Goal: Task Accomplishment & Management: Manage account settings

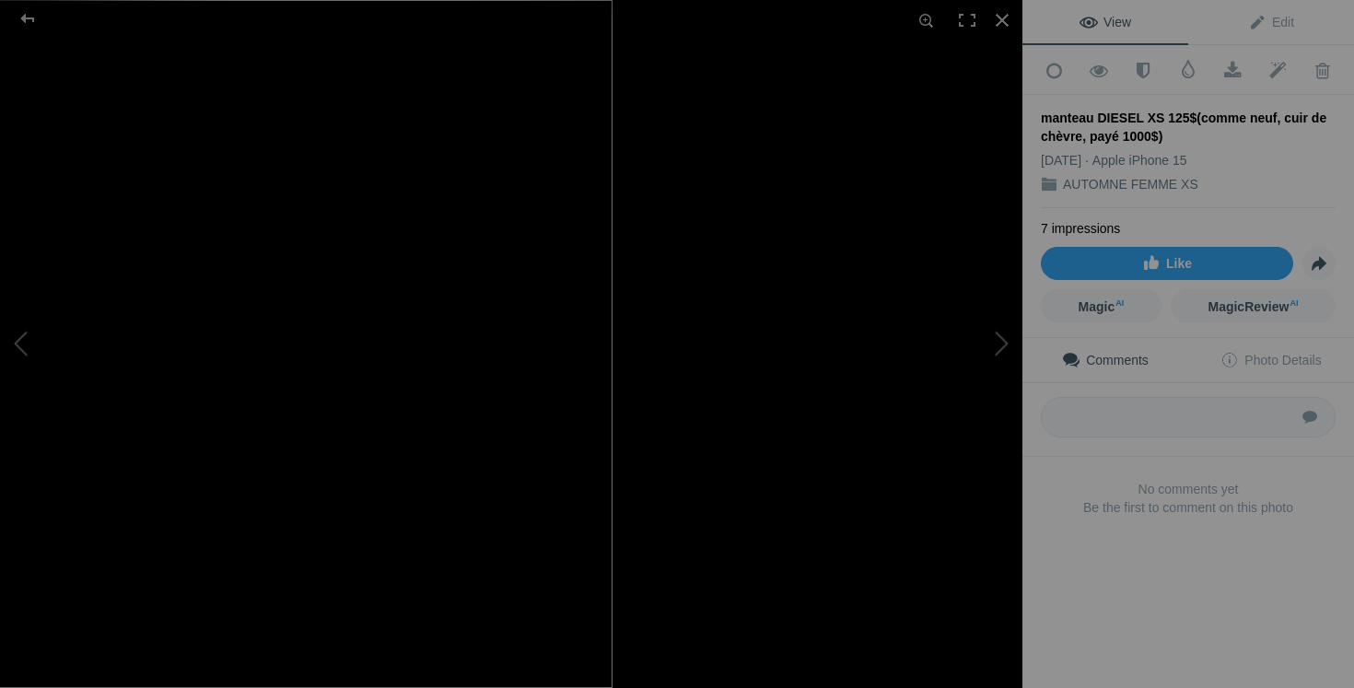
click at [804, 332] on div "manteau DIESEL XS 125$(comme neuf, cuir de chèvre, payé 1000$)" at bounding box center [511, 344] width 1022 height 688
click at [970, 380] on button at bounding box center [953, 344] width 138 height 248
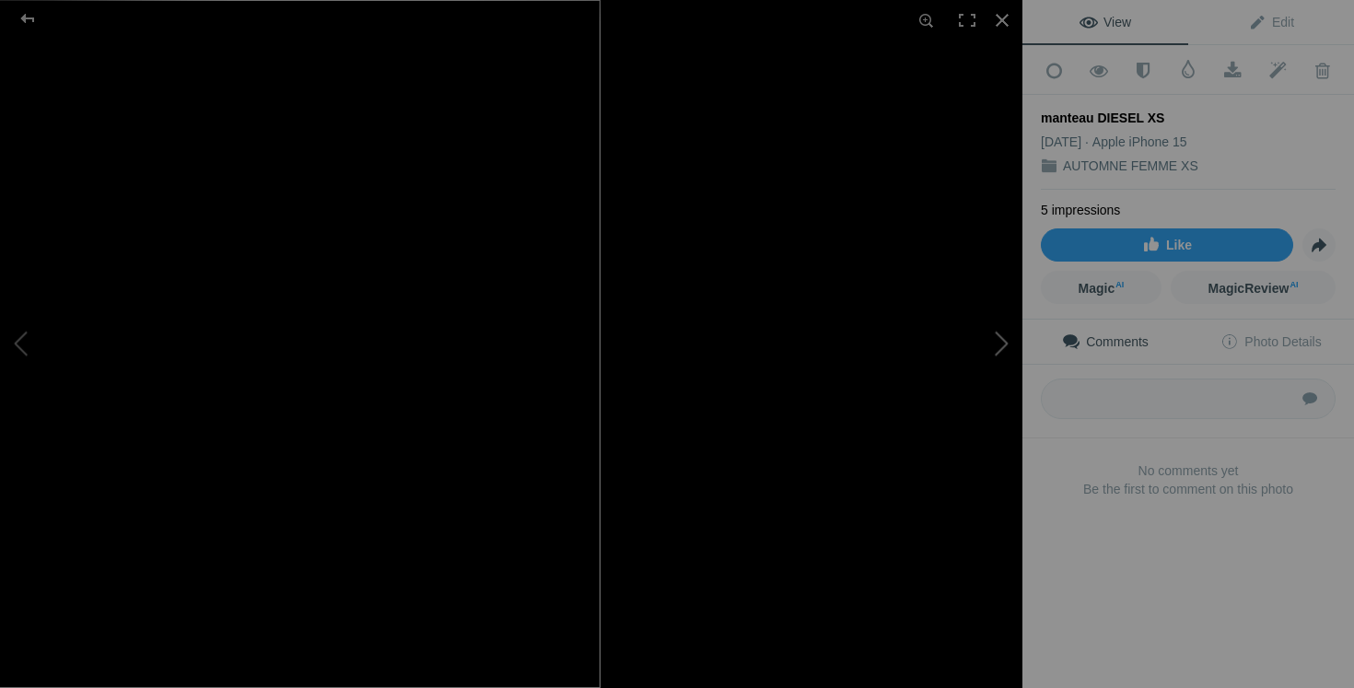
click at [988, 358] on button at bounding box center [953, 344] width 138 height 248
click at [941, 321] on button at bounding box center [953, 344] width 138 height 248
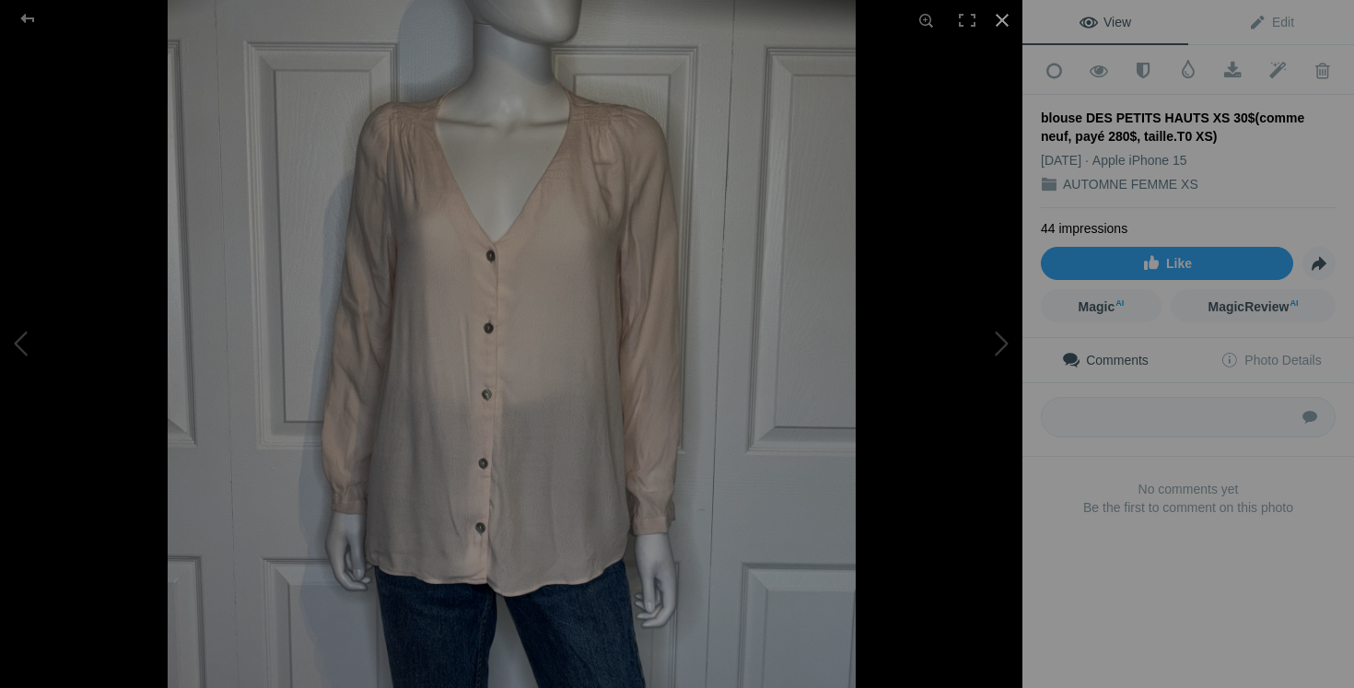
click at [1006, 1] on div at bounding box center [1002, 20] width 41 height 41
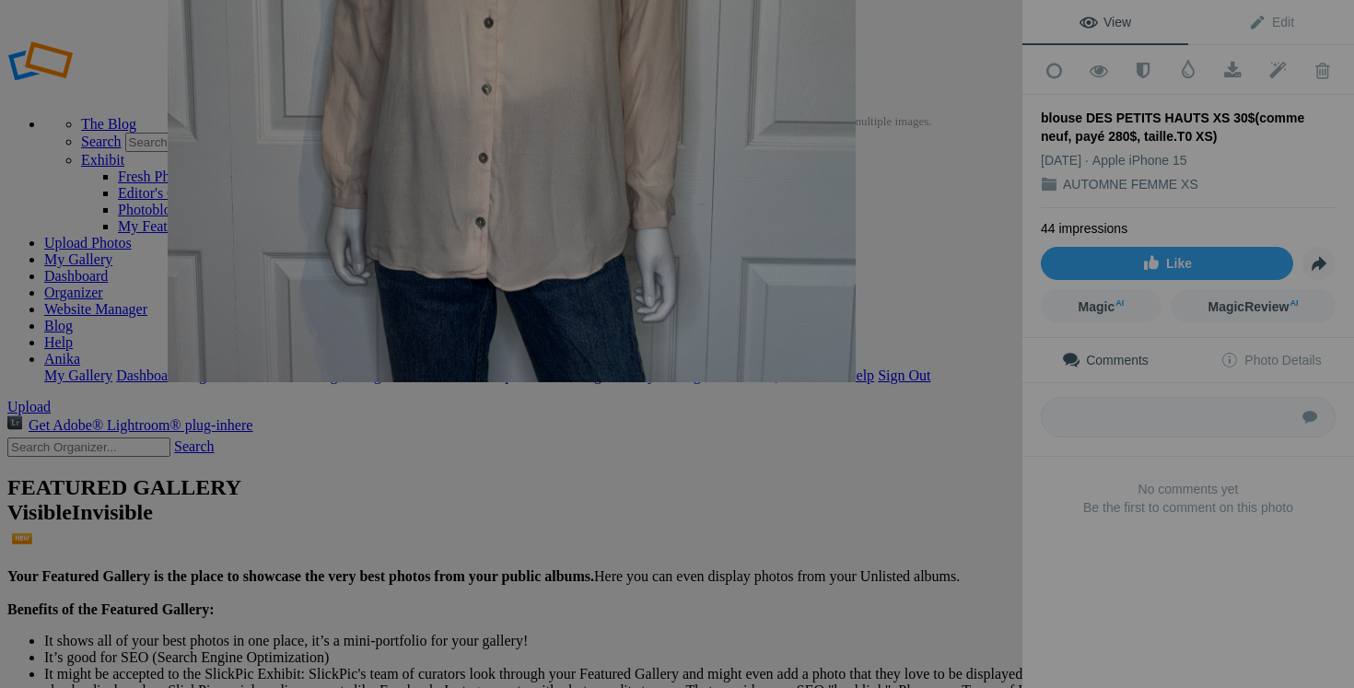
click at [958, 377] on button at bounding box center [953, 344] width 138 height 248
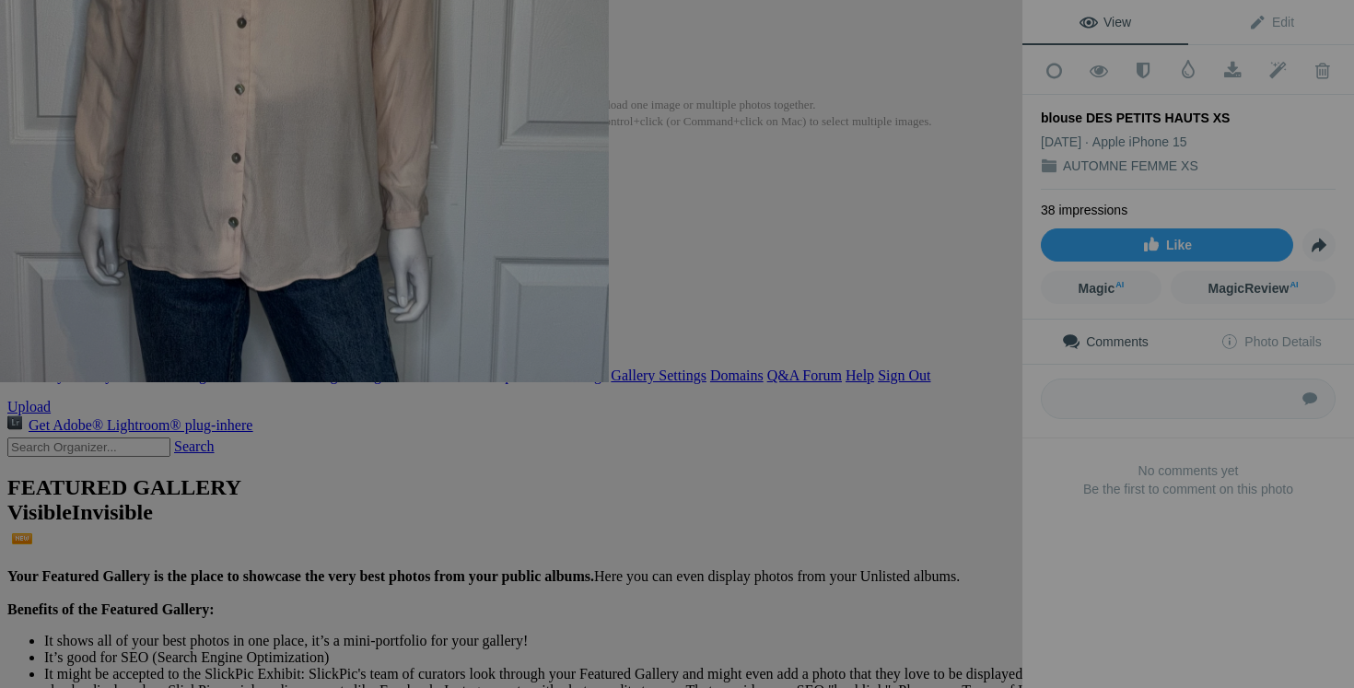
click at [995, 403] on button at bounding box center [953, 344] width 138 height 248
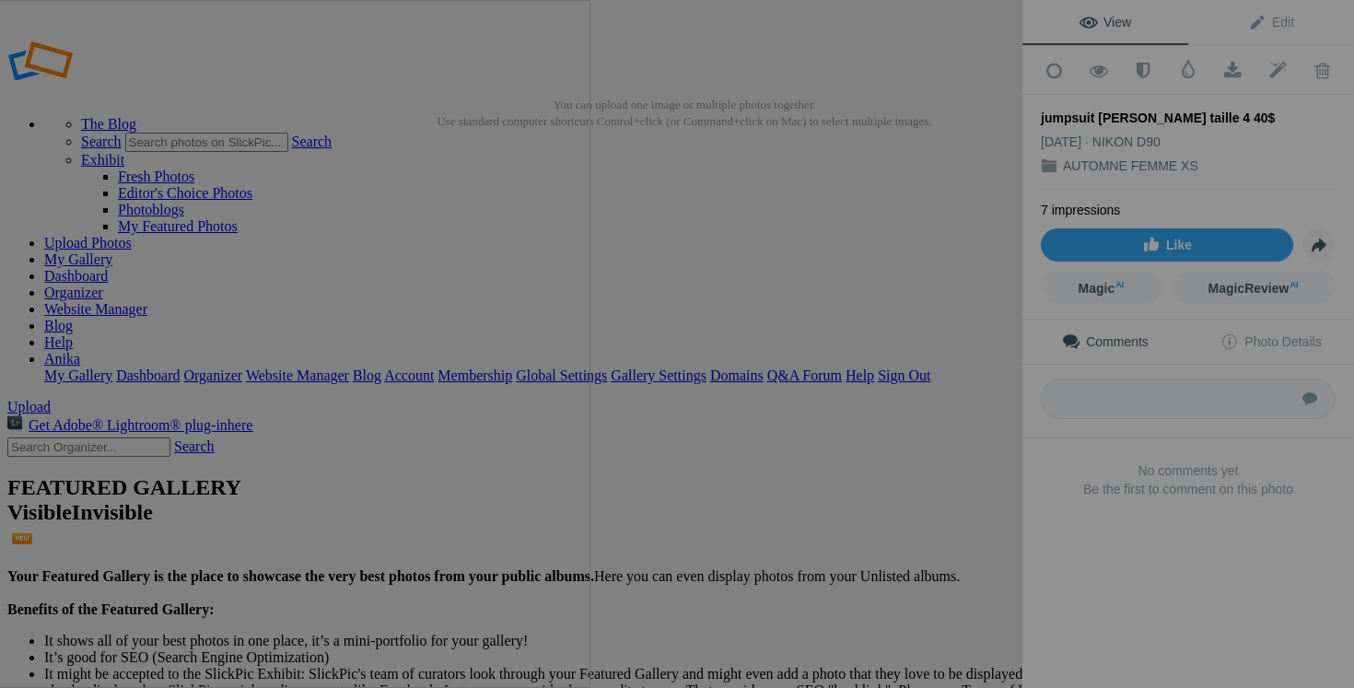
click at [940, 362] on button at bounding box center [953, 344] width 138 height 248
click at [963, 410] on button at bounding box center [953, 344] width 138 height 248
click at [931, 413] on button at bounding box center [953, 344] width 138 height 248
click at [955, 379] on button at bounding box center [953, 344] width 138 height 248
click at [997, 410] on button at bounding box center [953, 344] width 138 height 248
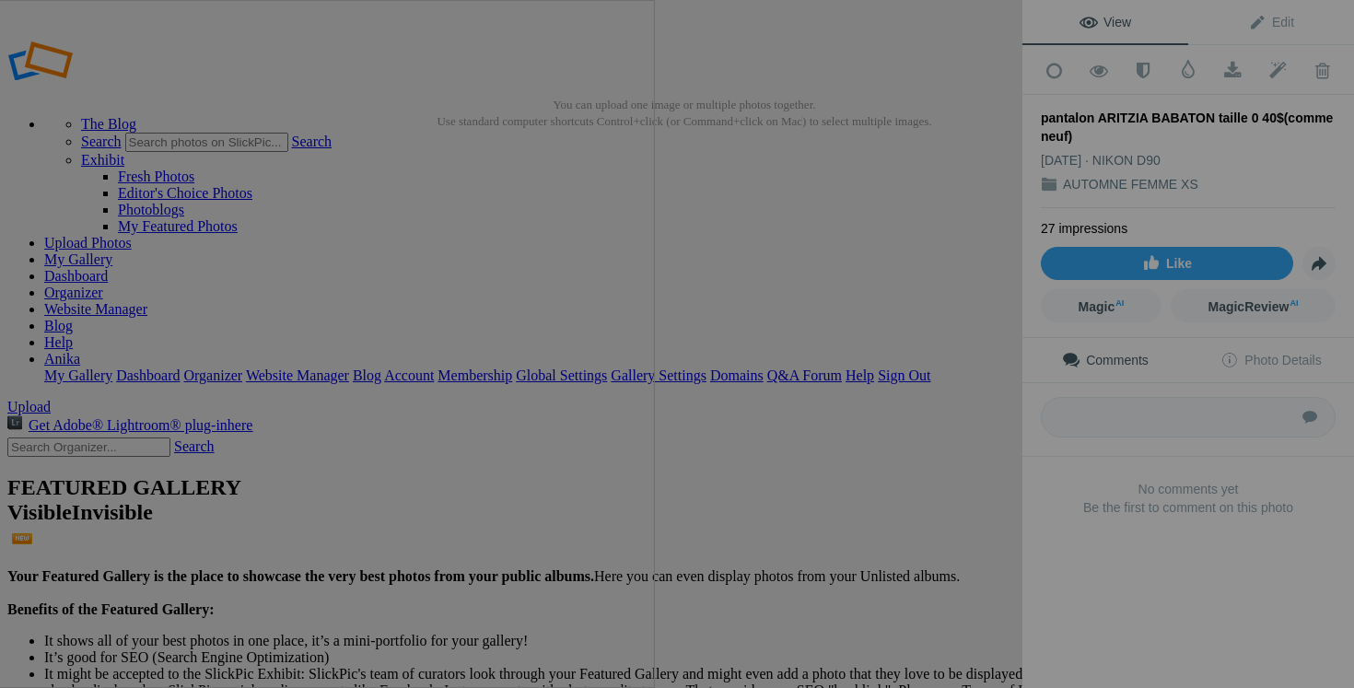
click at [979, 407] on button at bounding box center [953, 344] width 138 height 248
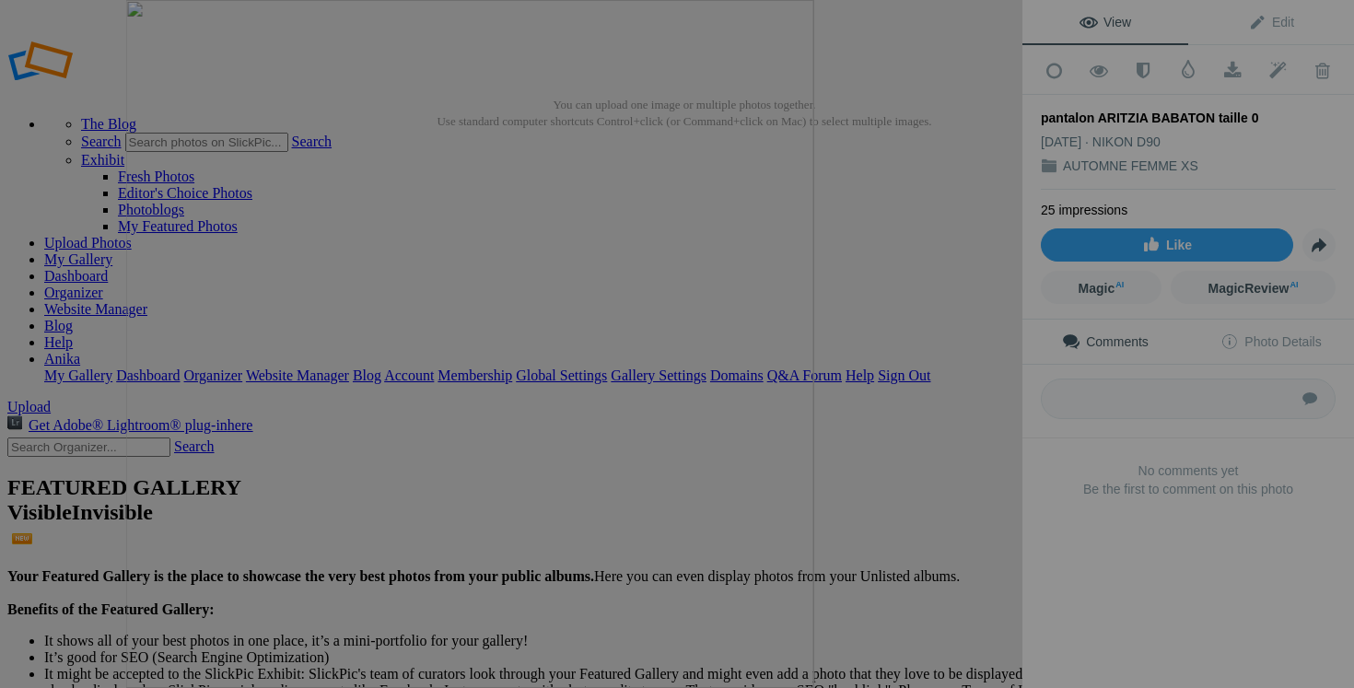
click at [947, 393] on button at bounding box center [953, 344] width 138 height 248
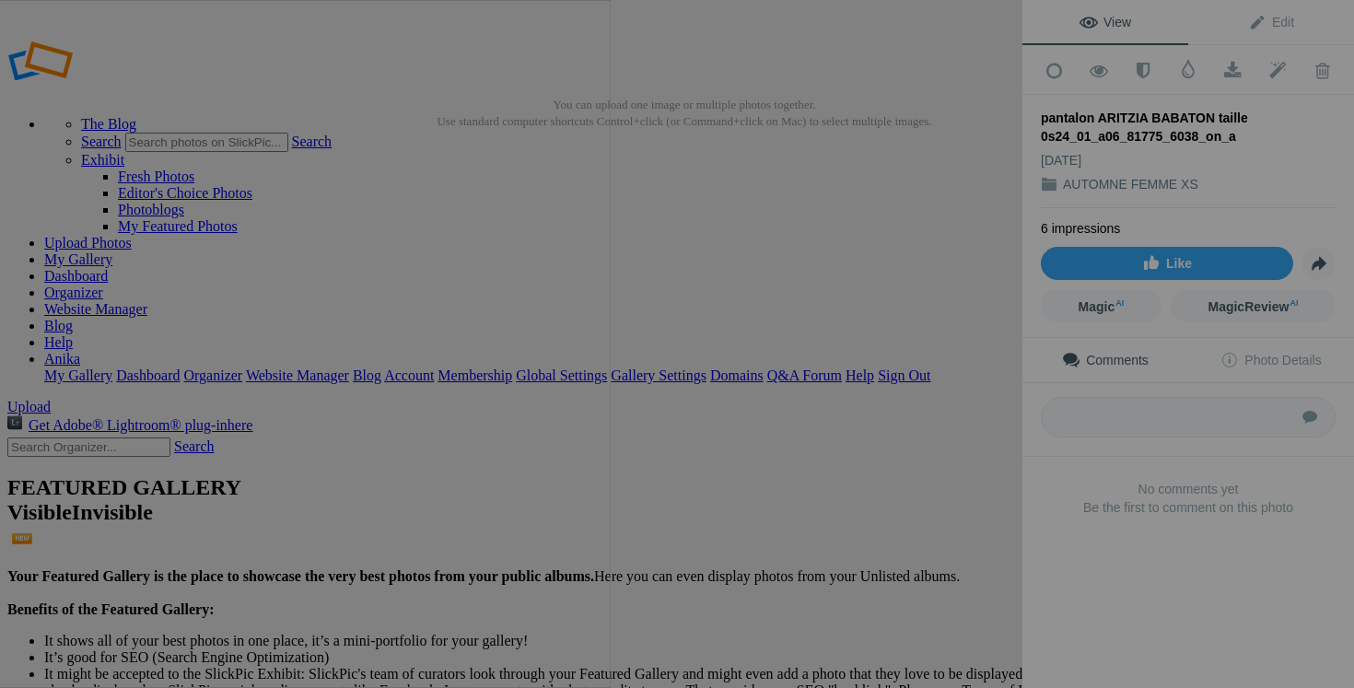
click at [957, 379] on button at bounding box center [953, 344] width 138 height 248
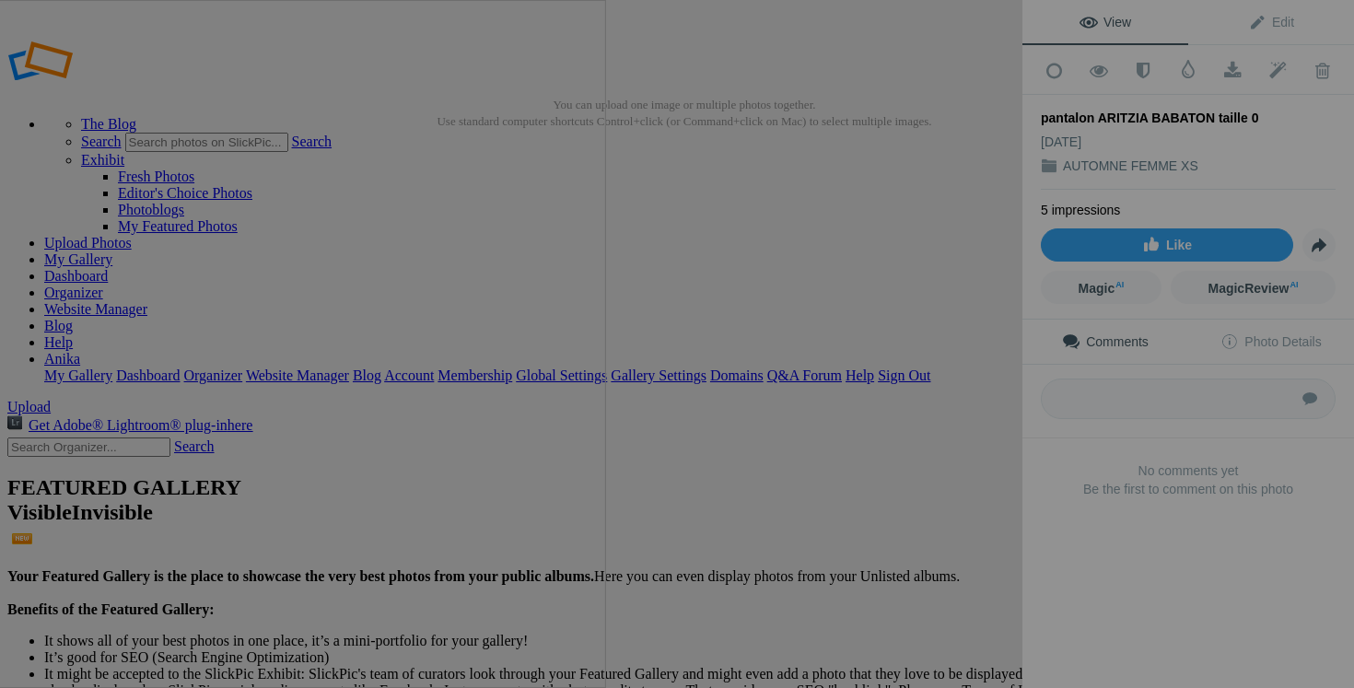
click at [936, 388] on button at bounding box center [953, 344] width 138 height 248
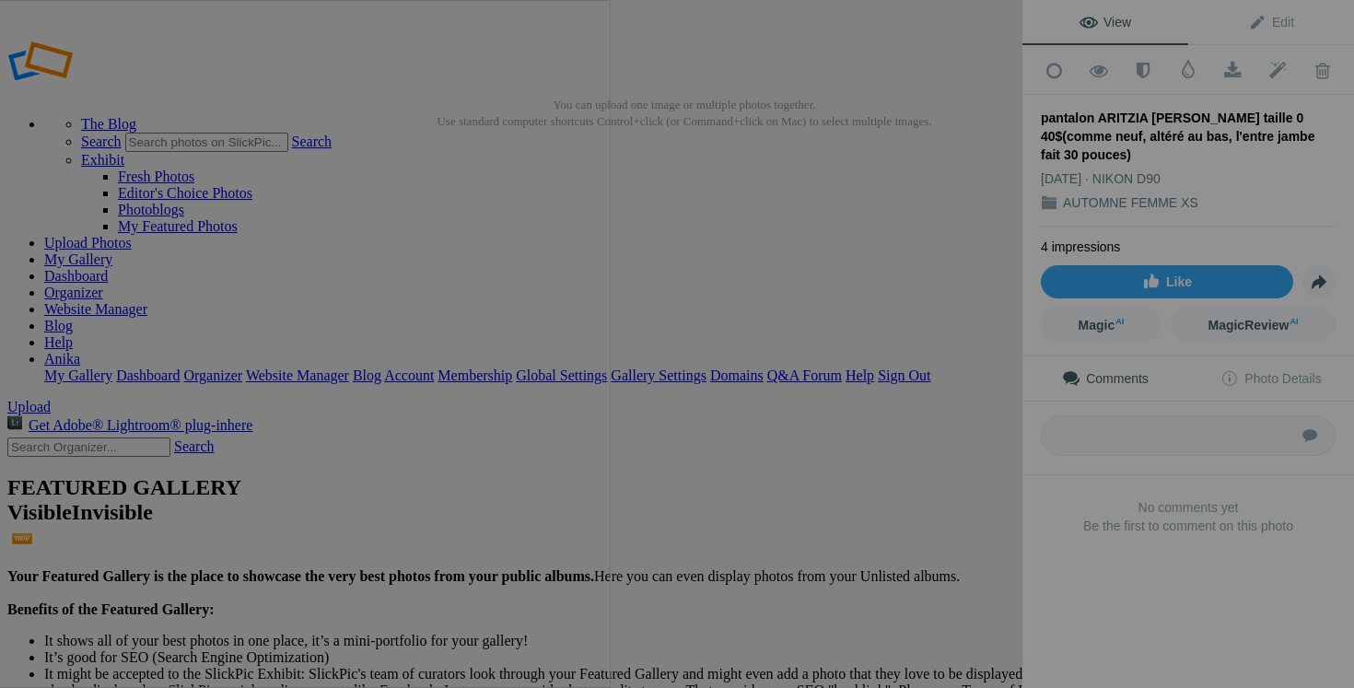
click at [943, 371] on button at bounding box center [953, 344] width 138 height 248
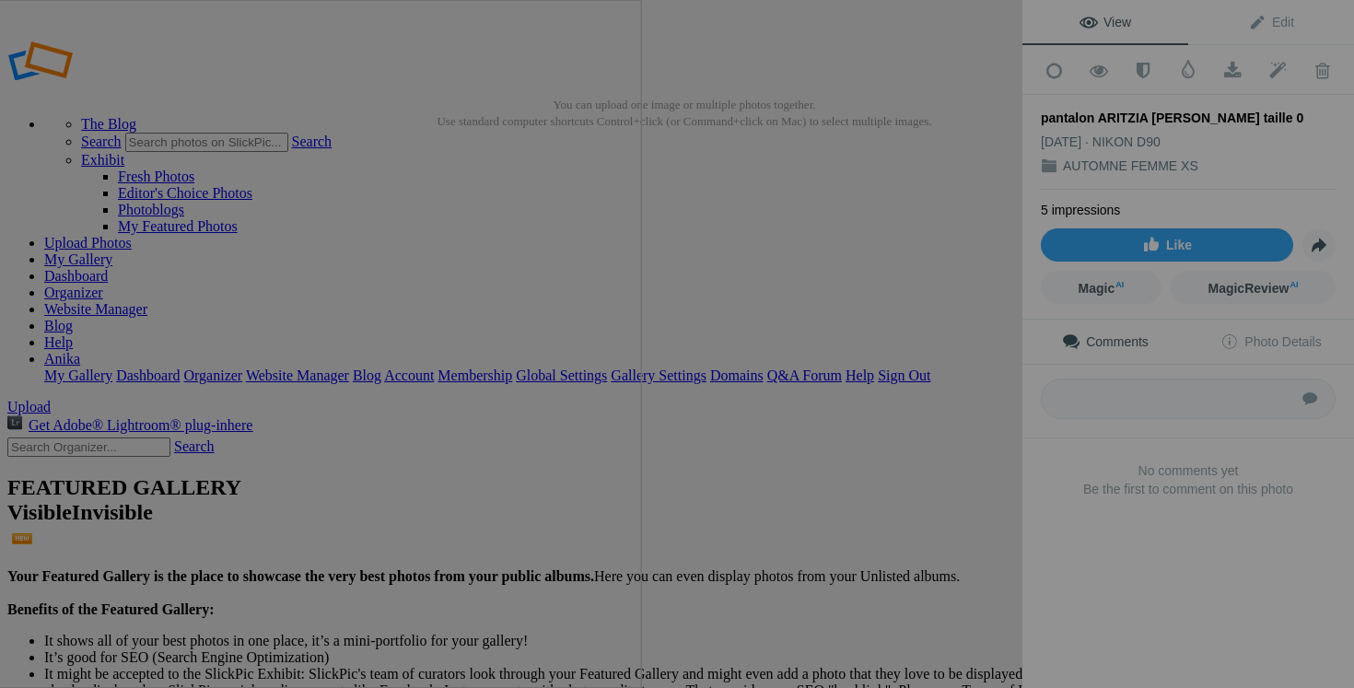
click at [979, 392] on button at bounding box center [953, 344] width 138 height 248
click at [921, 377] on button at bounding box center [953, 344] width 138 height 248
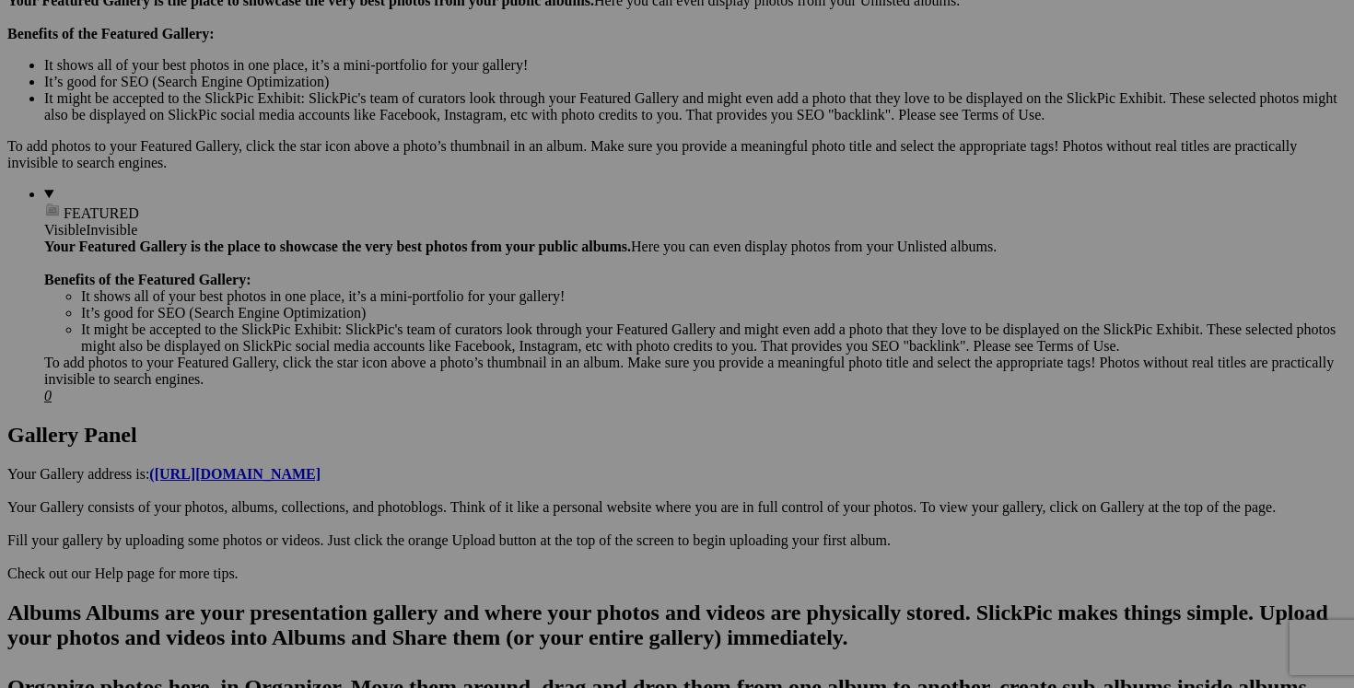
scroll to position [668, 0]
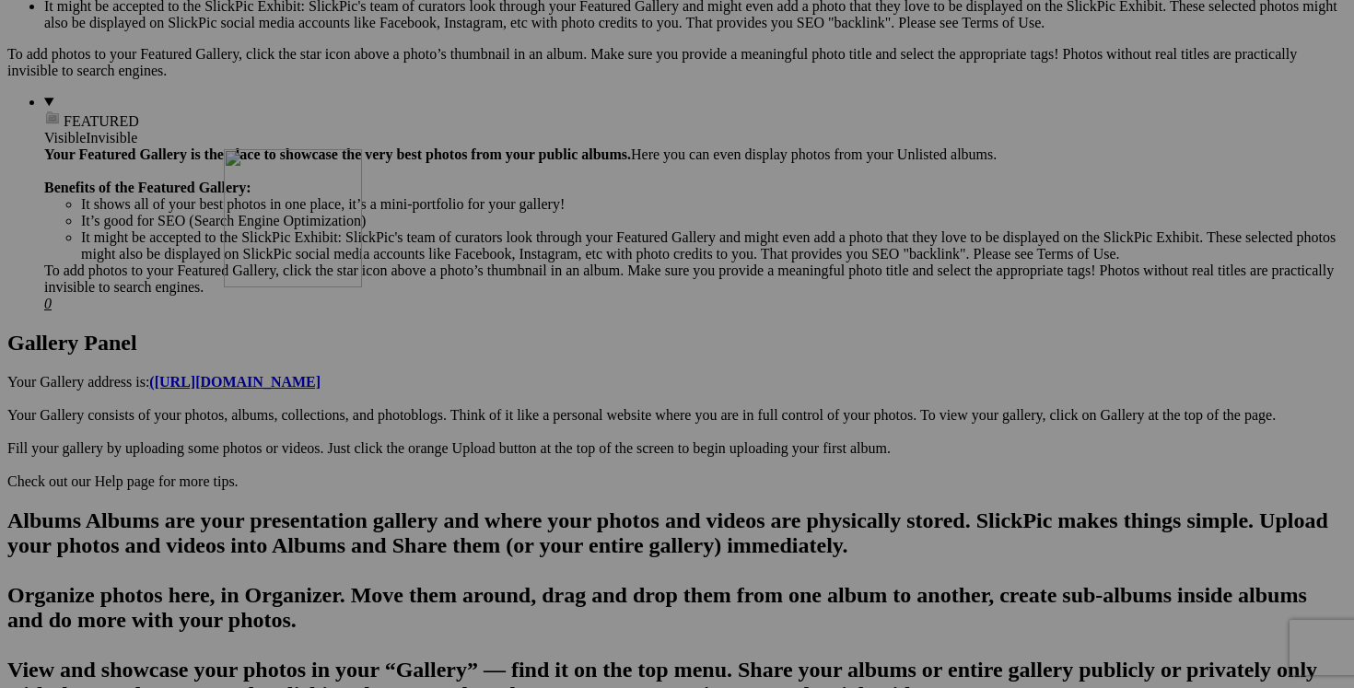
drag, startPoint x: 669, startPoint y: 333, endPoint x: 489, endPoint y: 309, distance: 181.2
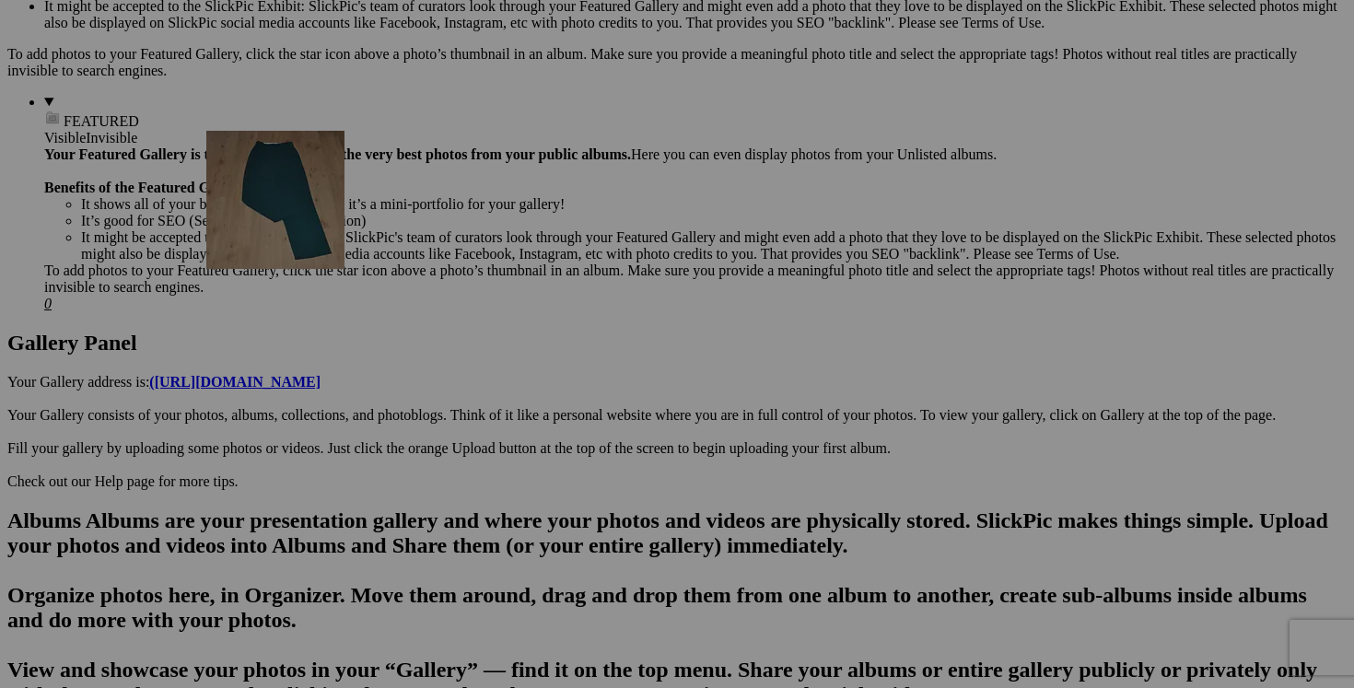
drag, startPoint x: 800, startPoint y: 319, endPoint x: 471, endPoint y: 289, distance: 331.0
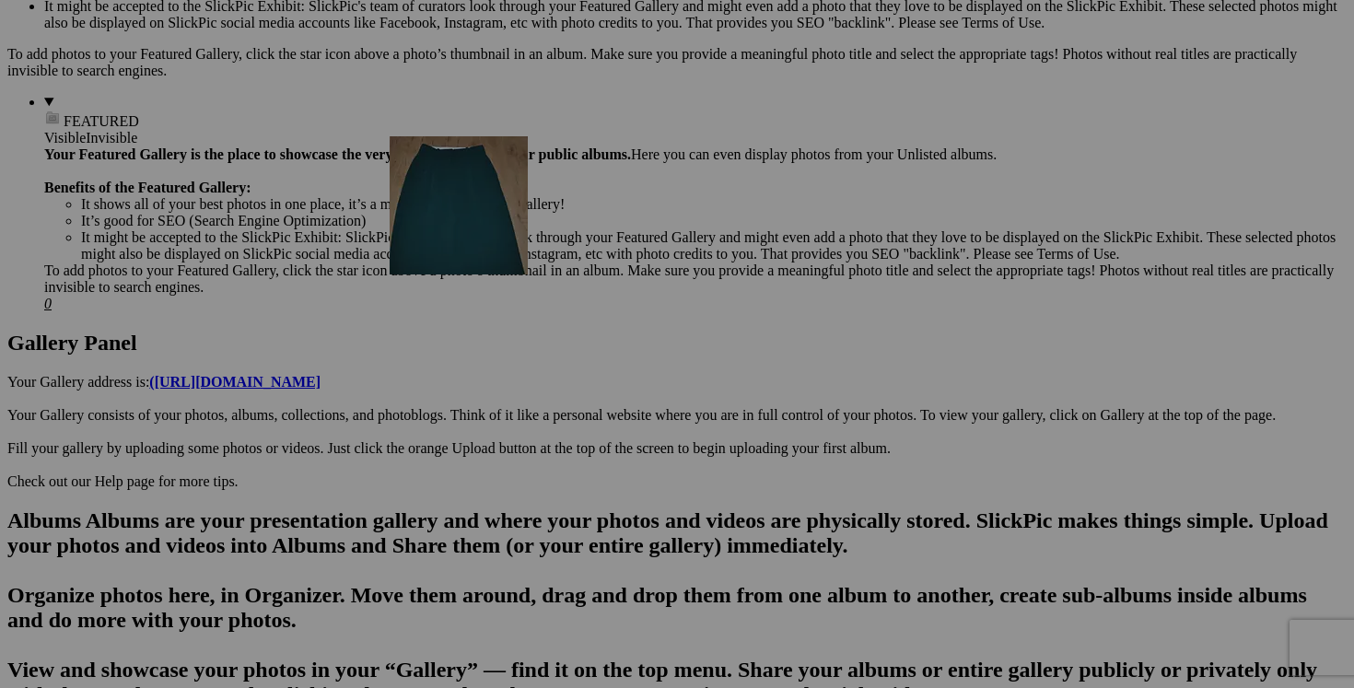
drag, startPoint x: 1024, startPoint y: 310, endPoint x: 643, endPoint y: 291, distance: 381.8
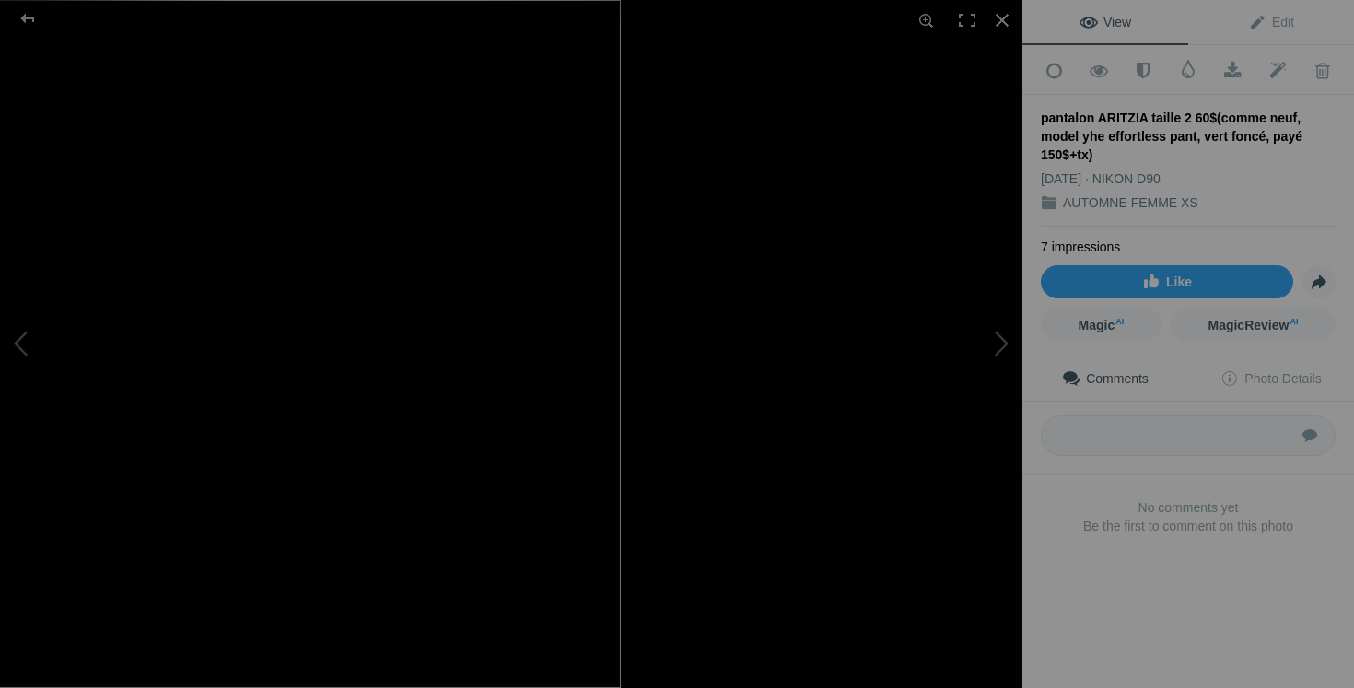
click at [1012, 23] on div at bounding box center [1002, 20] width 41 height 41
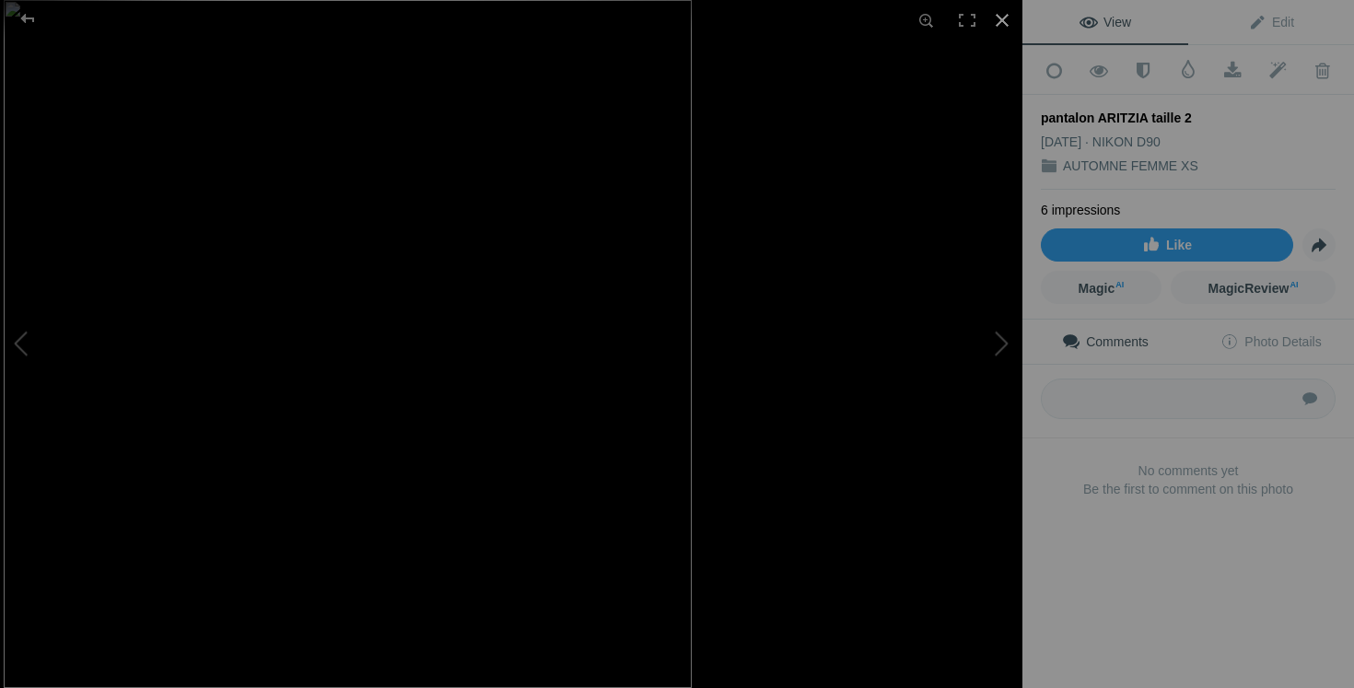
click at [999, 23] on div at bounding box center [1002, 20] width 41 height 41
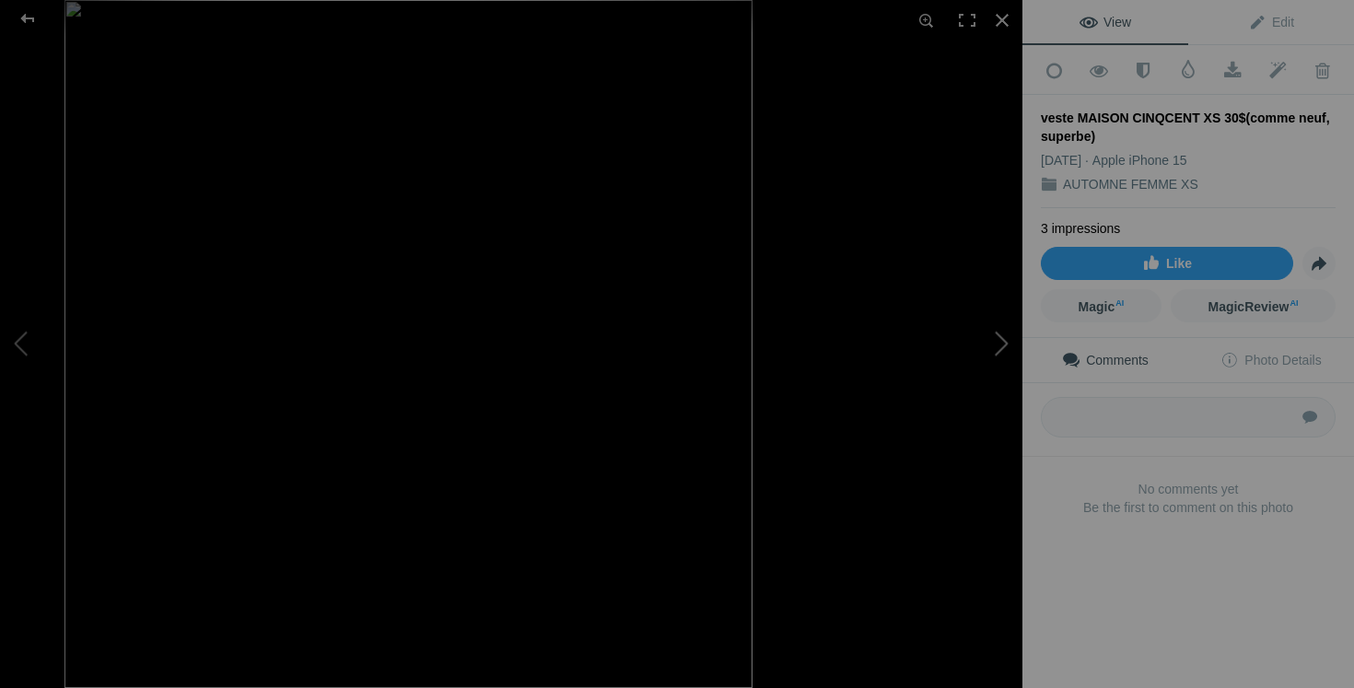
click at [1019, 341] on button at bounding box center [953, 344] width 138 height 248
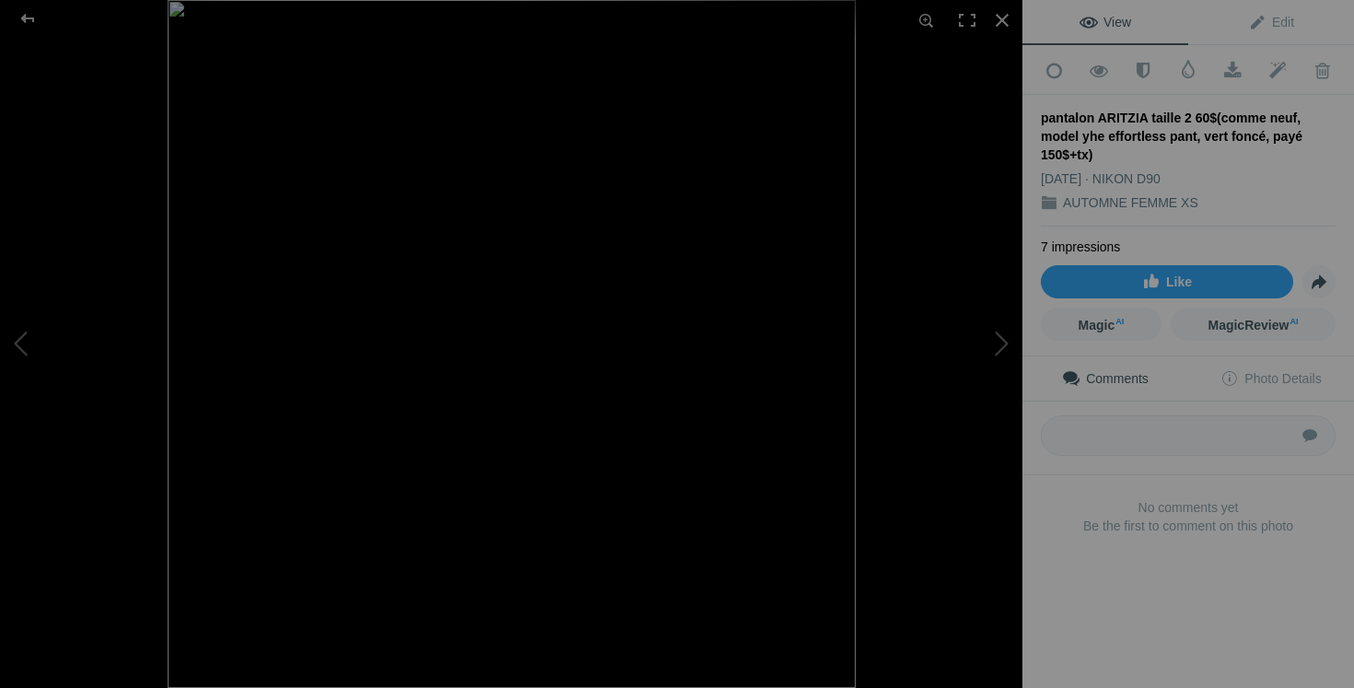
click at [998, 23] on div at bounding box center [1002, 20] width 41 height 41
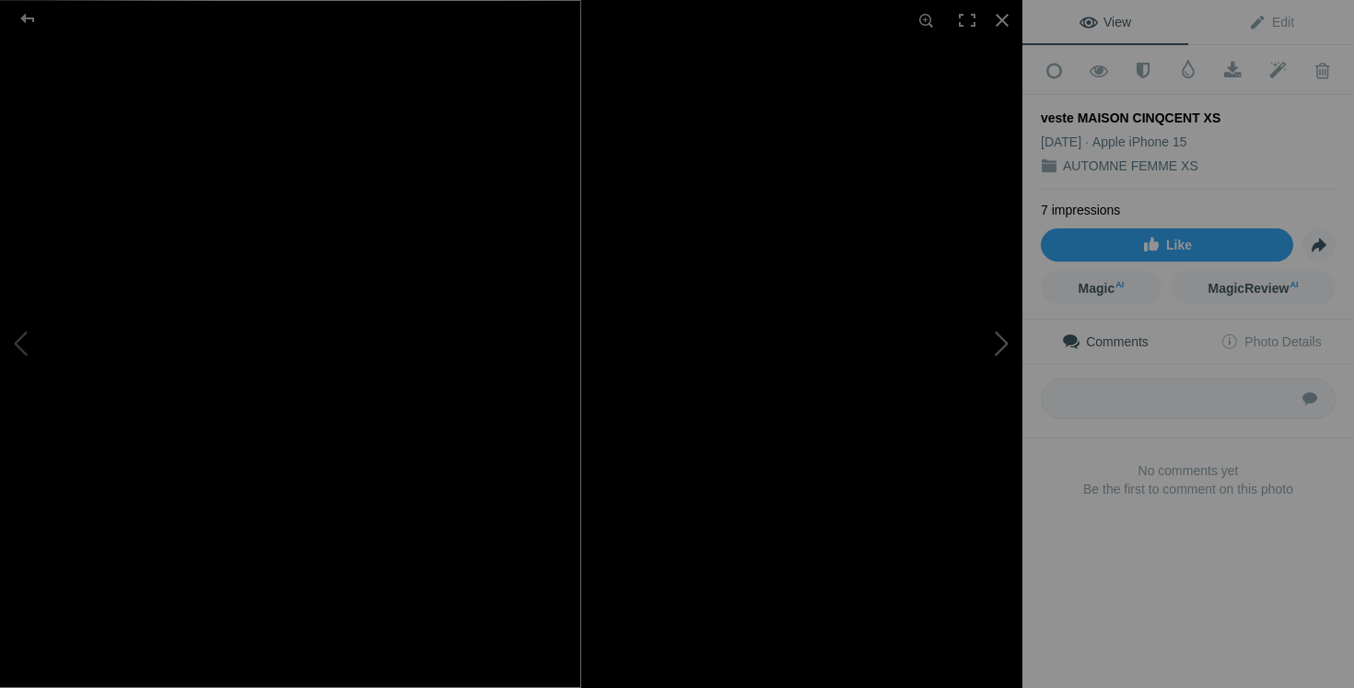
click at [960, 360] on button at bounding box center [953, 344] width 138 height 248
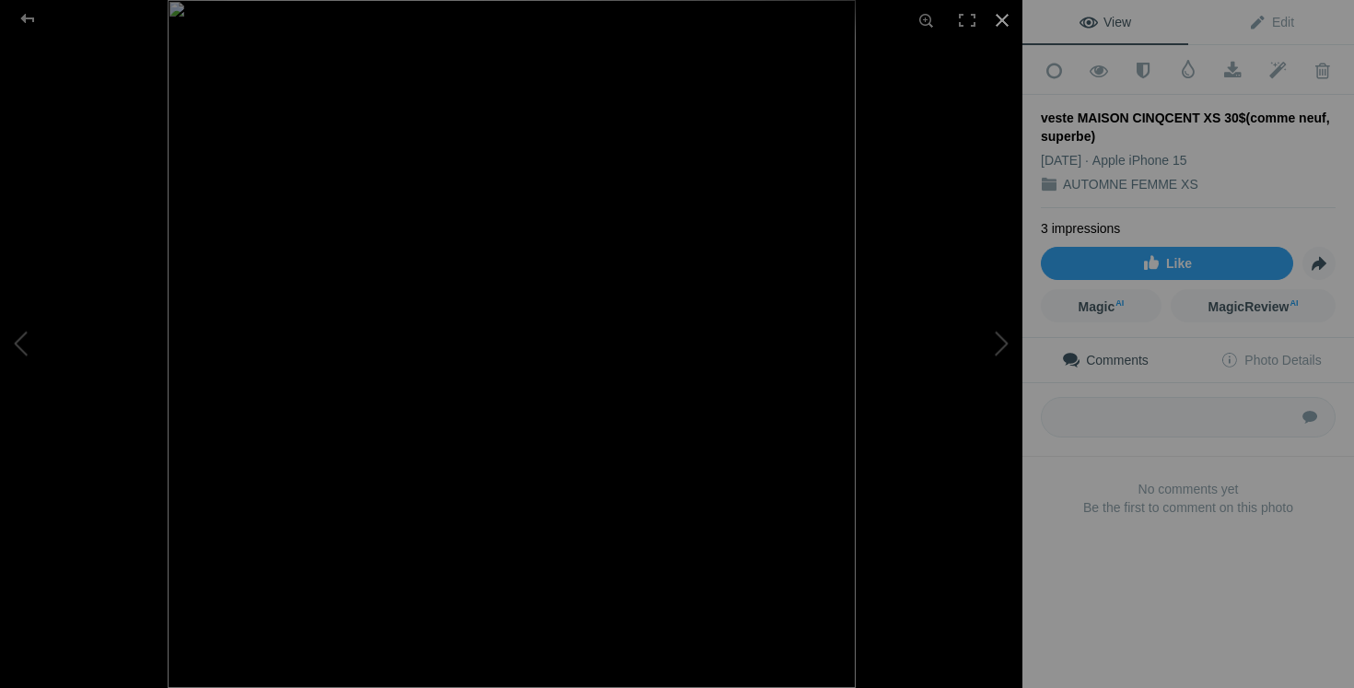
click at [1003, 17] on div at bounding box center [1002, 20] width 41 height 41
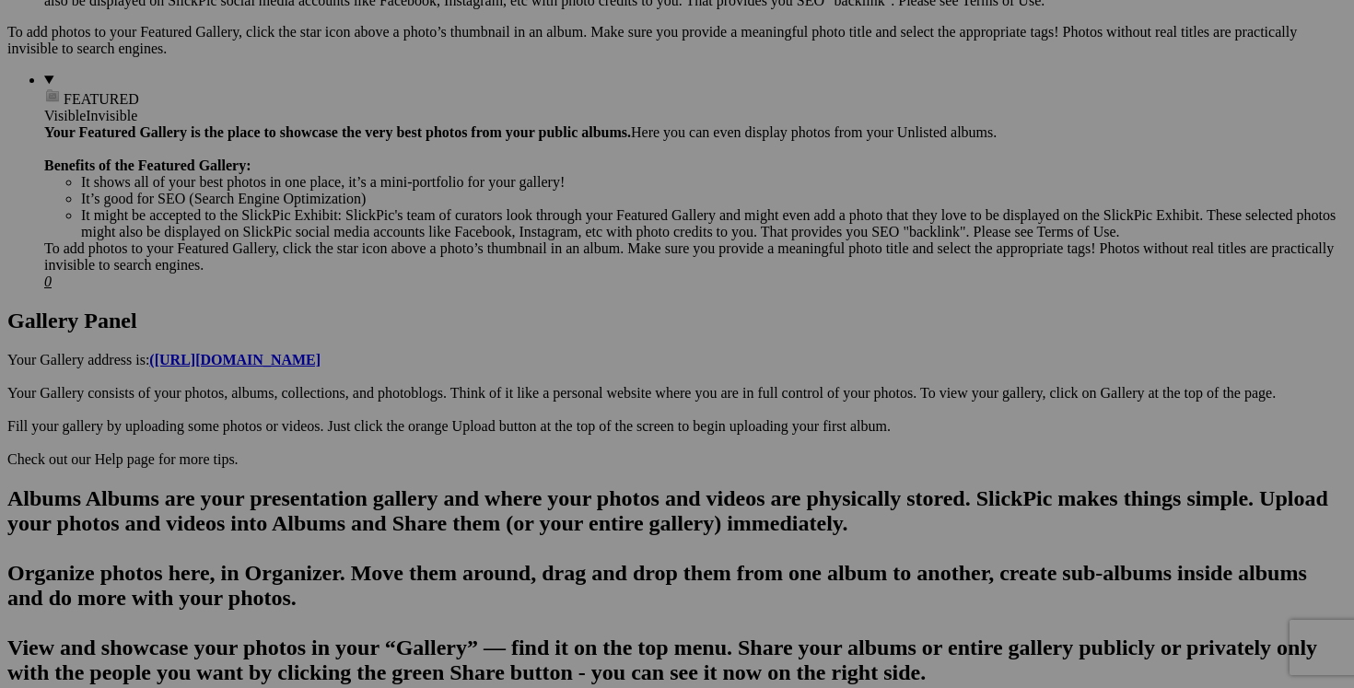
scroll to position [699, 0]
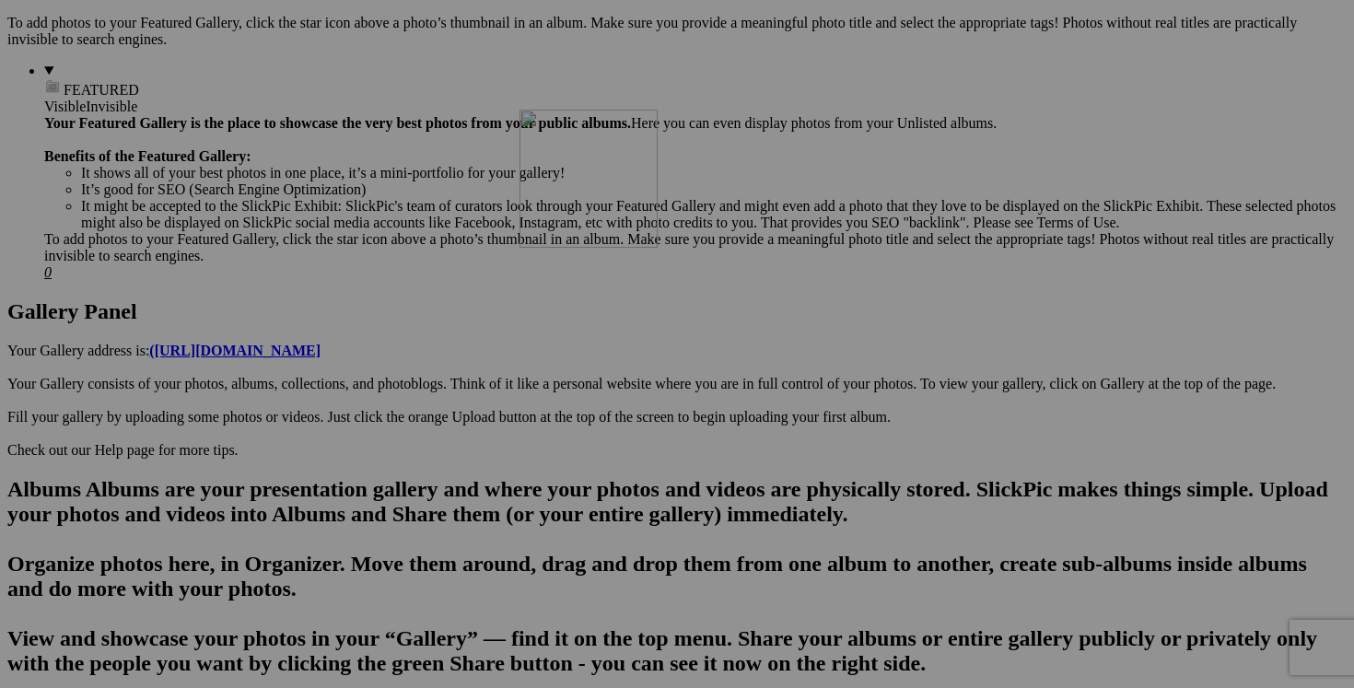
drag, startPoint x: 1173, startPoint y: 272, endPoint x: 782, endPoint y: 265, distance: 391.5
drag, startPoint x: 359, startPoint y: 496, endPoint x: 738, endPoint y: 344, distance: 407.9
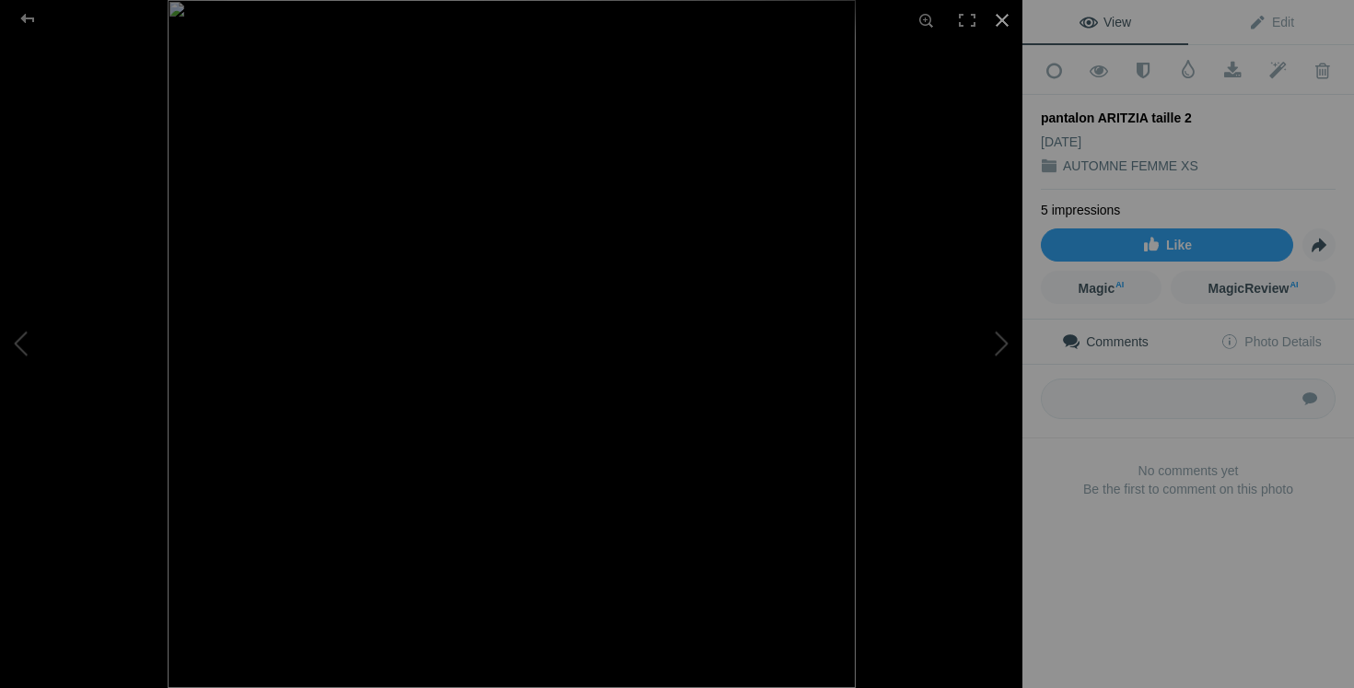
click at [1003, 24] on div at bounding box center [1002, 20] width 41 height 41
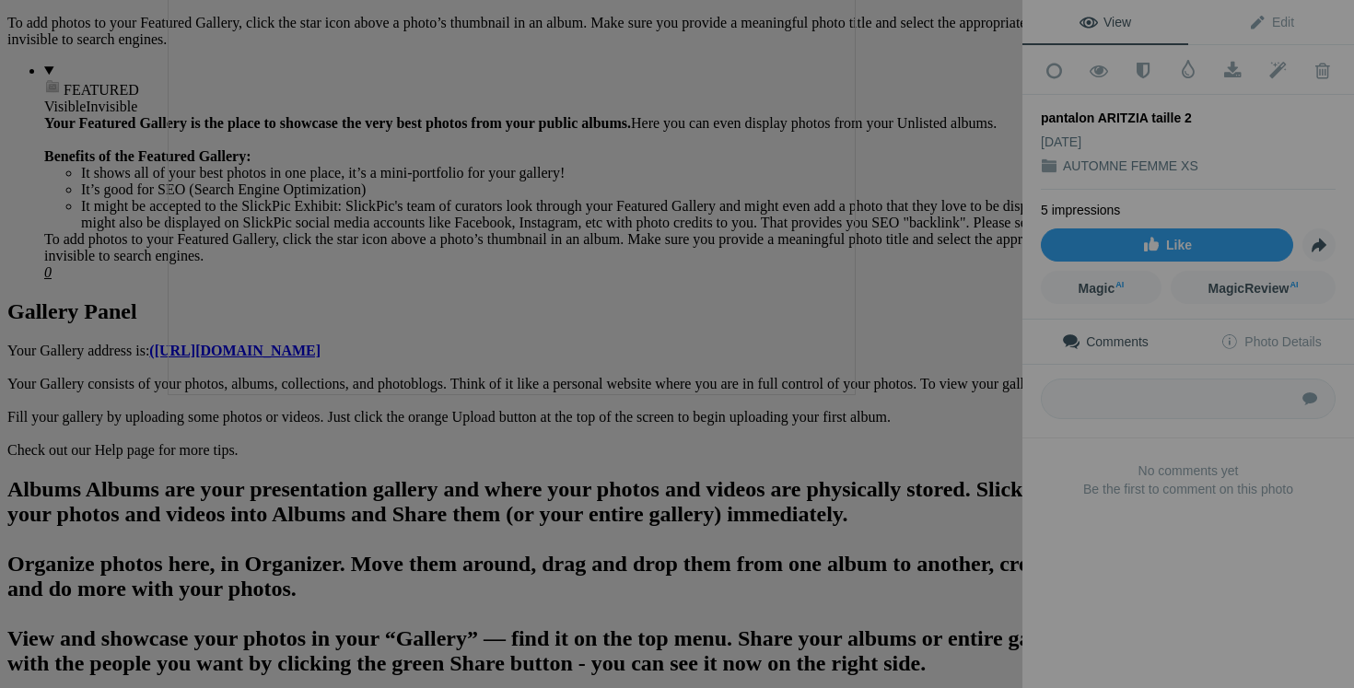
click at [981, 391] on button at bounding box center [953, 344] width 138 height 248
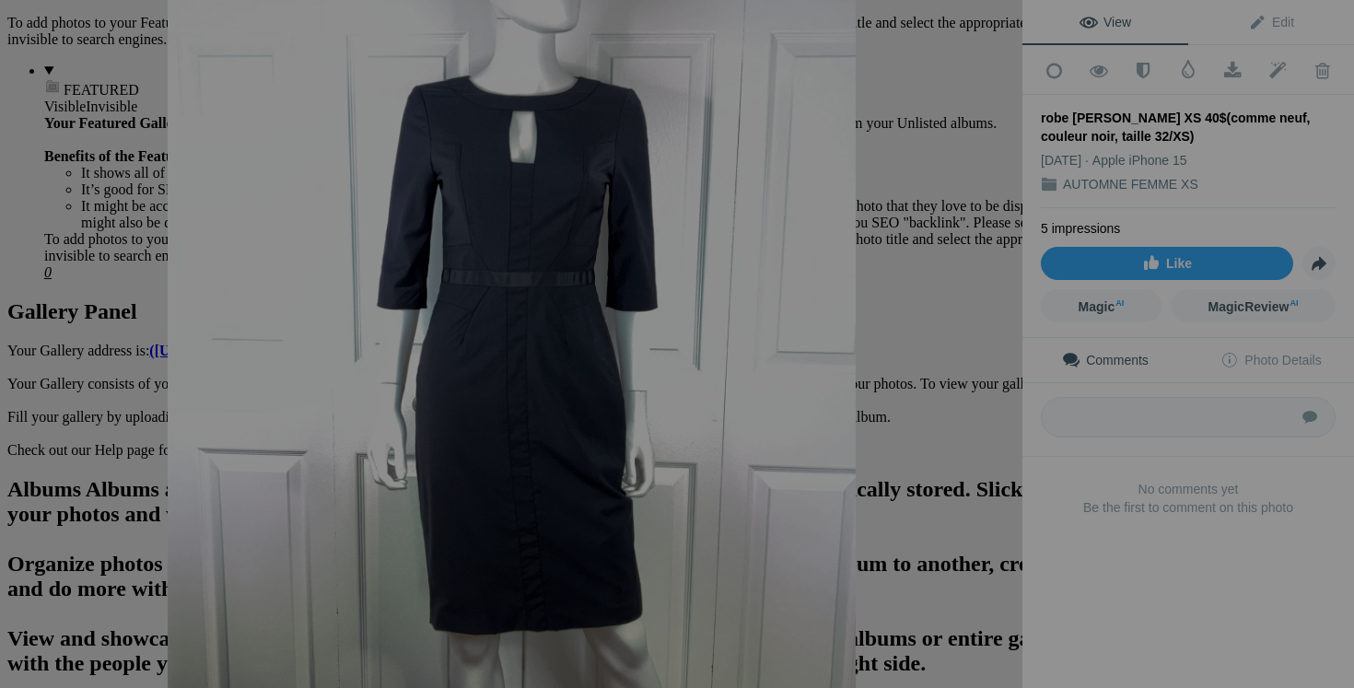
click at [1007, 303] on button at bounding box center [953, 344] width 138 height 248
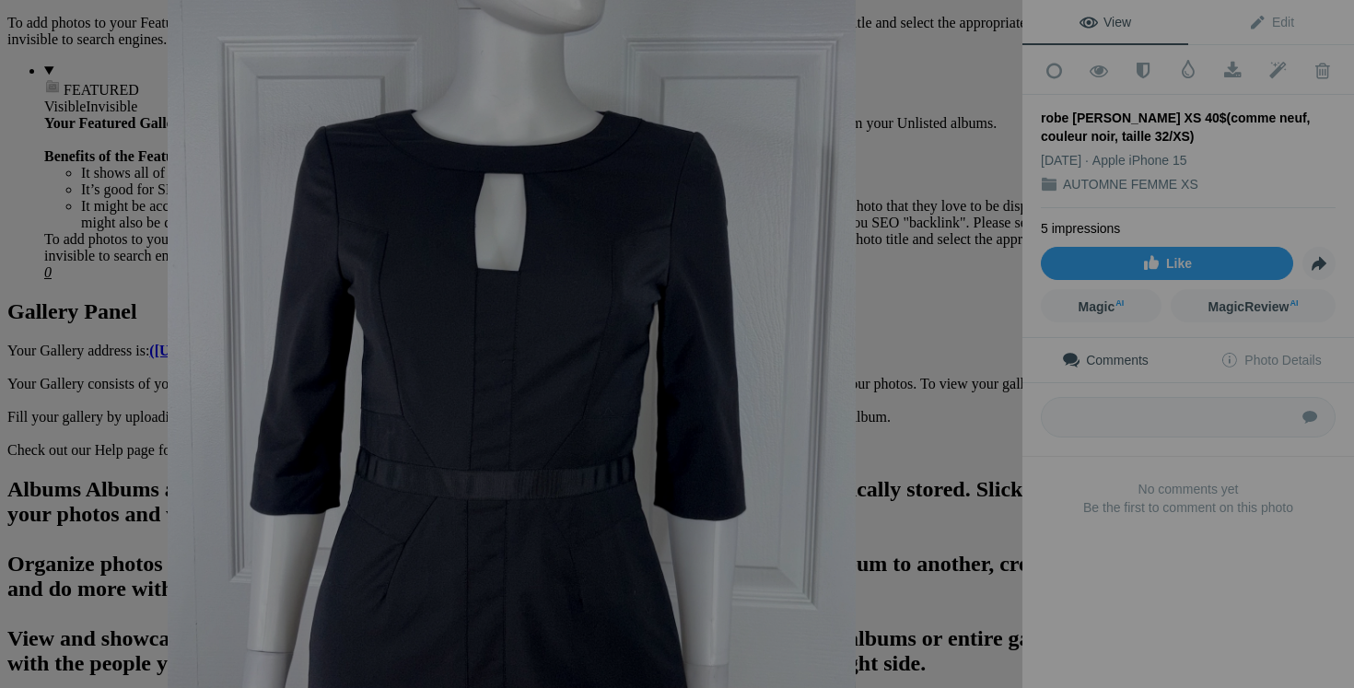
click at [1007, 303] on button at bounding box center [953, 344] width 138 height 248
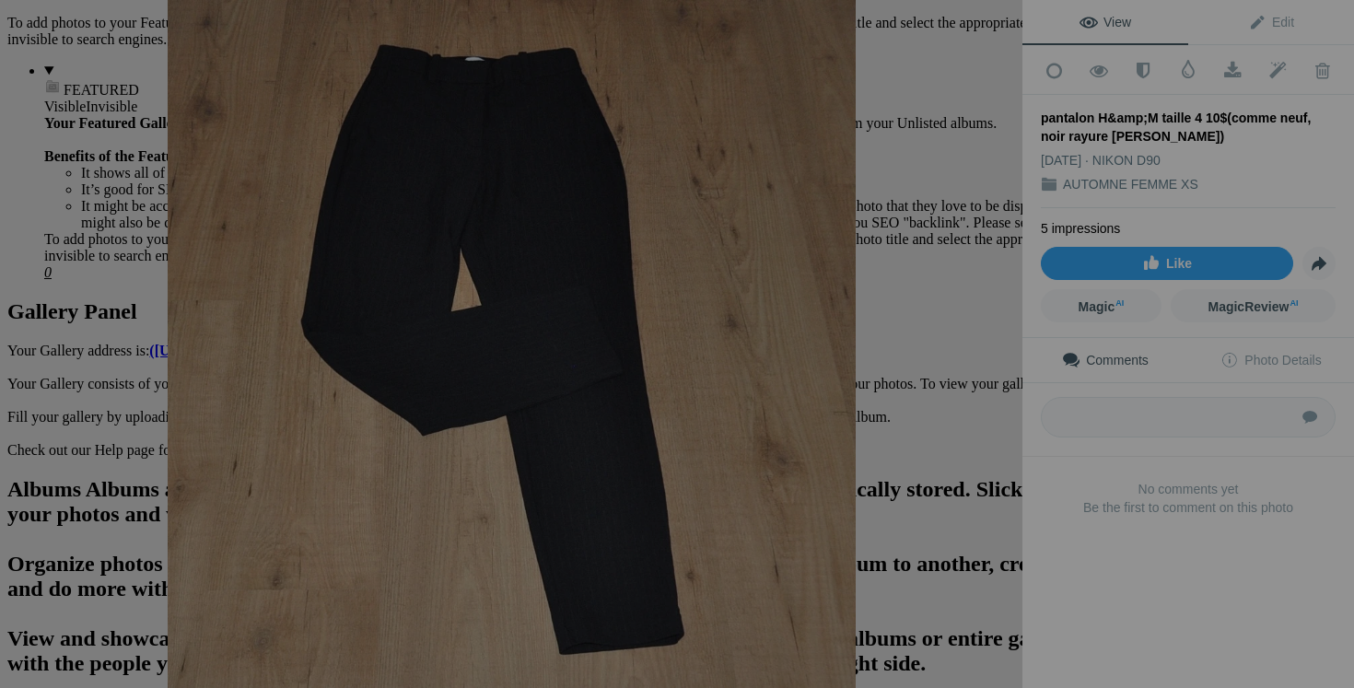
click at [992, 17] on div at bounding box center [1002, 20] width 41 height 41
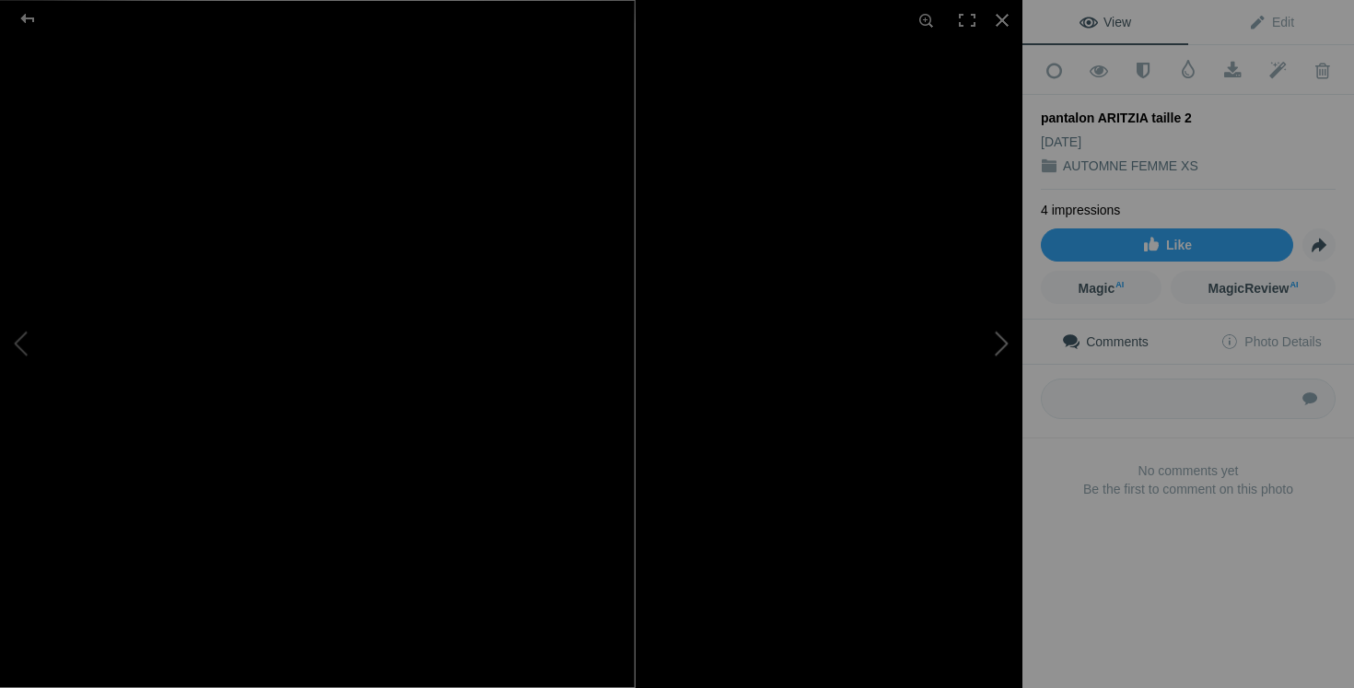
click at [974, 367] on button at bounding box center [953, 344] width 138 height 248
click at [997, 358] on button at bounding box center [953, 344] width 138 height 248
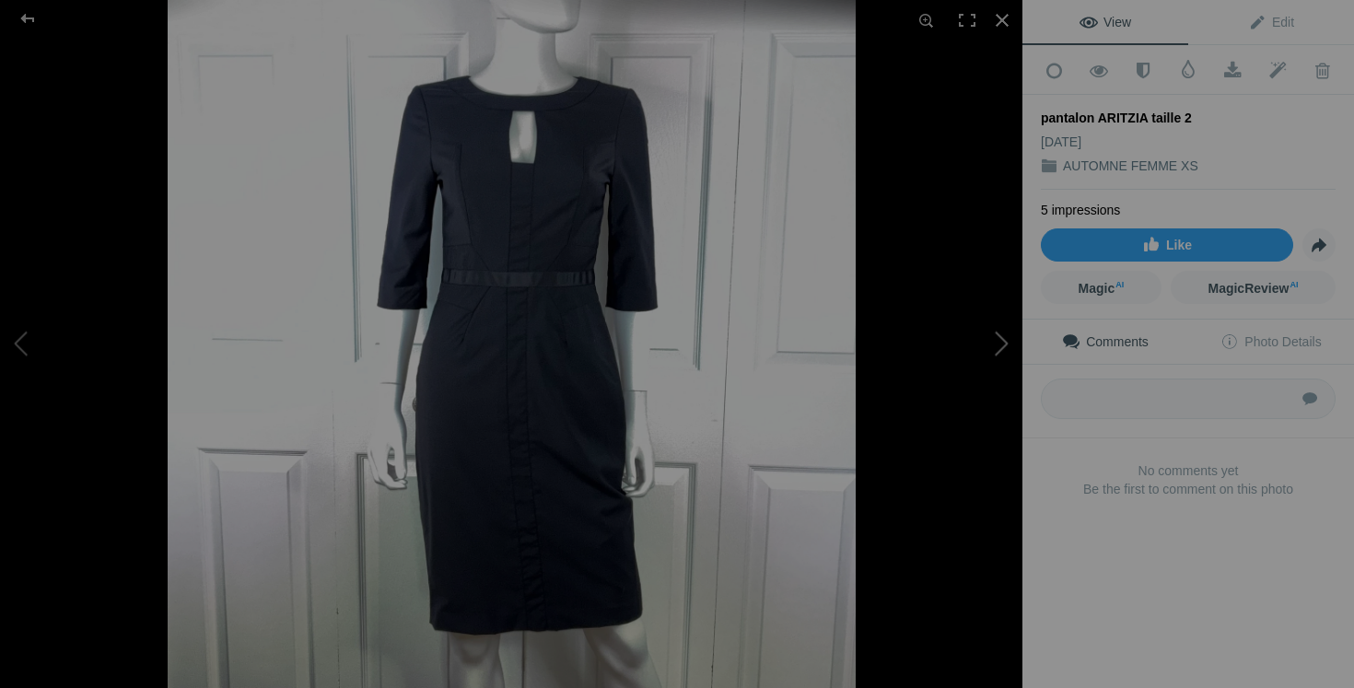
click at [997, 358] on button at bounding box center [953, 344] width 138 height 248
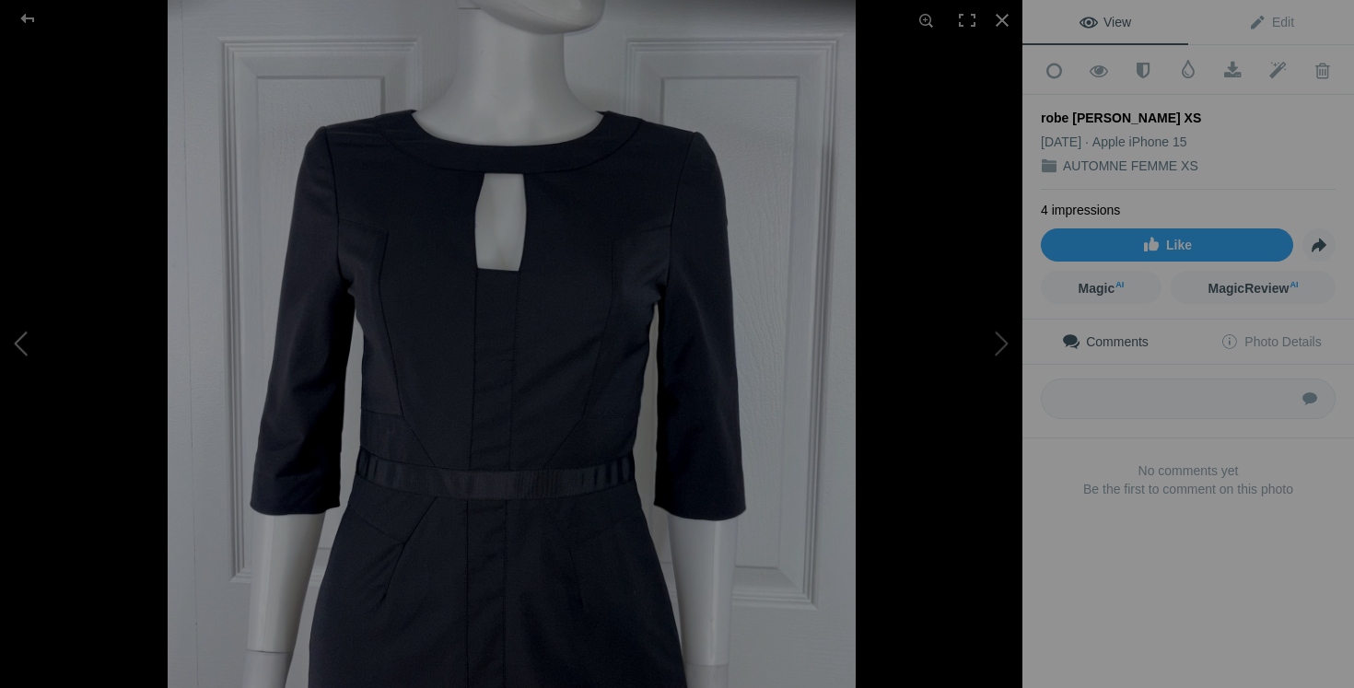
click at [76, 331] on button at bounding box center [69, 344] width 138 height 248
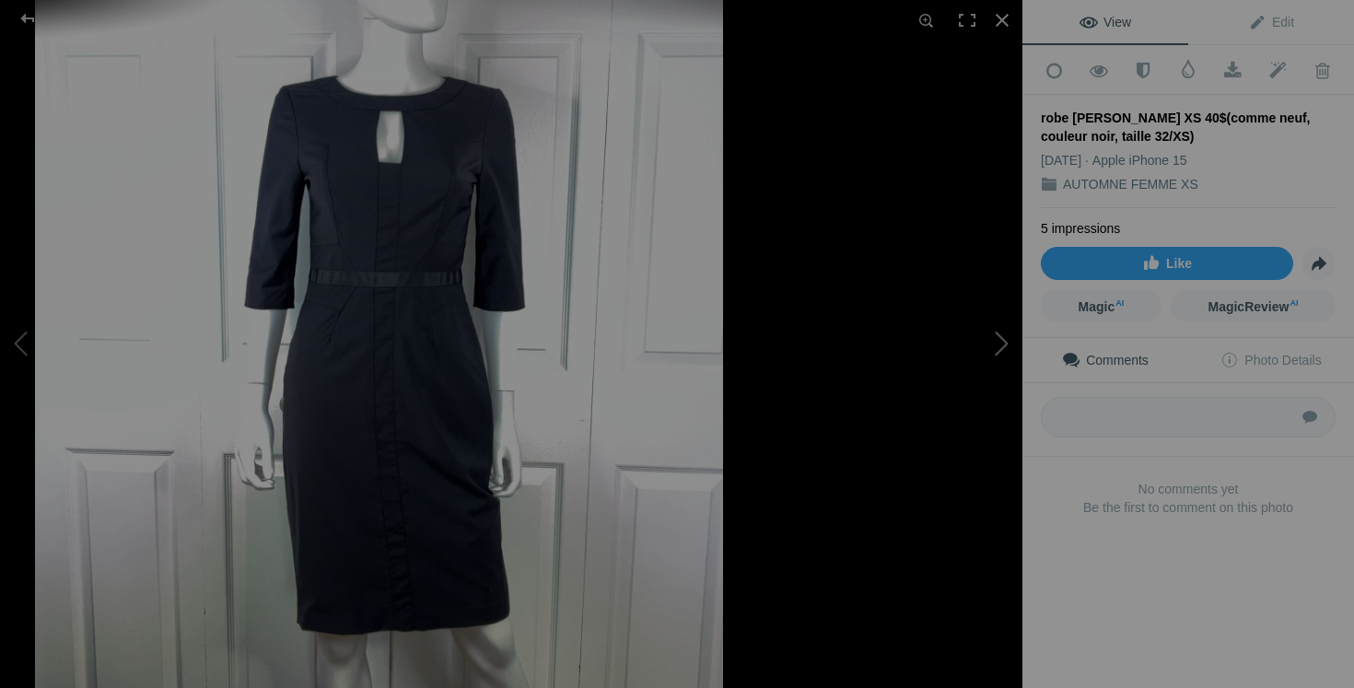
click at [952, 367] on button at bounding box center [953, 344] width 138 height 248
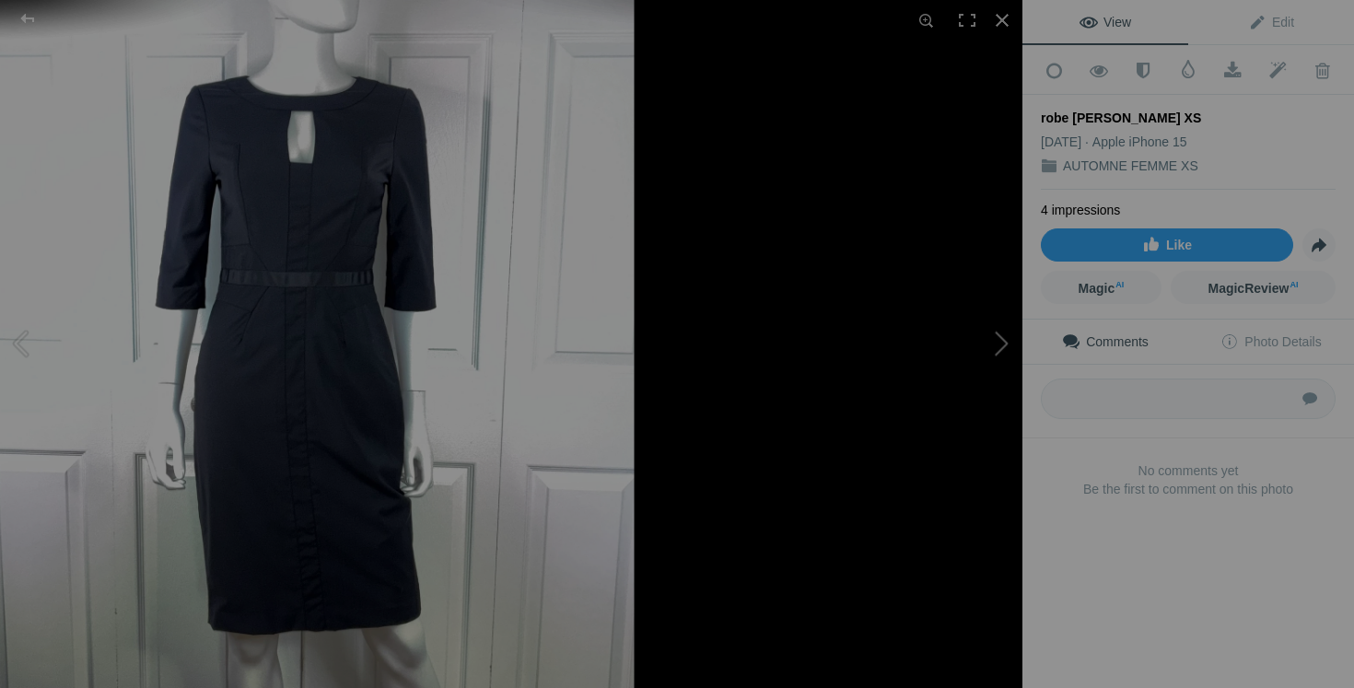
click at [982, 360] on button at bounding box center [953, 344] width 138 height 248
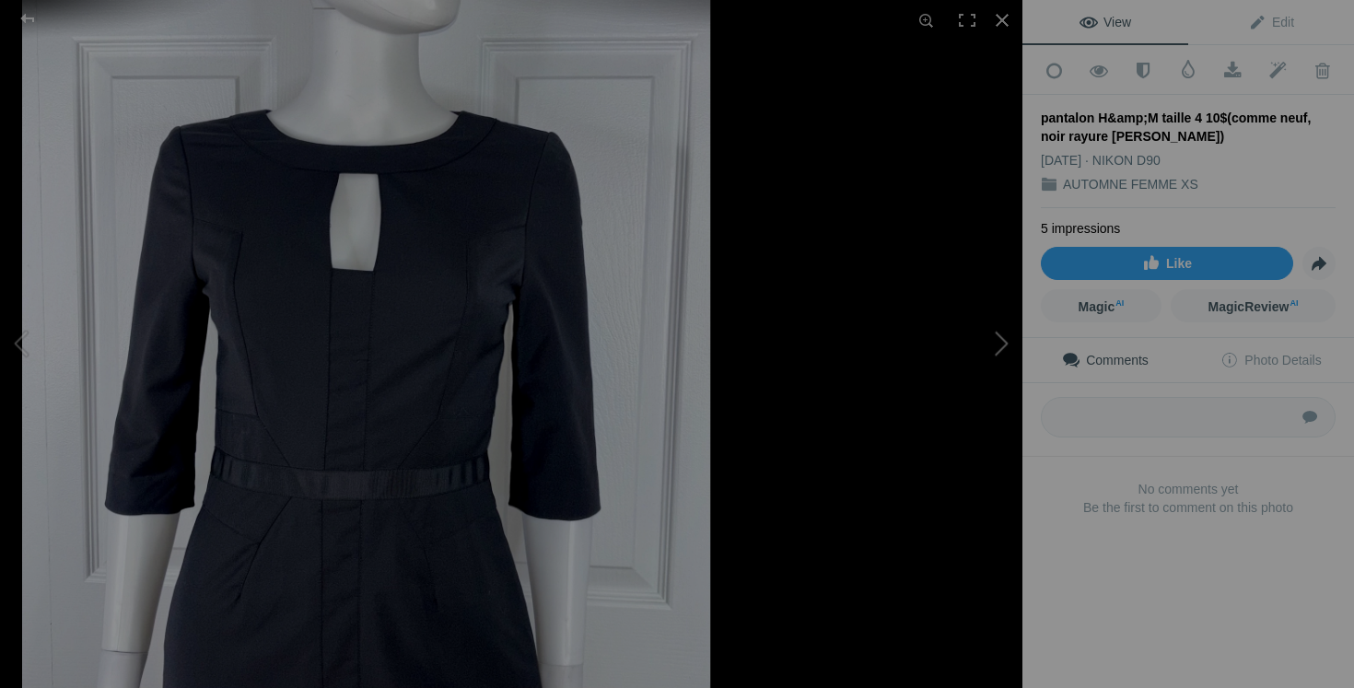
click at [1009, 362] on button at bounding box center [953, 344] width 138 height 248
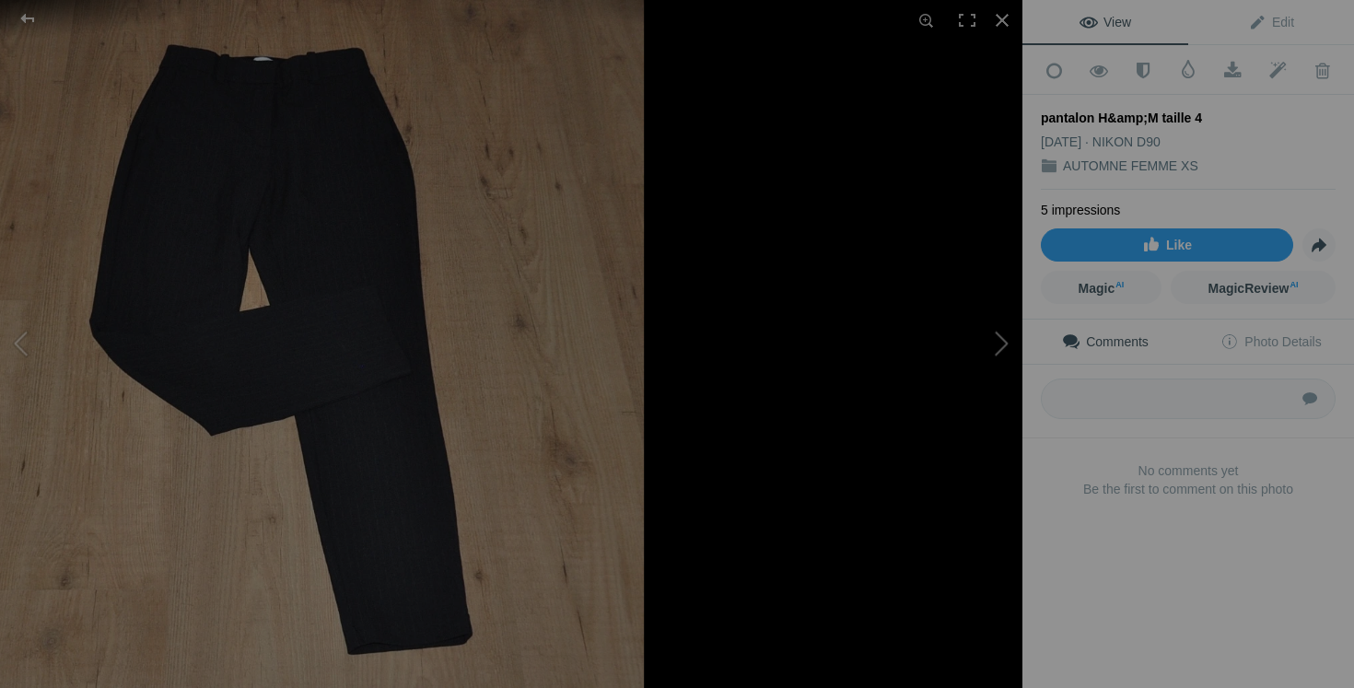
click at [976, 361] on button at bounding box center [953, 344] width 138 height 248
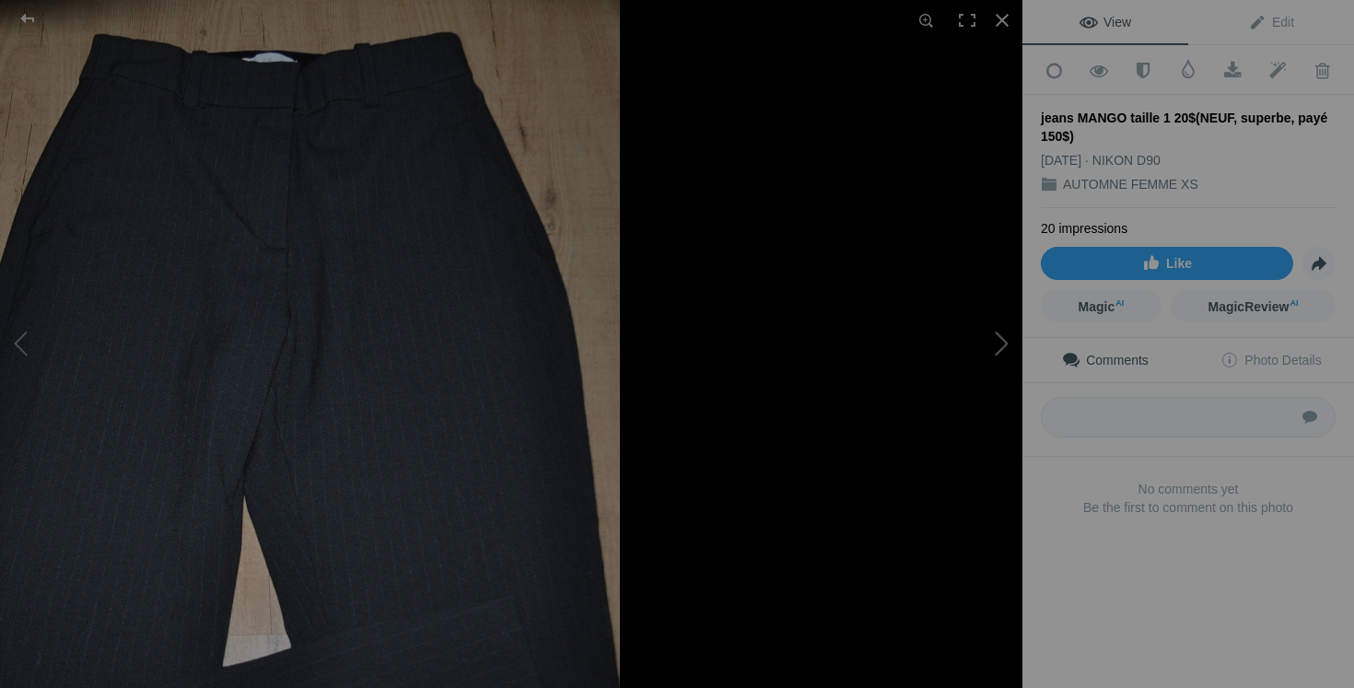
click at [965, 423] on button at bounding box center [953, 344] width 138 height 248
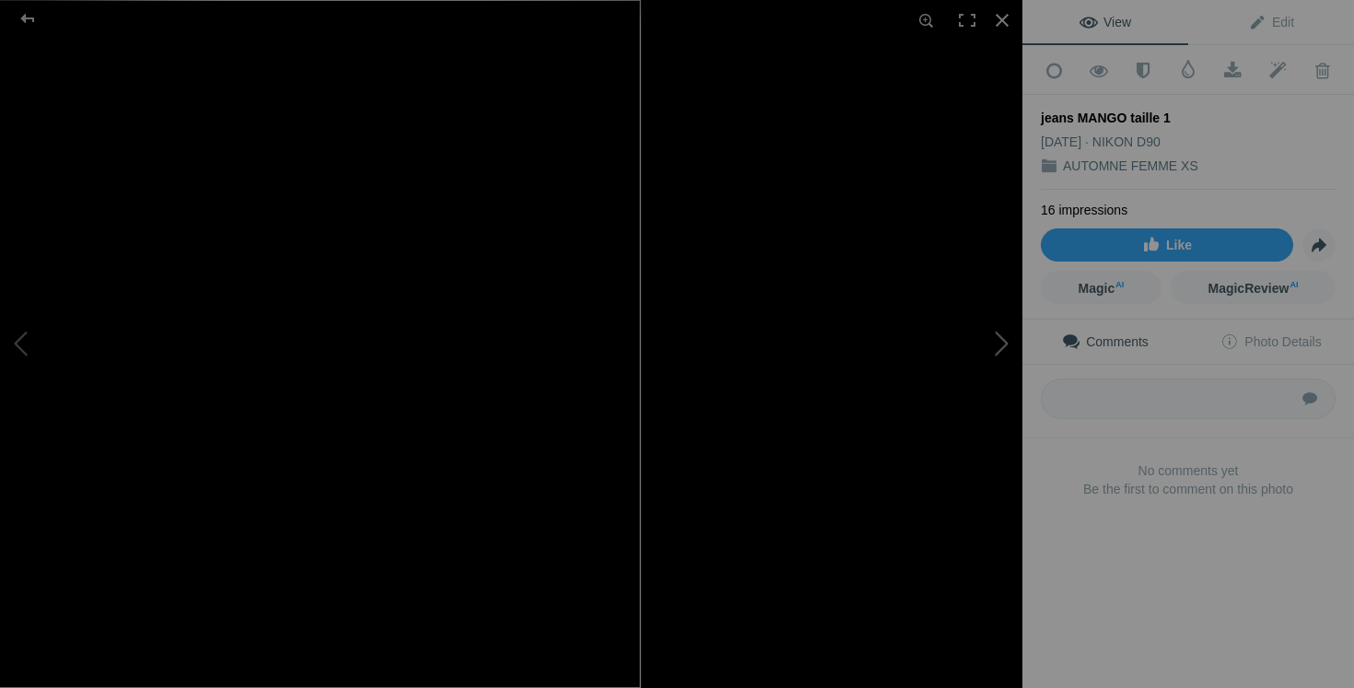
click at [995, 342] on button at bounding box center [953, 344] width 138 height 248
click at [993, 354] on button at bounding box center [953, 344] width 138 height 248
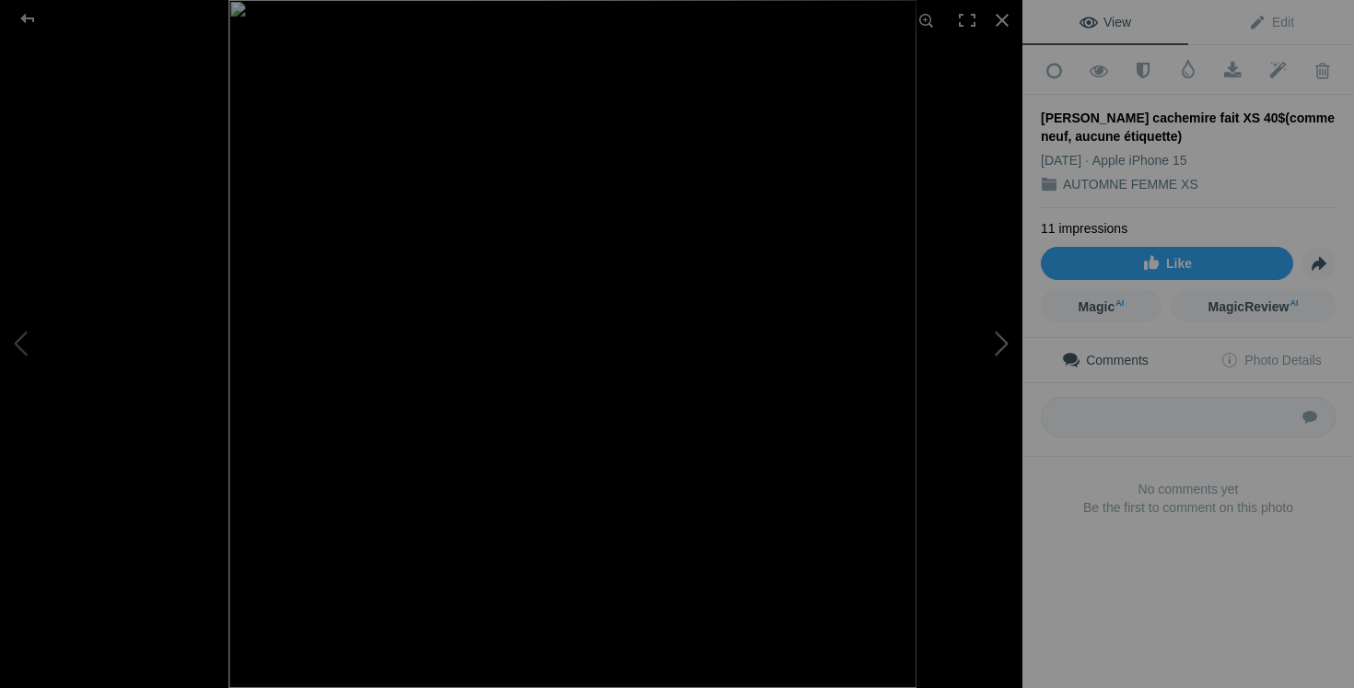
click at [951, 356] on button at bounding box center [953, 344] width 138 height 248
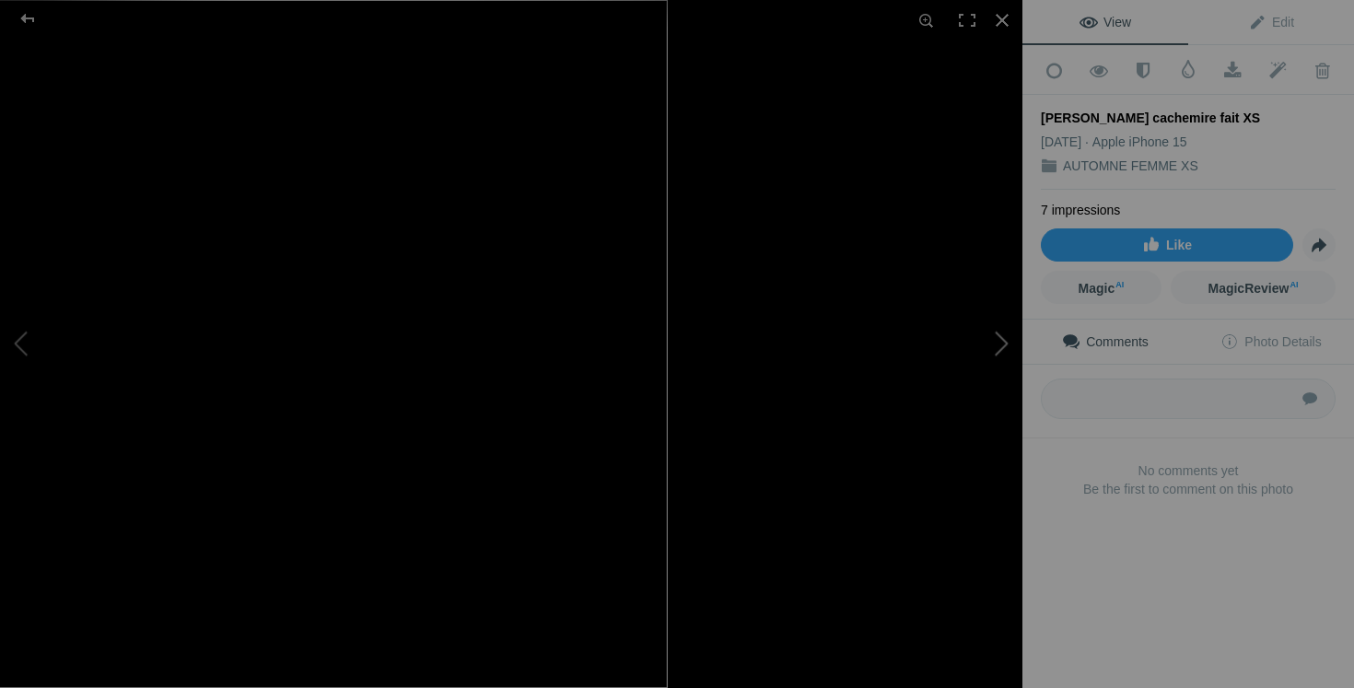
click at [987, 361] on button at bounding box center [953, 344] width 138 height 248
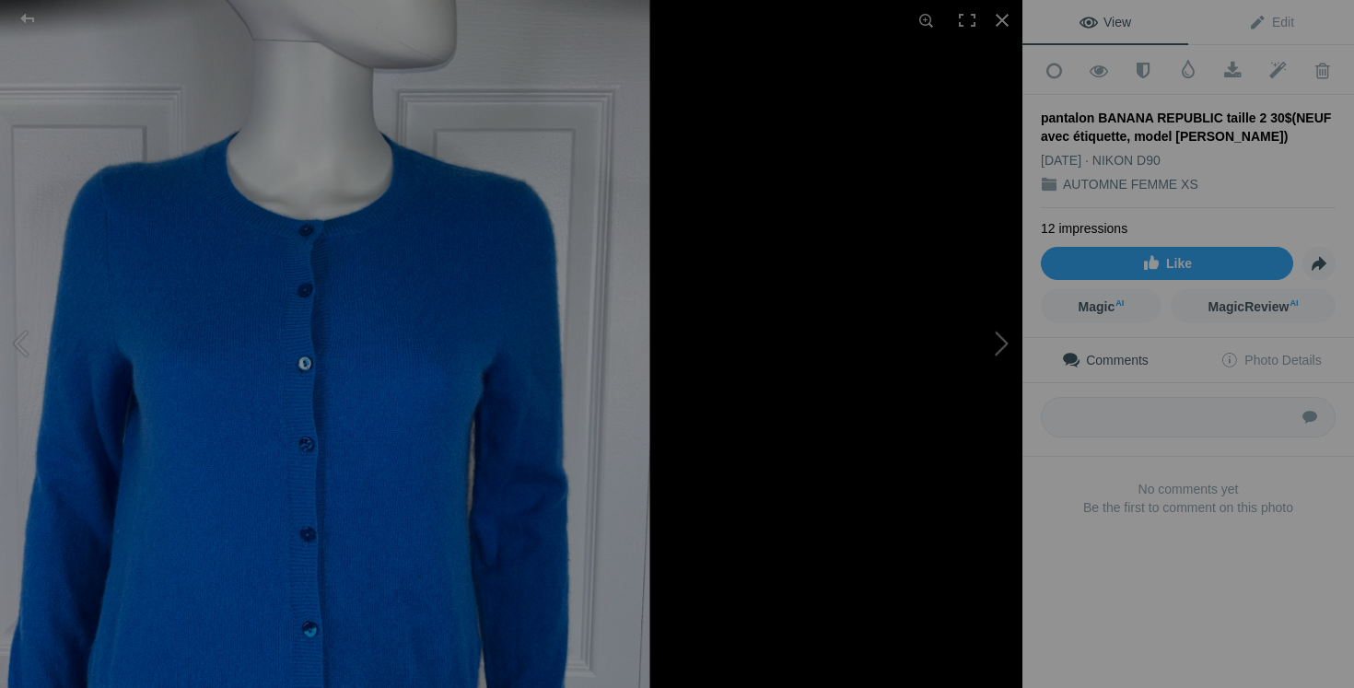
click at [1003, 332] on button at bounding box center [953, 344] width 138 height 248
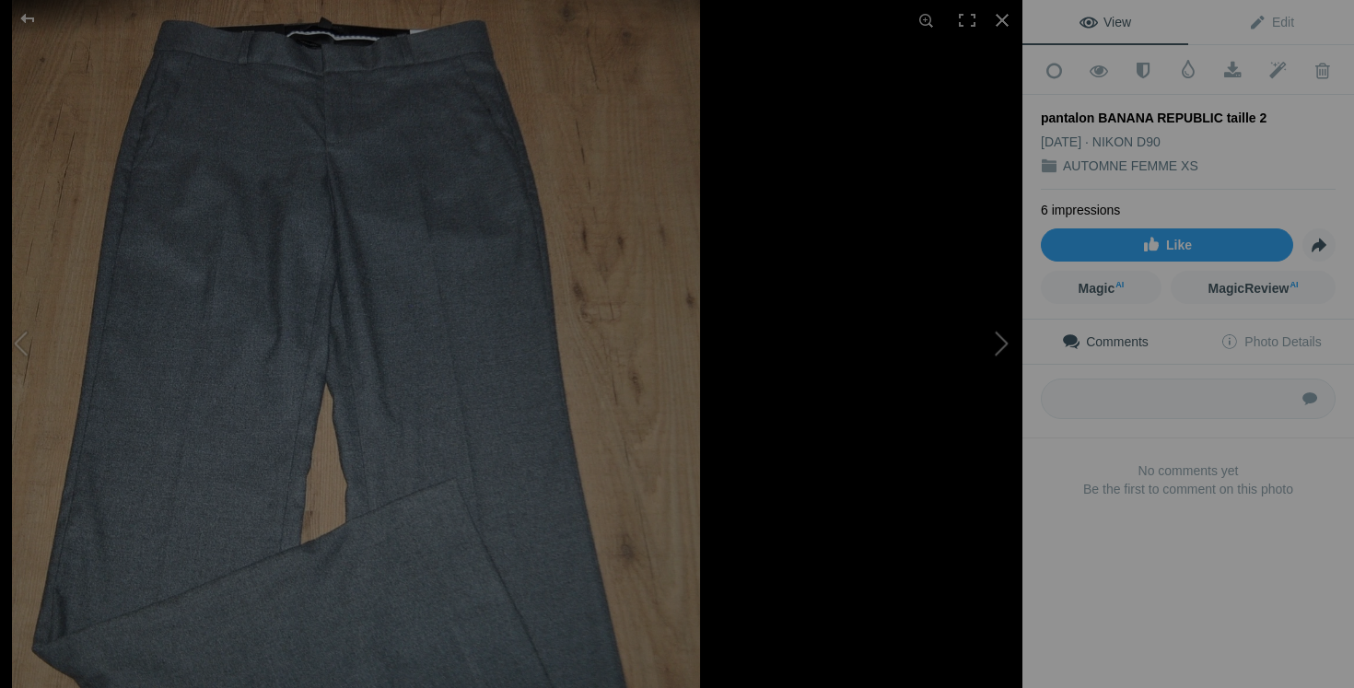
click at [956, 376] on button at bounding box center [953, 344] width 138 height 248
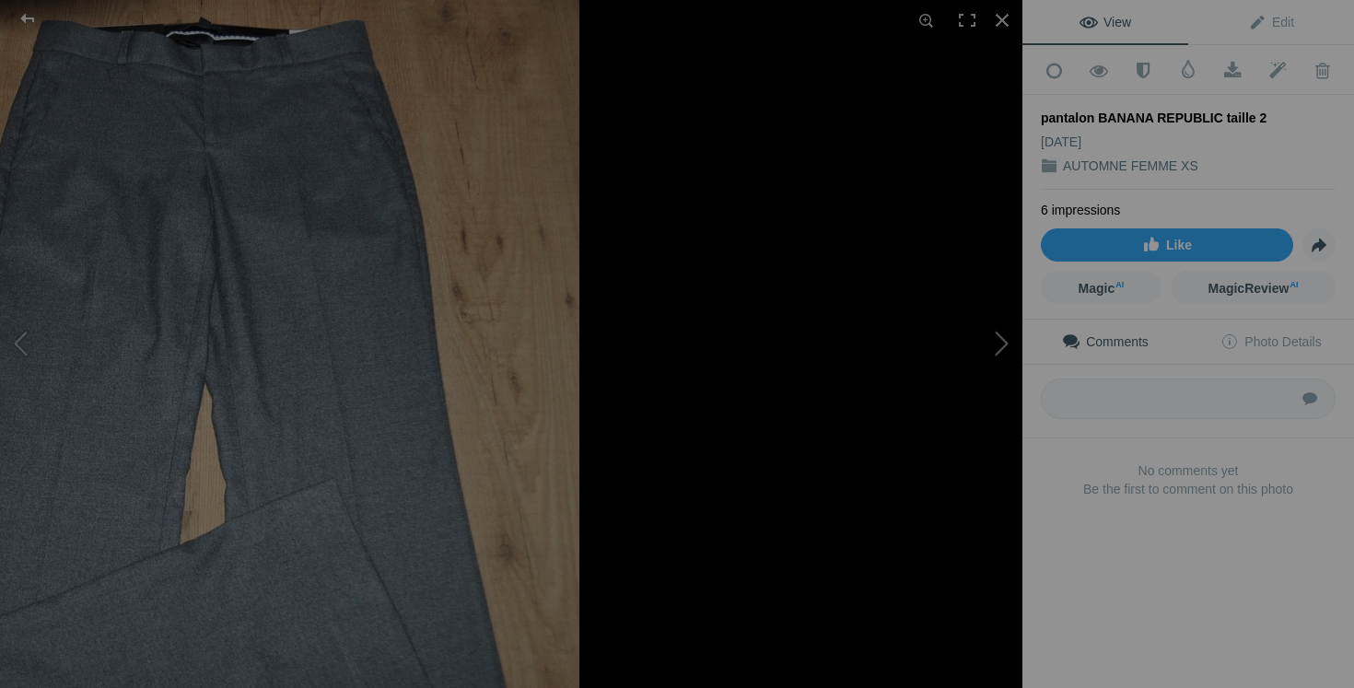
click at [950, 403] on button at bounding box center [953, 344] width 138 height 248
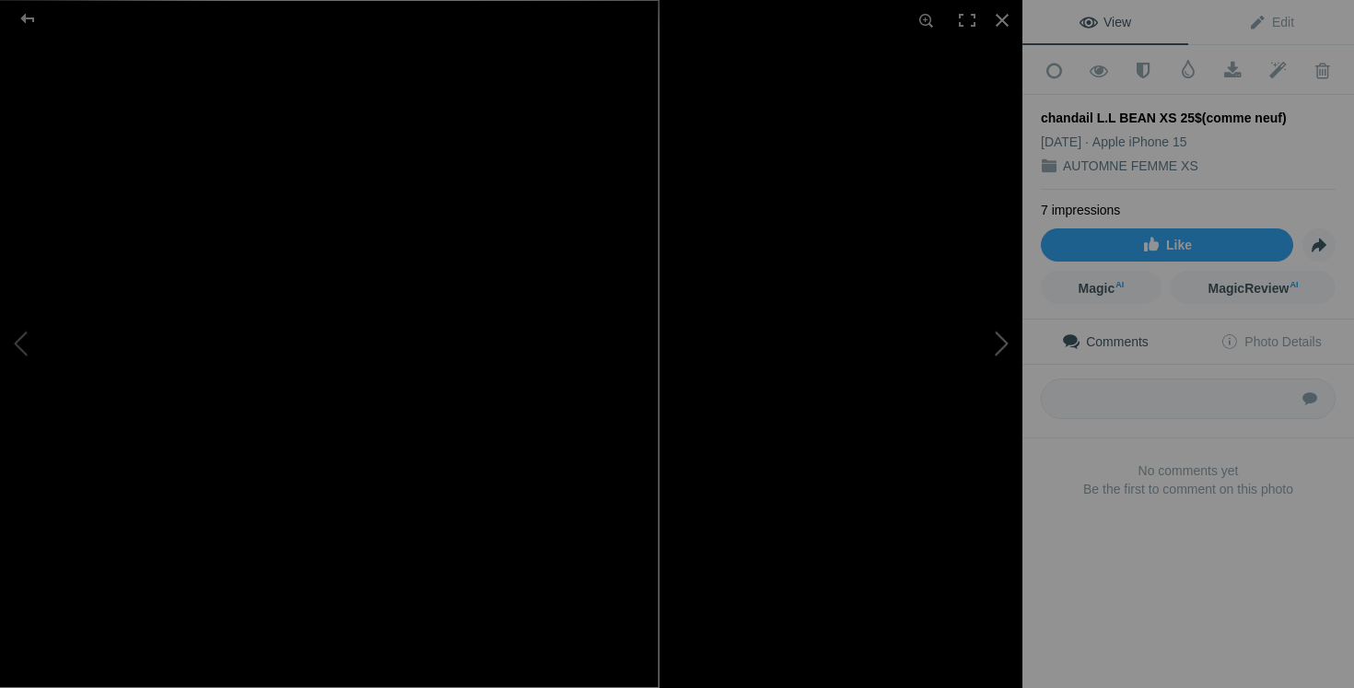
click at [997, 352] on button at bounding box center [953, 344] width 138 height 248
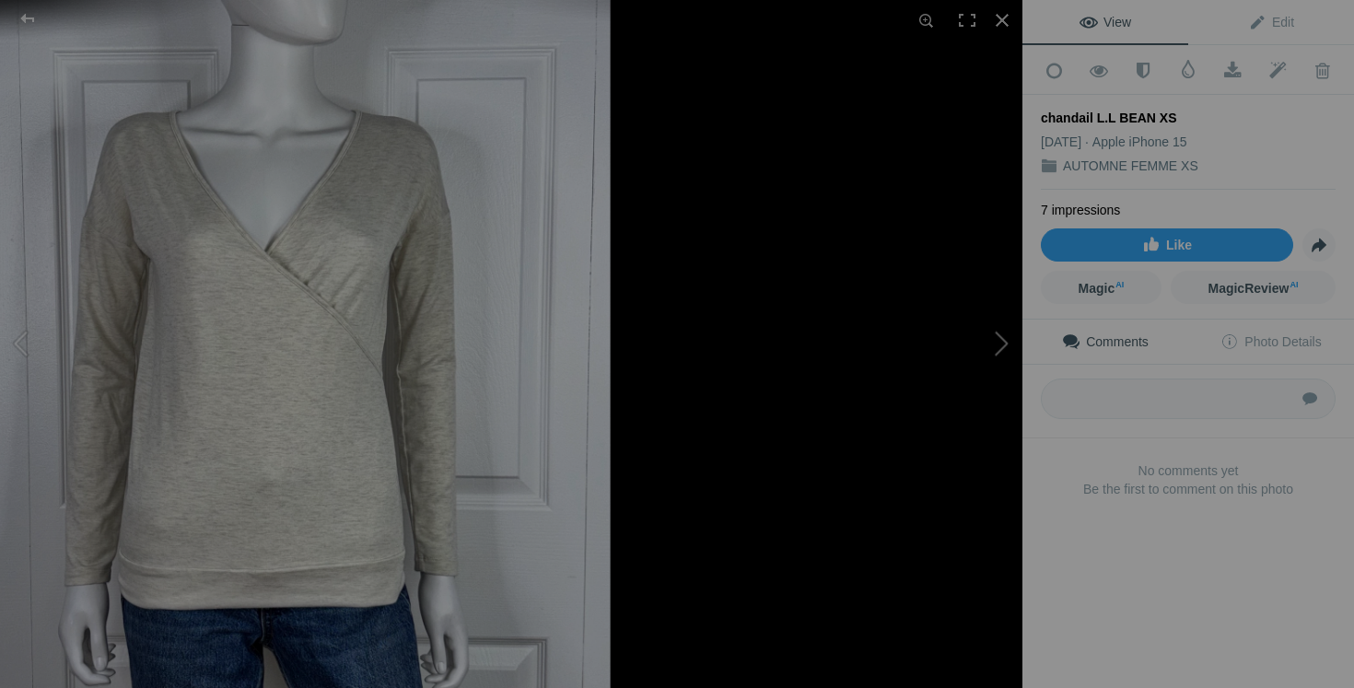
click at [976, 345] on button at bounding box center [953, 344] width 138 height 248
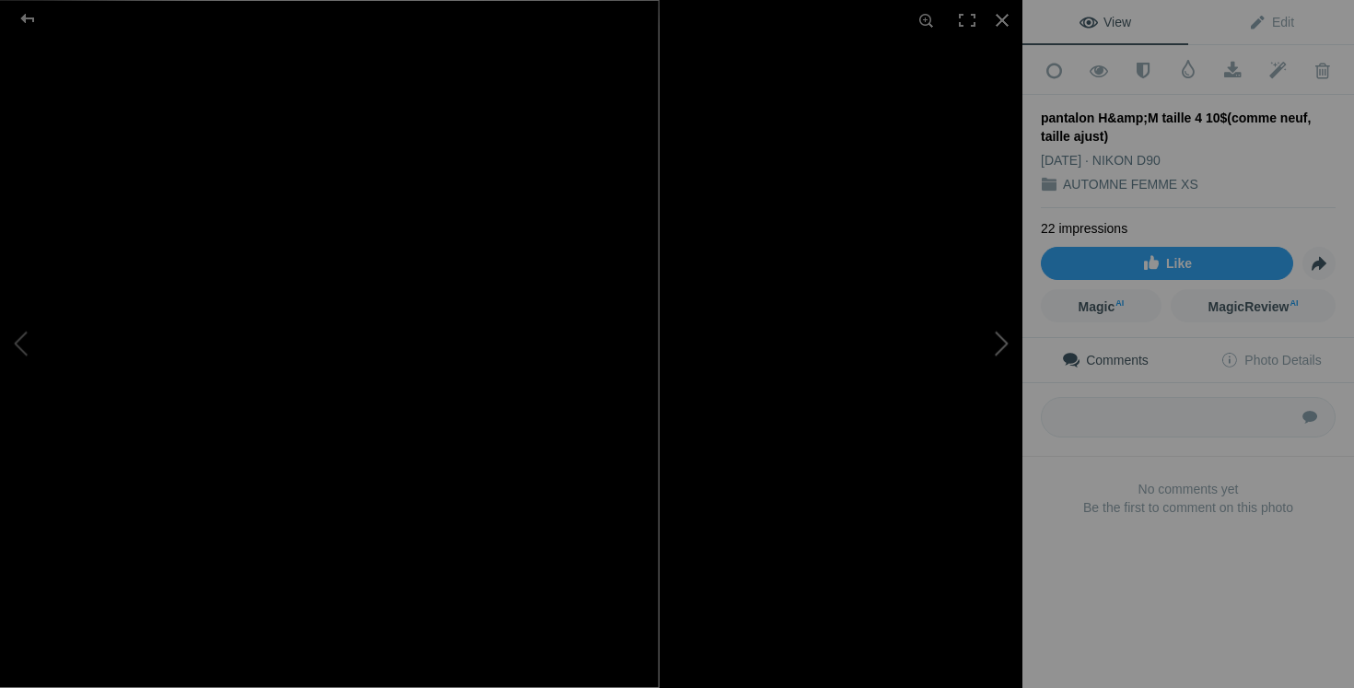
click at [958, 385] on button at bounding box center [953, 344] width 138 height 248
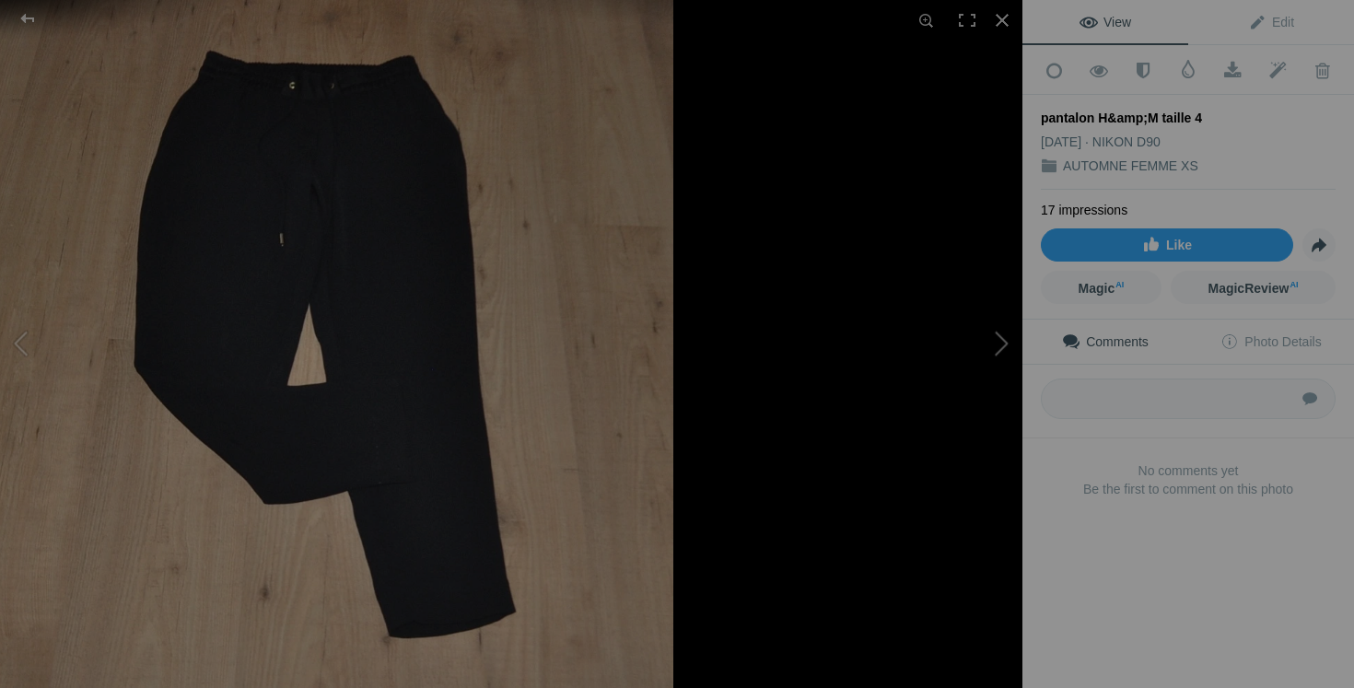
click at [1007, 358] on button at bounding box center [953, 344] width 138 height 248
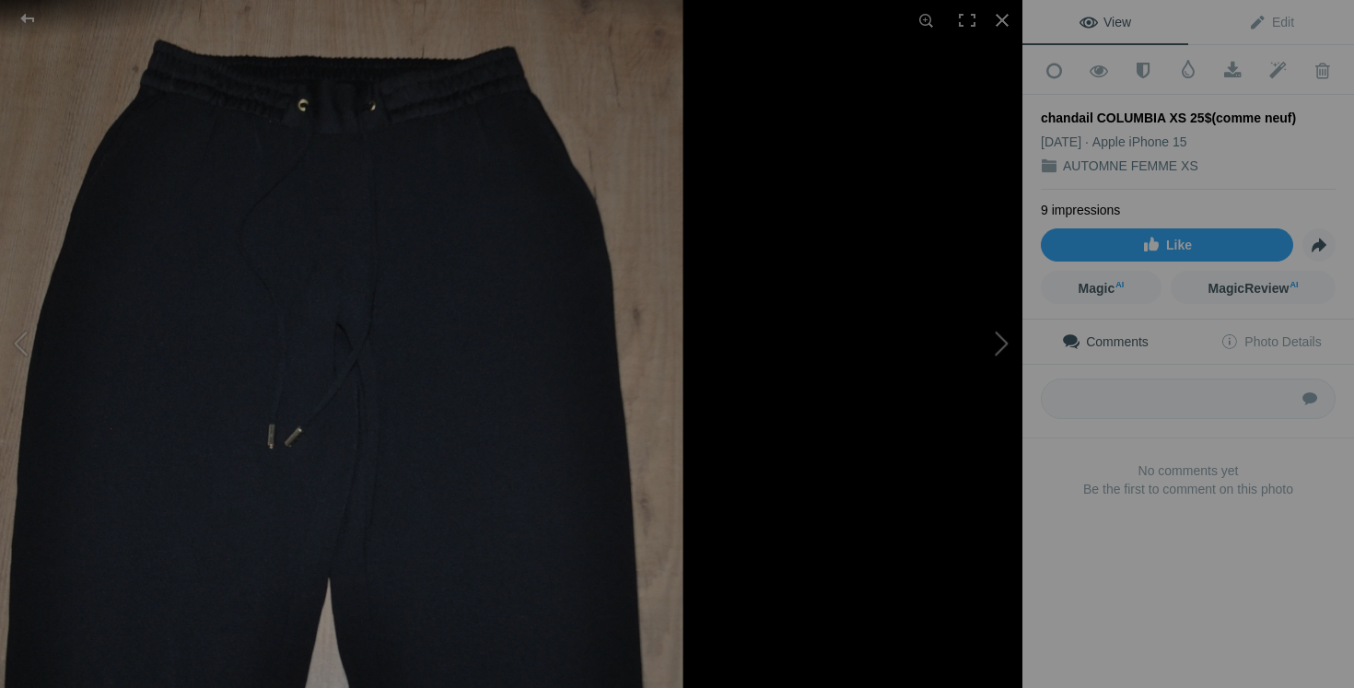
click at [985, 359] on button at bounding box center [953, 344] width 138 height 248
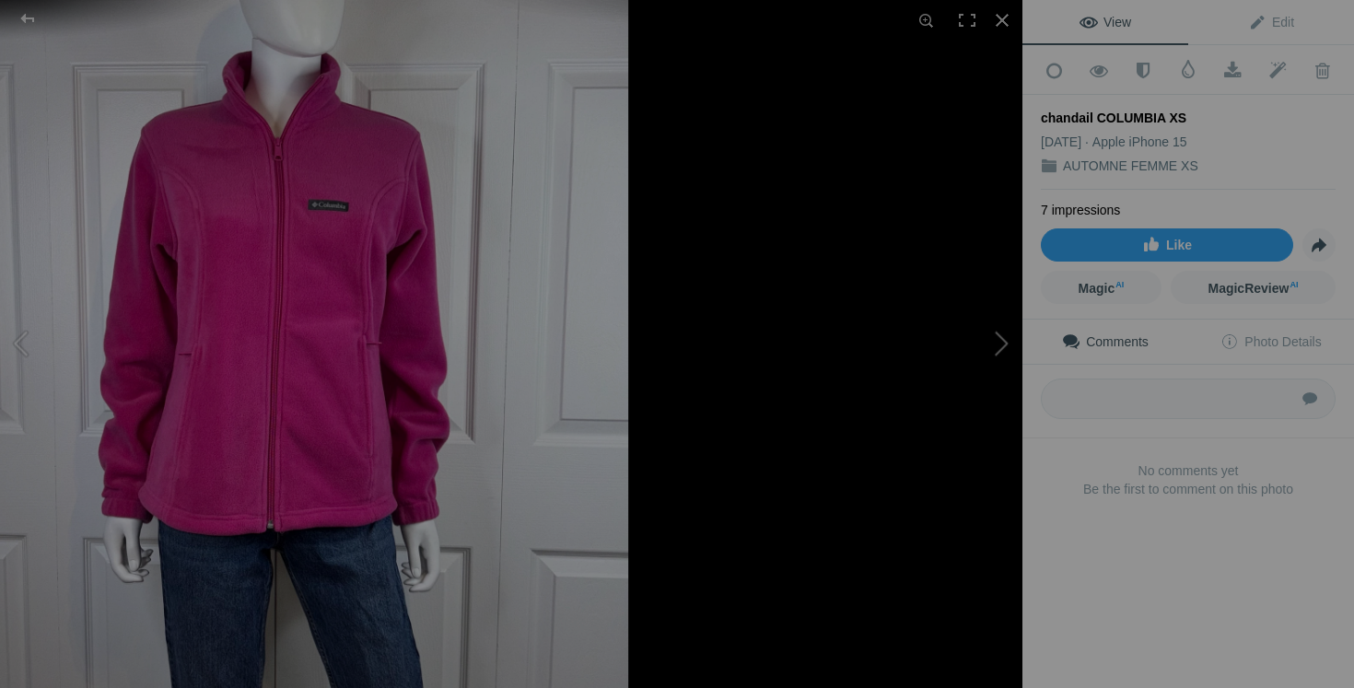
click at [976, 335] on button at bounding box center [953, 344] width 138 height 248
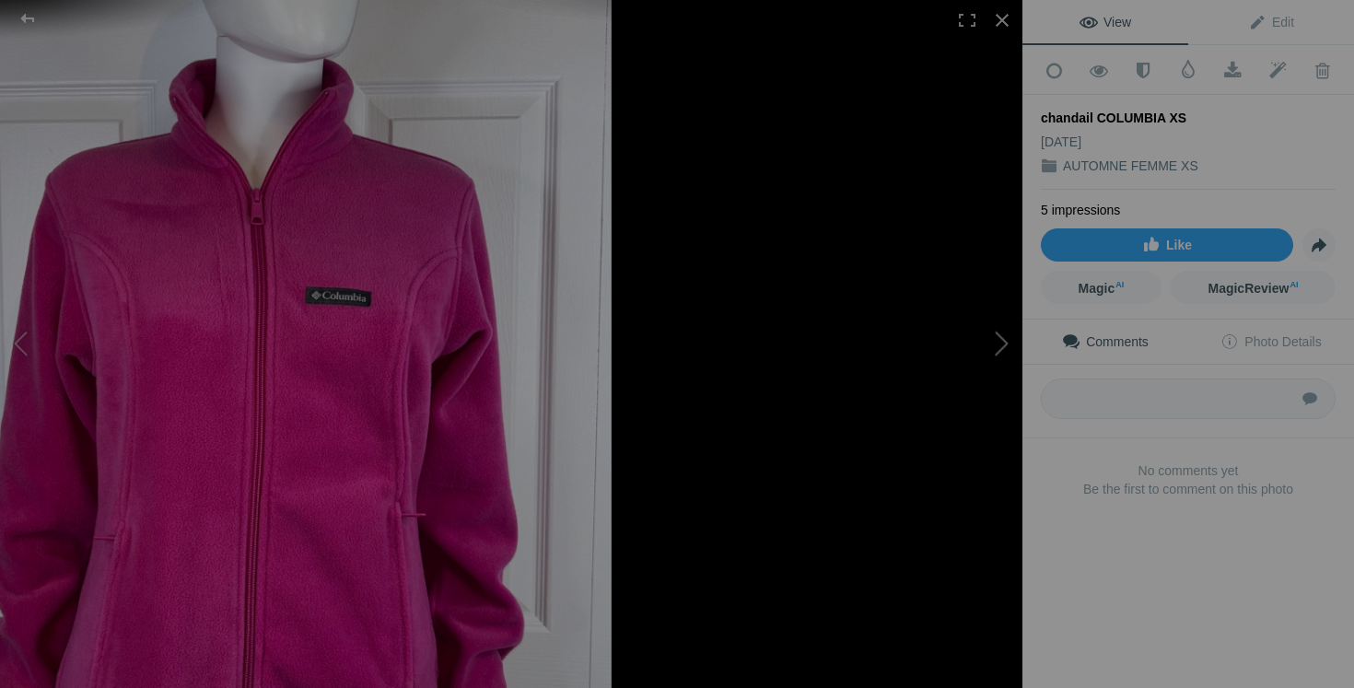
click at [932, 380] on button at bounding box center [953, 344] width 138 height 248
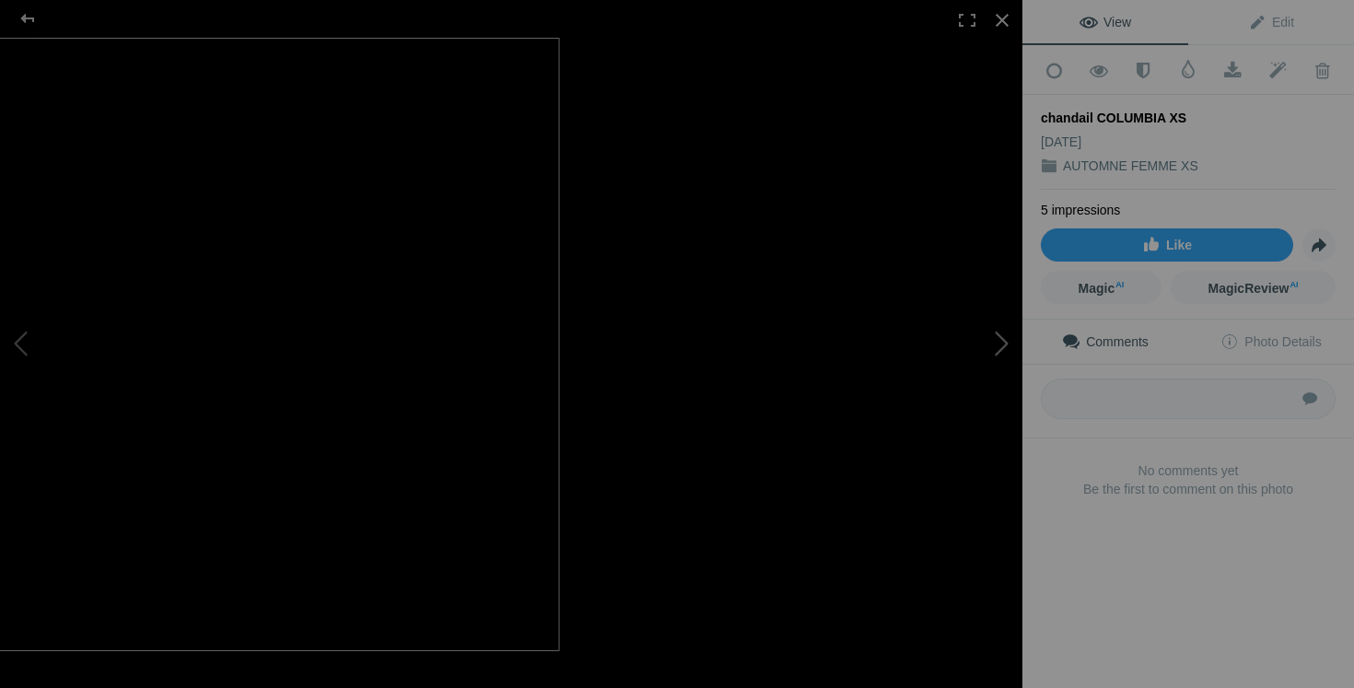
click at [978, 328] on button at bounding box center [953, 344] width 138 height 248
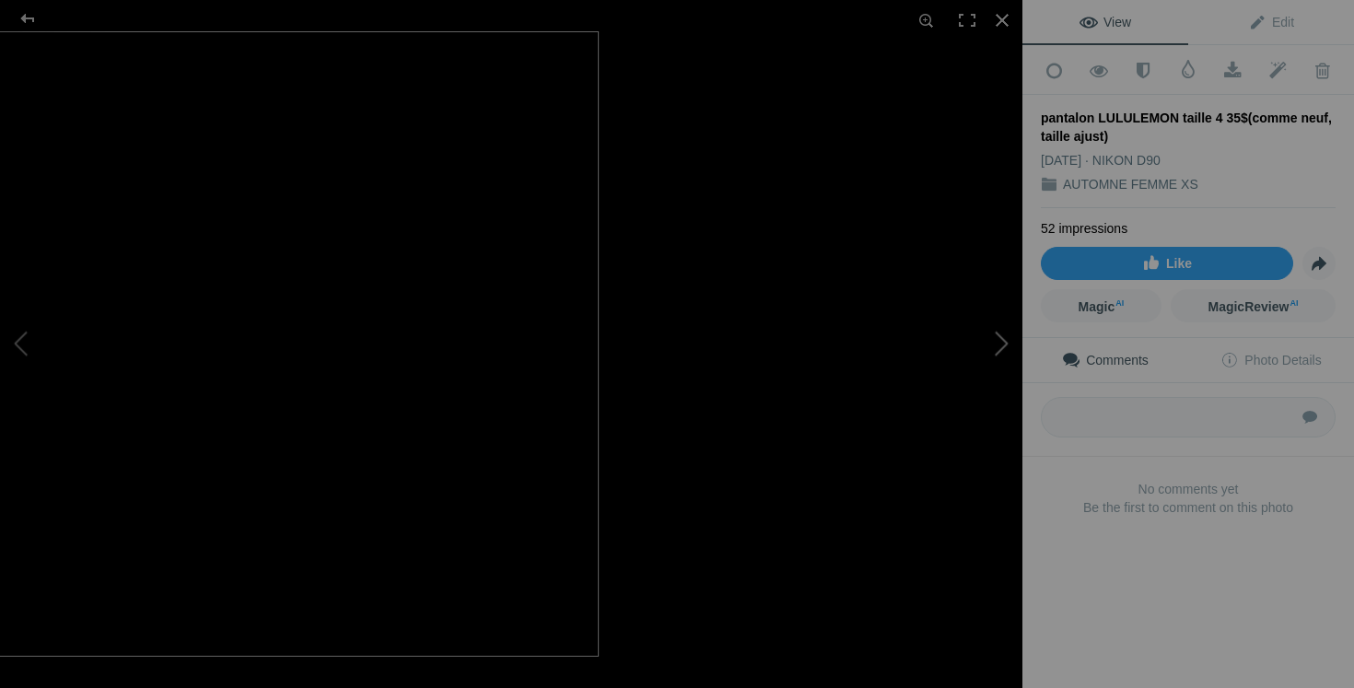
click at [976, 300] on button at bounding box center [953, 344] width 138 height 248
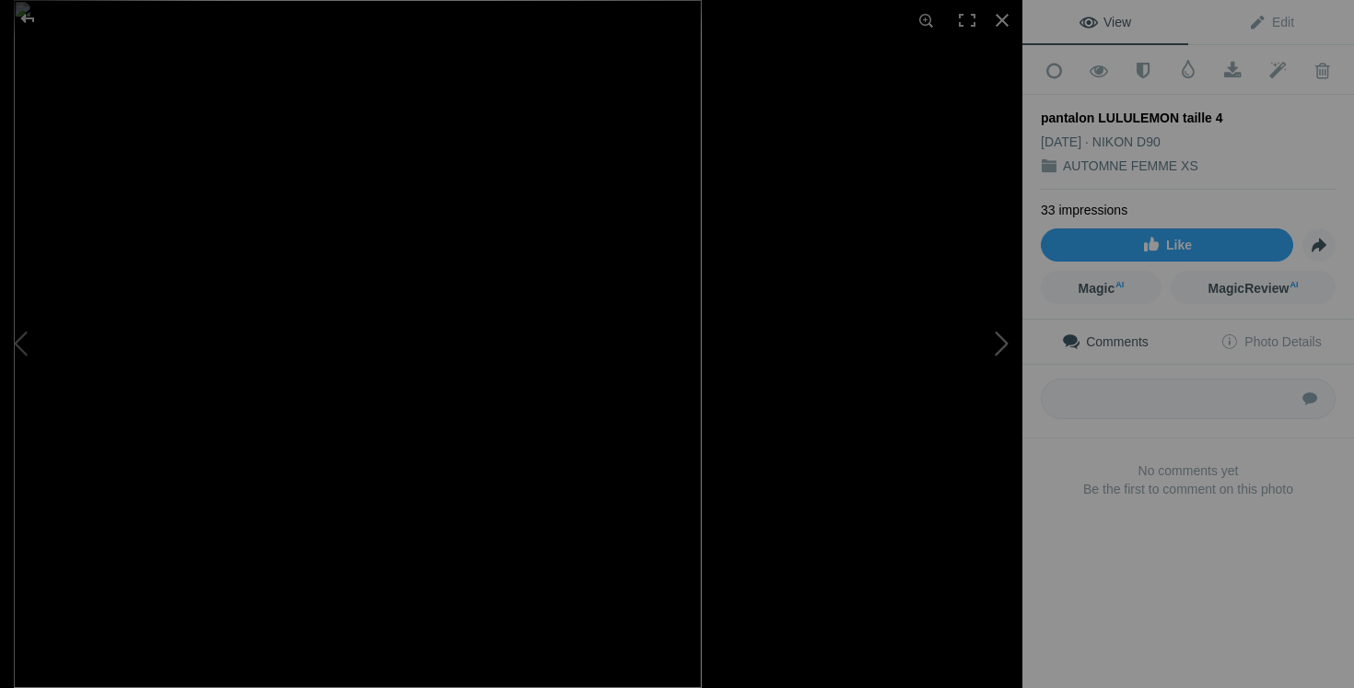
click at [974, 357] on button at bounding box center [953, 344] width 138 height 248
click at [949, 344] on button at bounding box center [953, 344] width 138 height 248
click at [988, 365] on button at bounding box center [953, 344] width 138 height 248
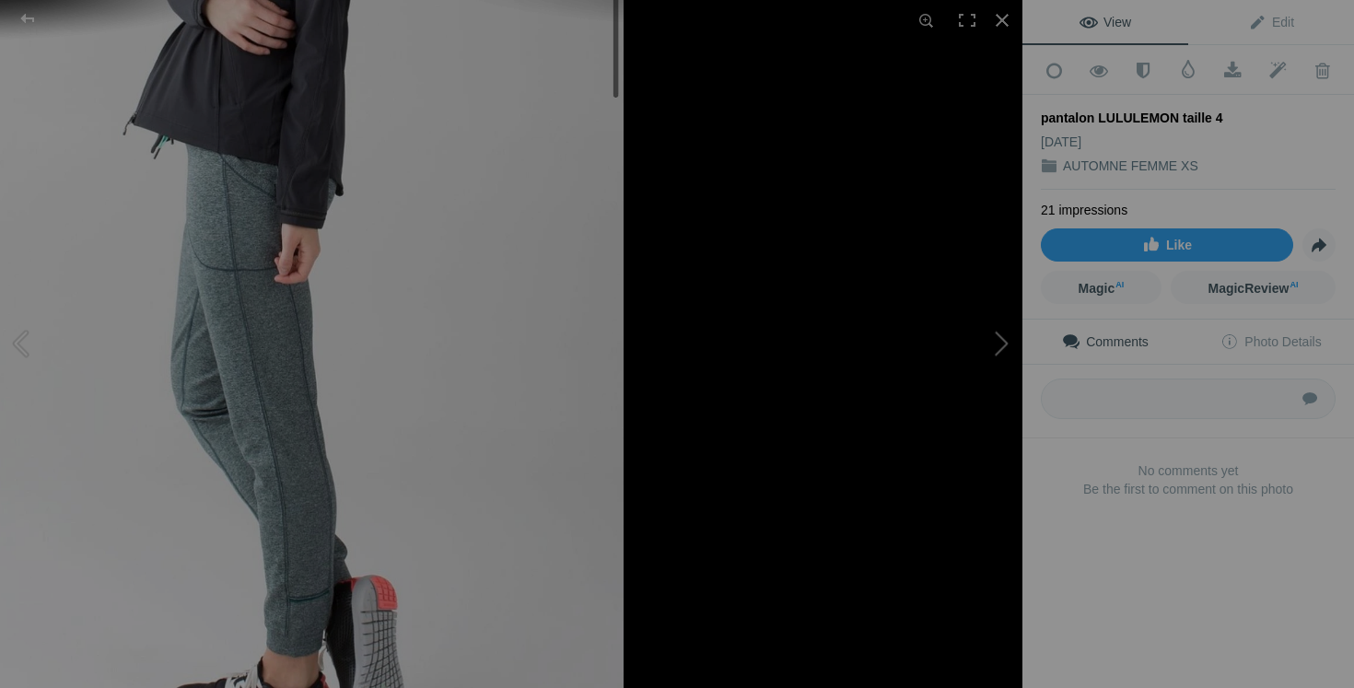
click at [1002, 360] on button at bounding box center [953, 344] width 138 height 248
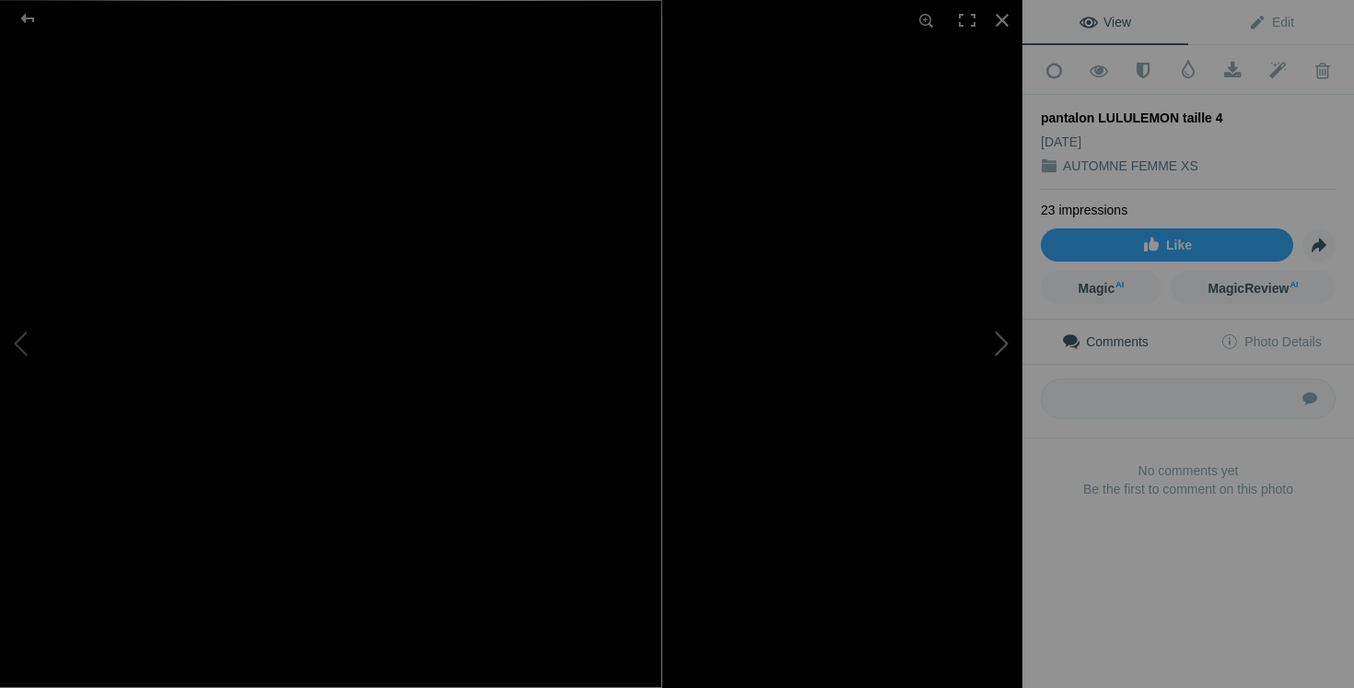
click at [1008, 401] on button at bounding box center [953, 344] width 138 height 248
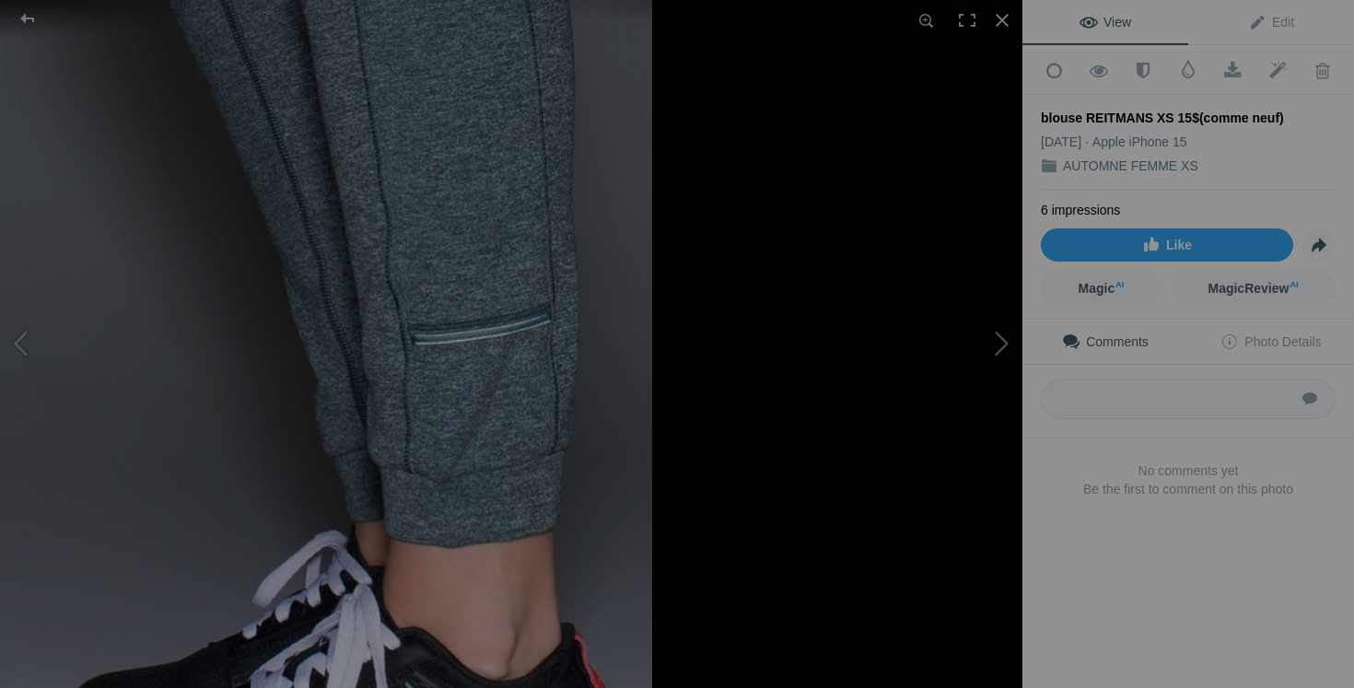
click at [968, 409] on button at bounding box center [953, 344] width 138 height 248
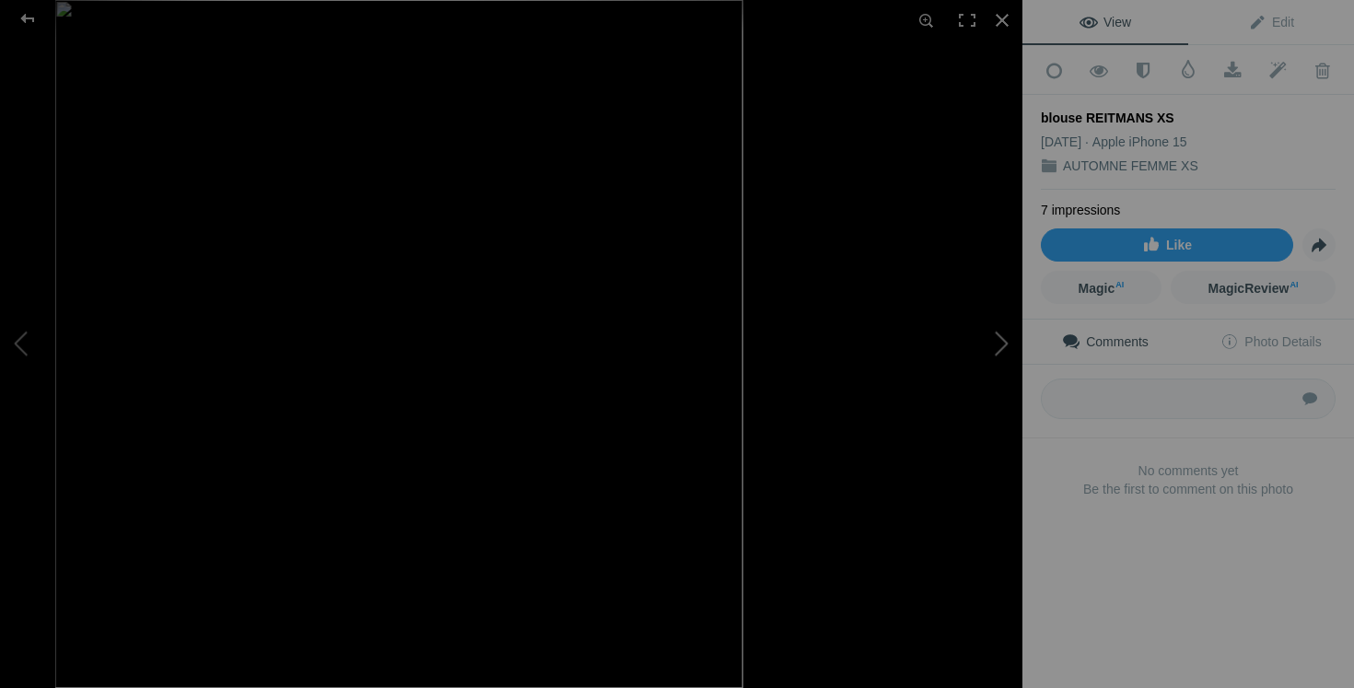
click at [989, 359] on button at bounding box center [953, 344] width 138 height 248
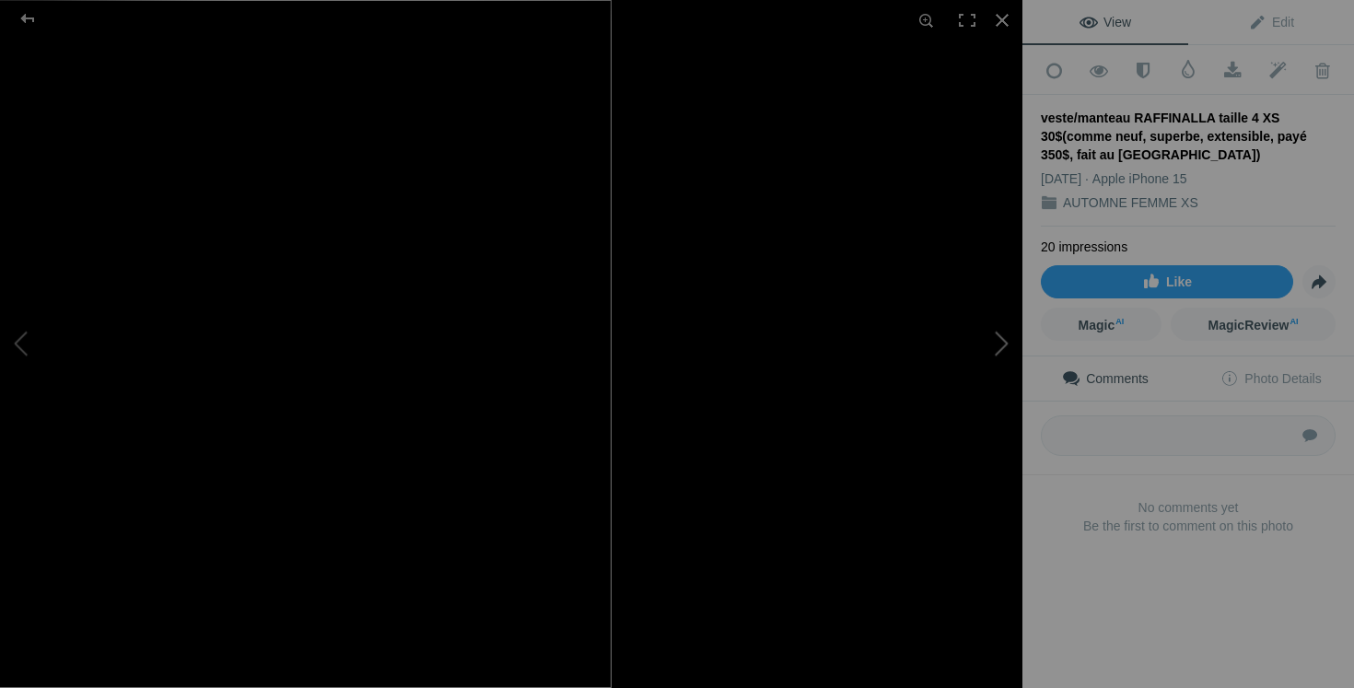
click at [975, 393] on button at bounding box center [953, 344] width 138 height 248
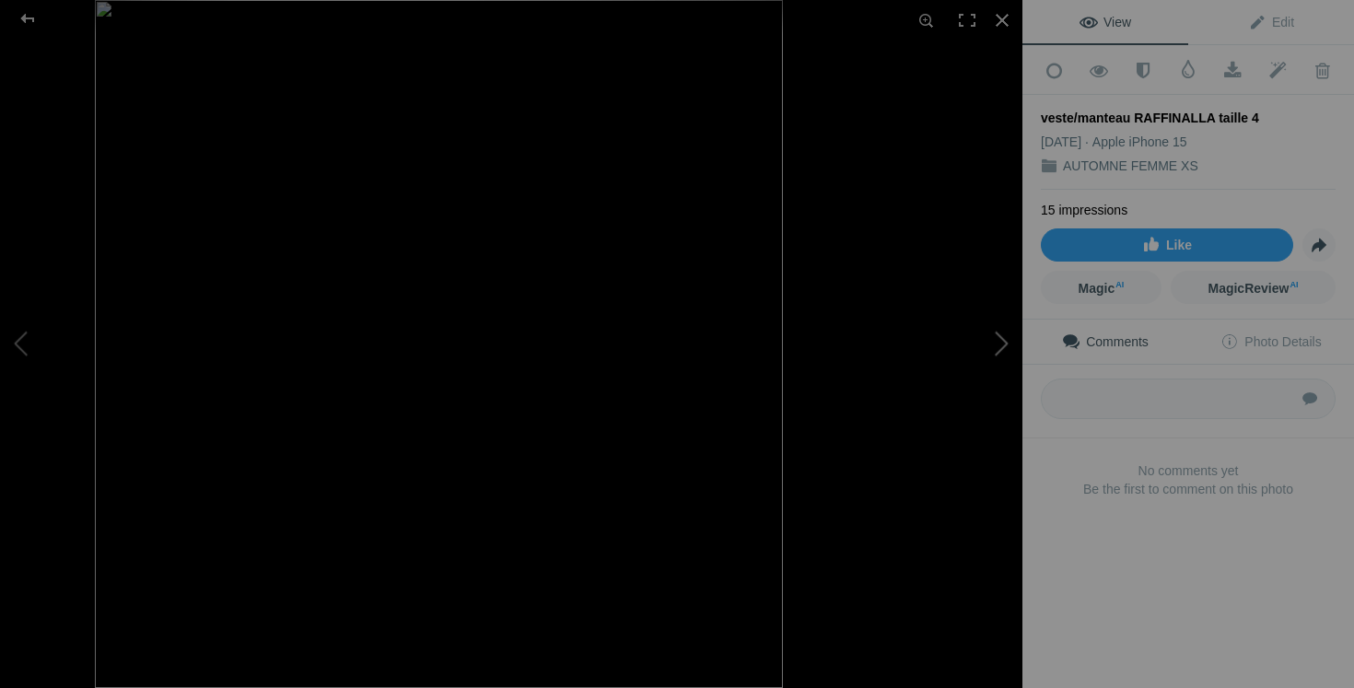
click at [954, 318] on button at bounding box center [953, 344] width 138 height 248
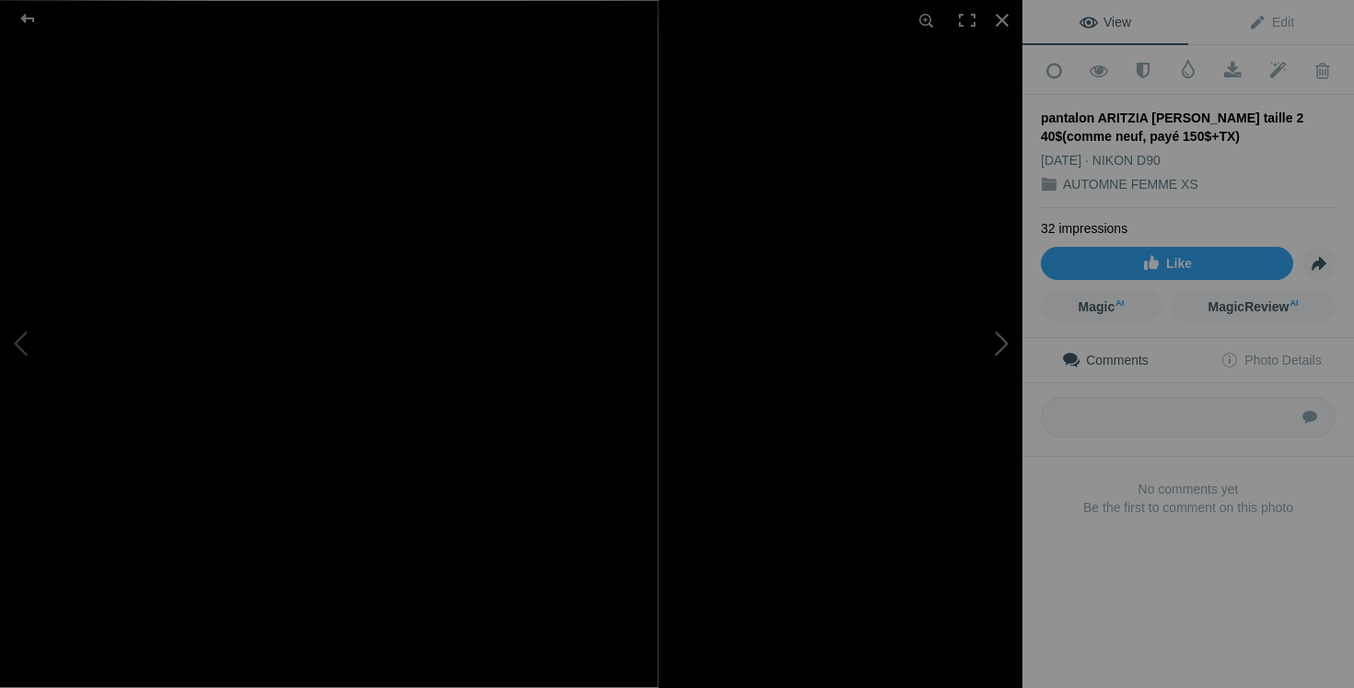
click at [992, 351] on button at bounding box center [953, 344] width 138 height 248
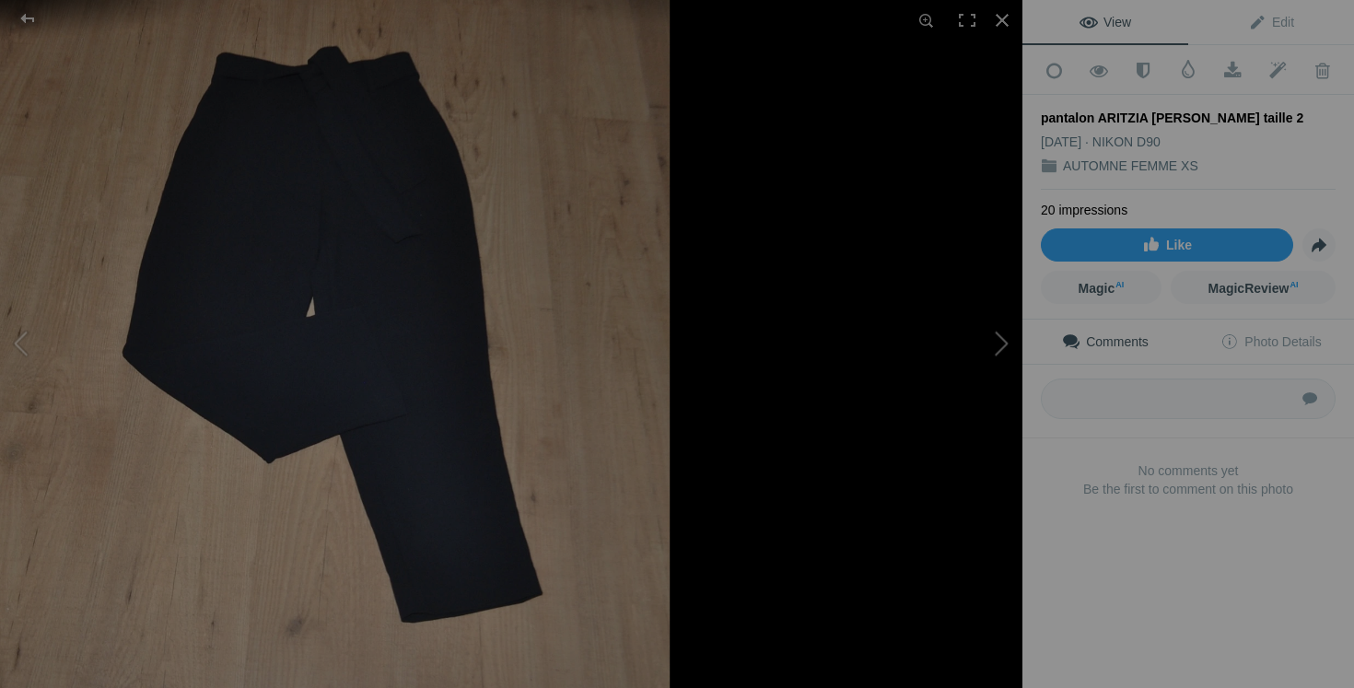
click at [1005, 355] on button at bounding box center [953, 344] width 138 height 248
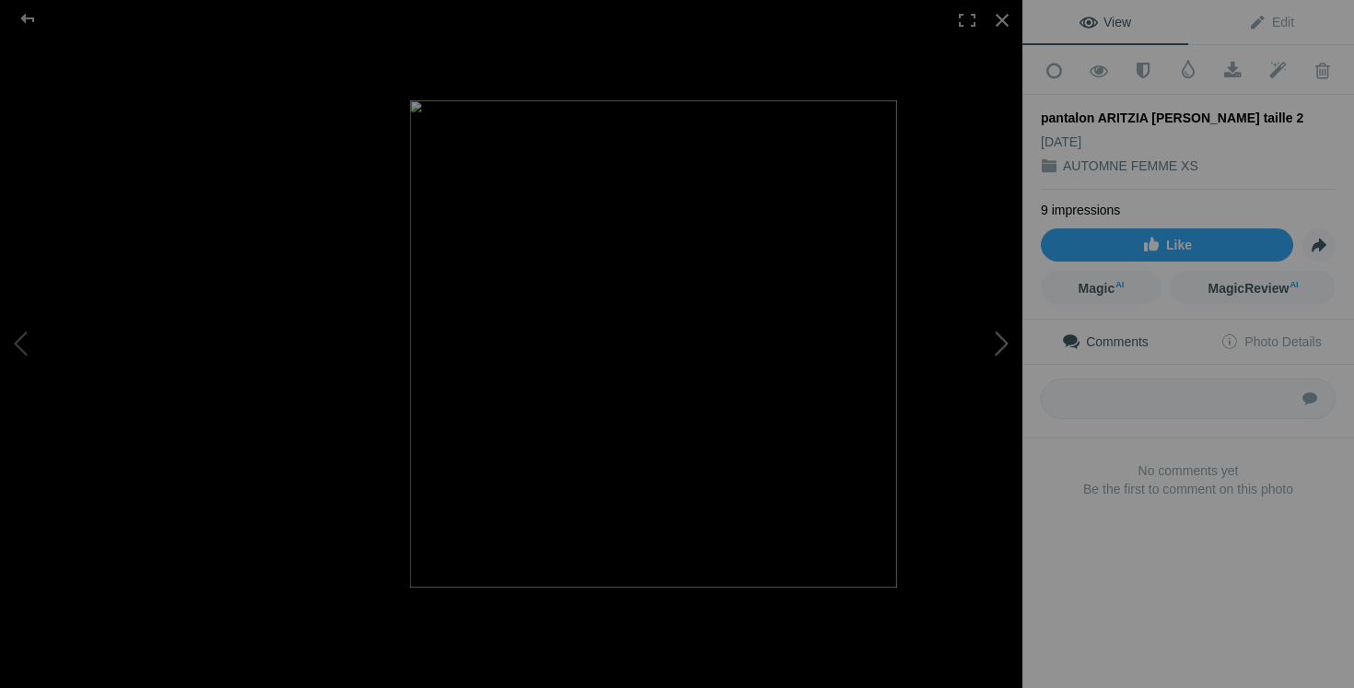
click at [924, 358] on button at bounding box center [953, 344] width 138 height 248
click at [1001, 359] on button at bounding box center [953, 344] width 138 height 248
click at [999, 344] on button at bounding box center [953, 344] width 138 height 248
click at [1016, 377] on button at bounding box center [953, 344] width 138 height 248
click at [922, 353] on button at bounding box center [953, 344] width 138 height 248
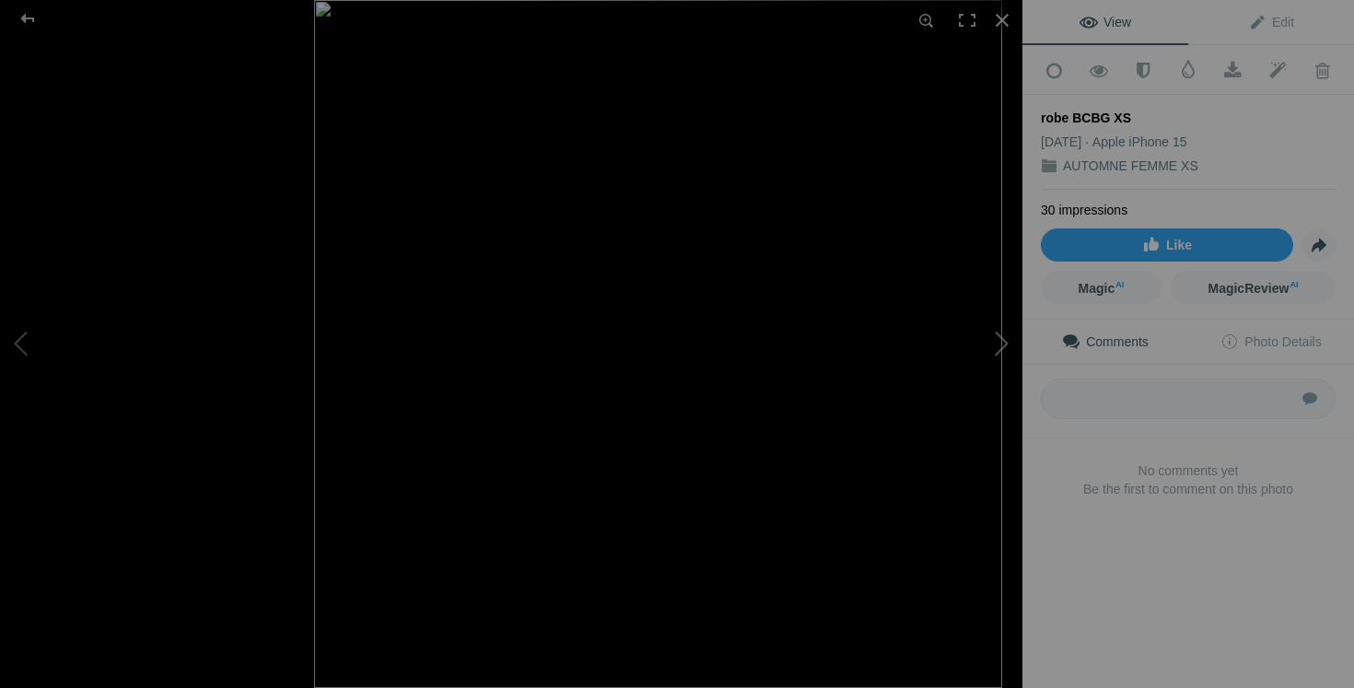
click at [974, 388] on button at bounding box center [953, 344] width 138 height 248
click at [998, 23] on div at bounding box center [1002, 20] width 41 height 41
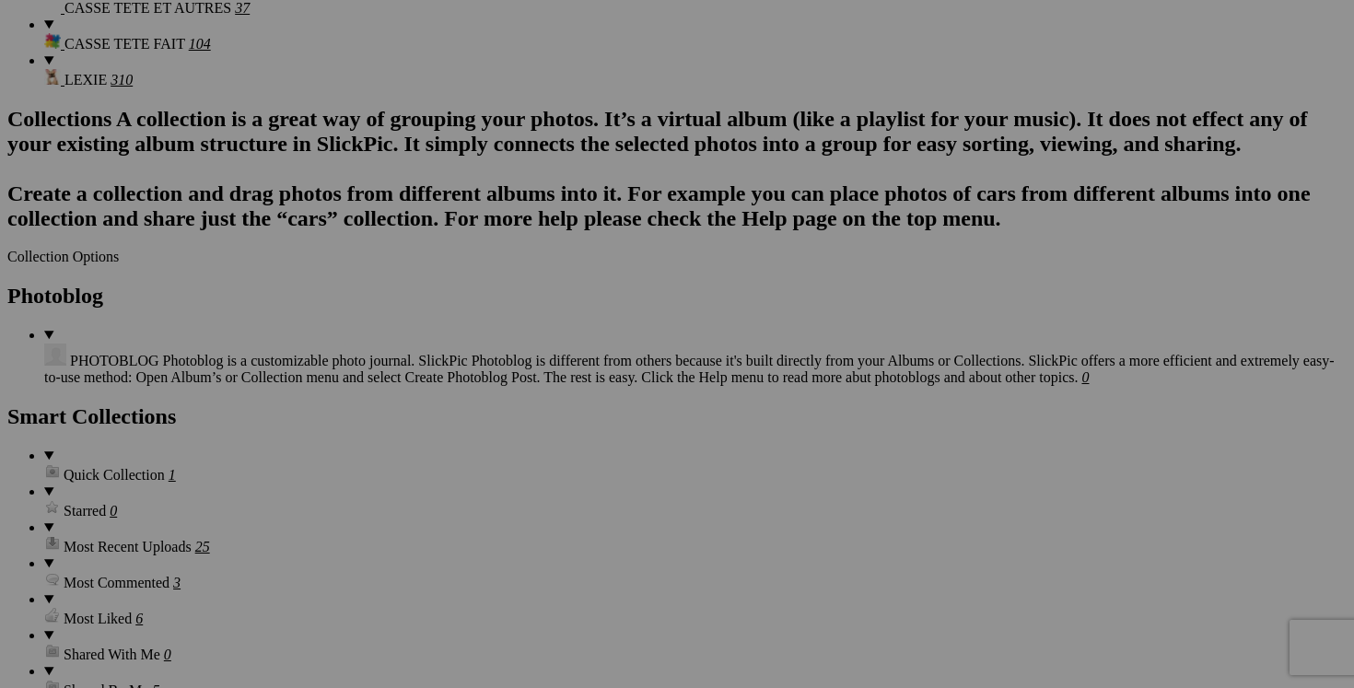
scroll to position [0, 14]
drag, startPoint x: 444, startPoint y: 561, endPoint x: 611, endPoint y: 565, distance: 166.7
drag, startPoint x: 447, startPoint y: 327, endPoint x: 612, endPoint y: 331, distance: 164.9
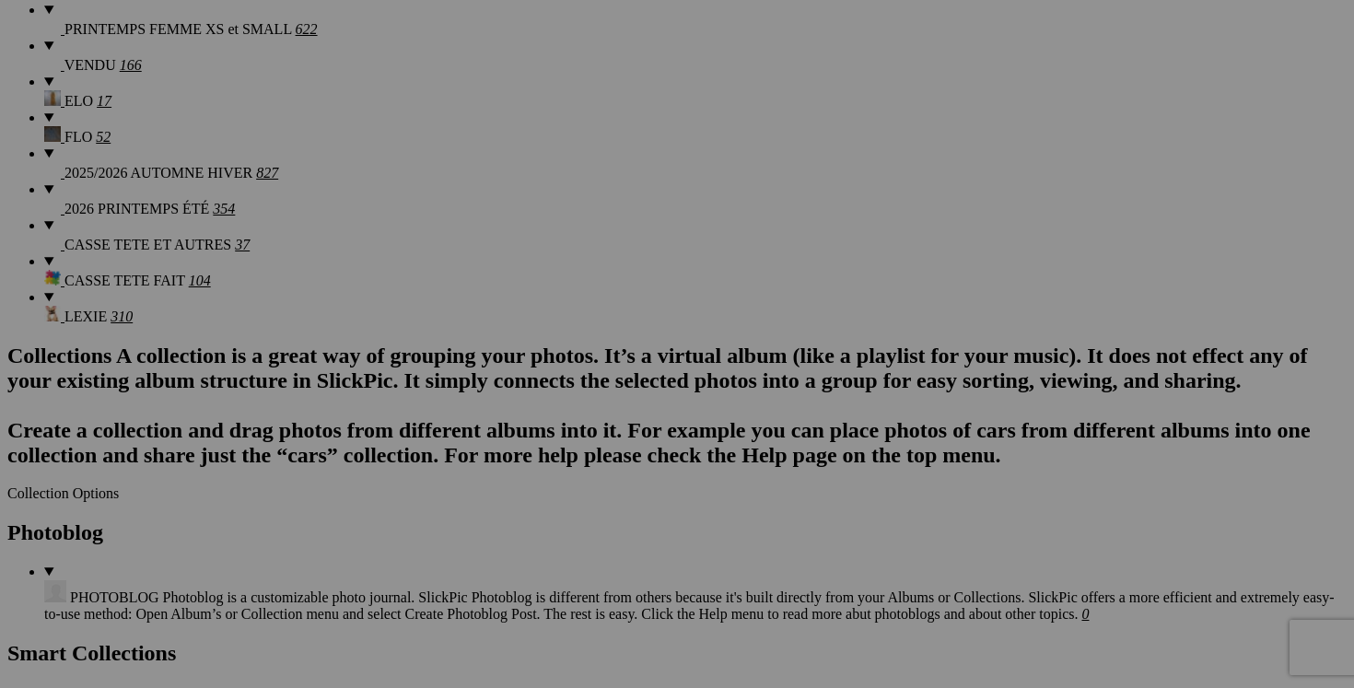
scroll to position [0, 346]
drag, startPoint x: 1101, startPoint y: 330, endPoint x: 1290, endPoint y: 331, distance: 189.7
drag, startPoint x: 773, startPoint y: 329, endPoint x: 923, endPoint y: 335, distance: 150.3
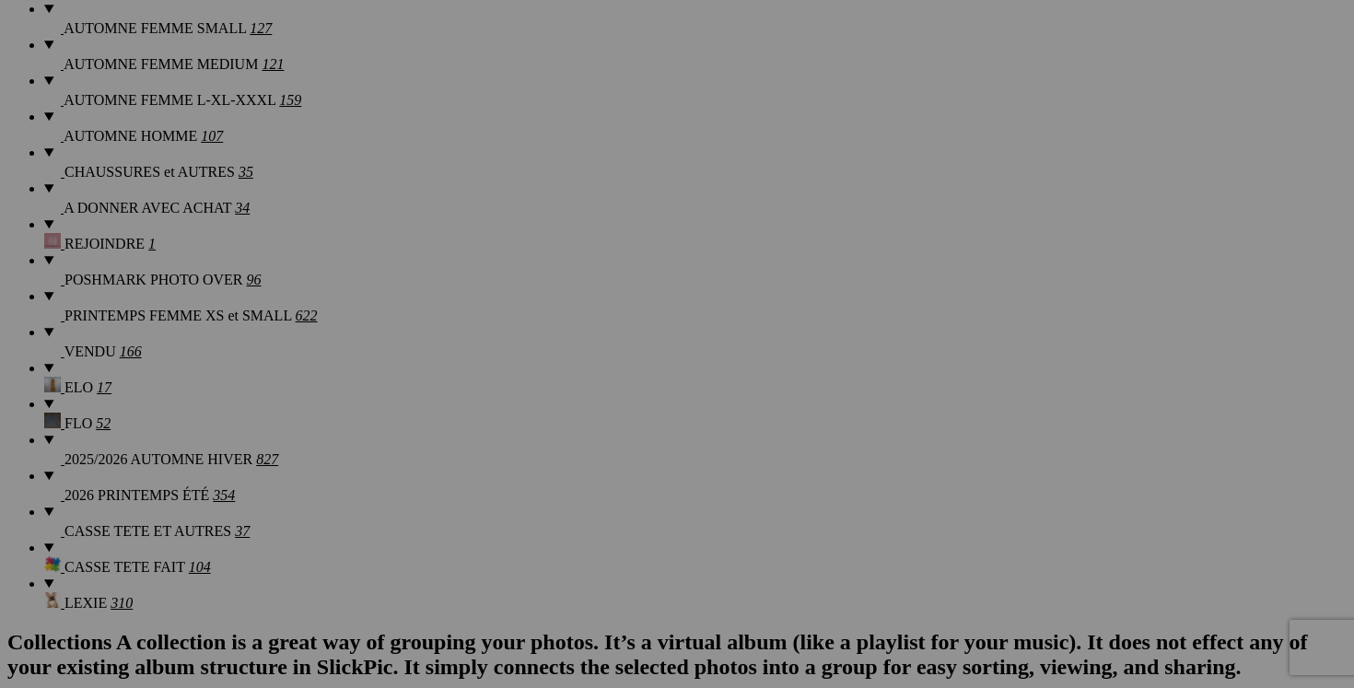
scroll to position [0, 135]
drag, startPoint x: 773, startPoint y: 379, endPoint x: 914, endPoint y: 383, distance: 141.0
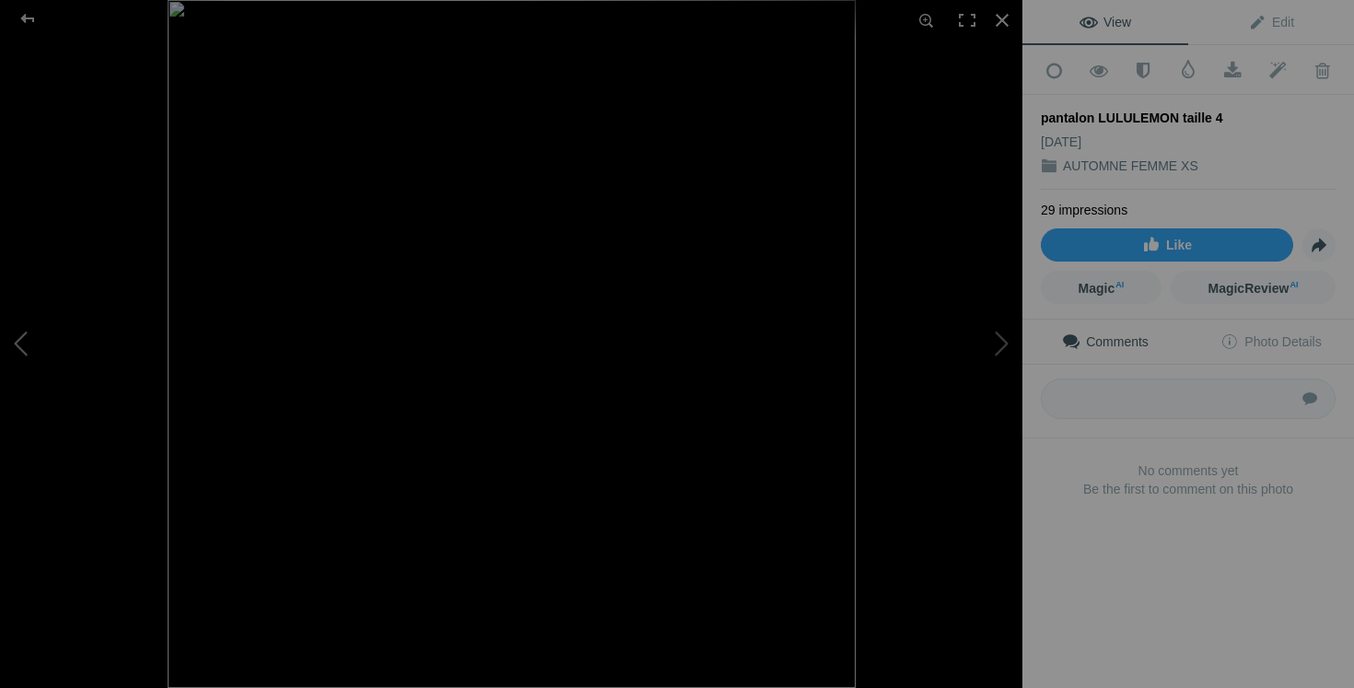
click at [20, 351] on button at bounding box center [69, 344] width 138 height 248
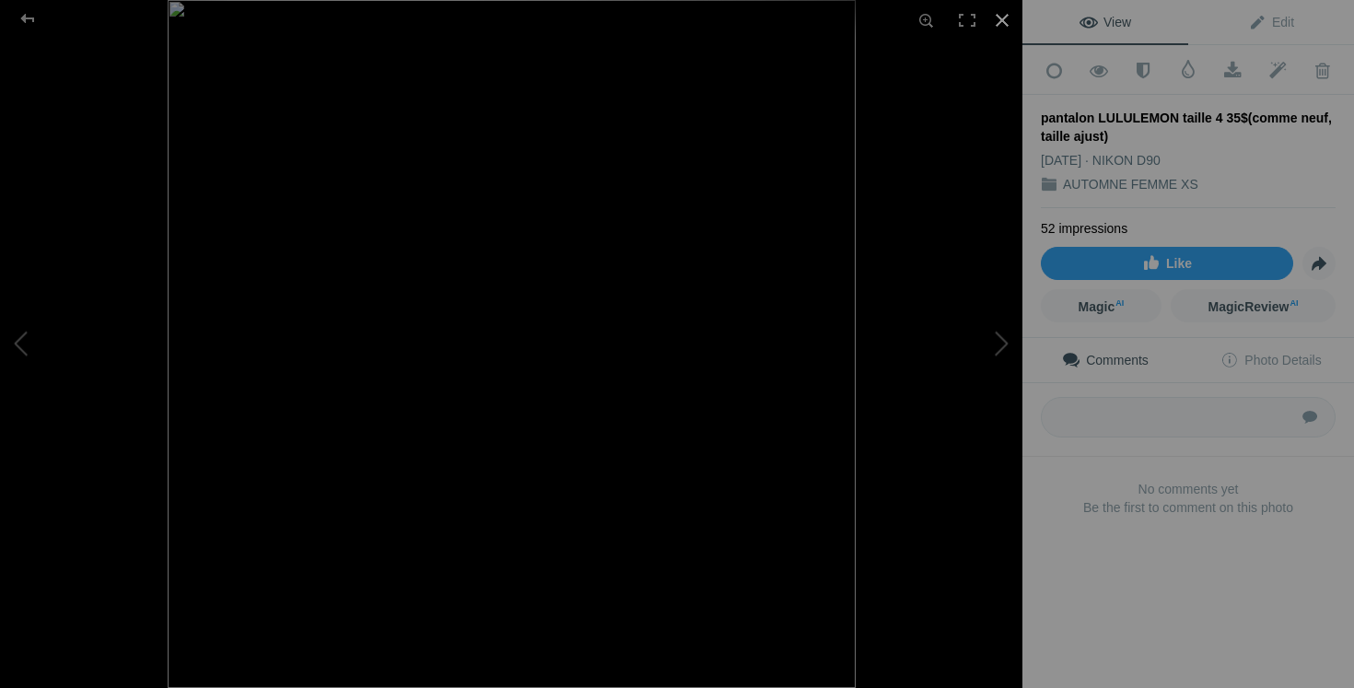
click at [1009, 18] on div at bounding box center [1002, 20] width 41 height 41
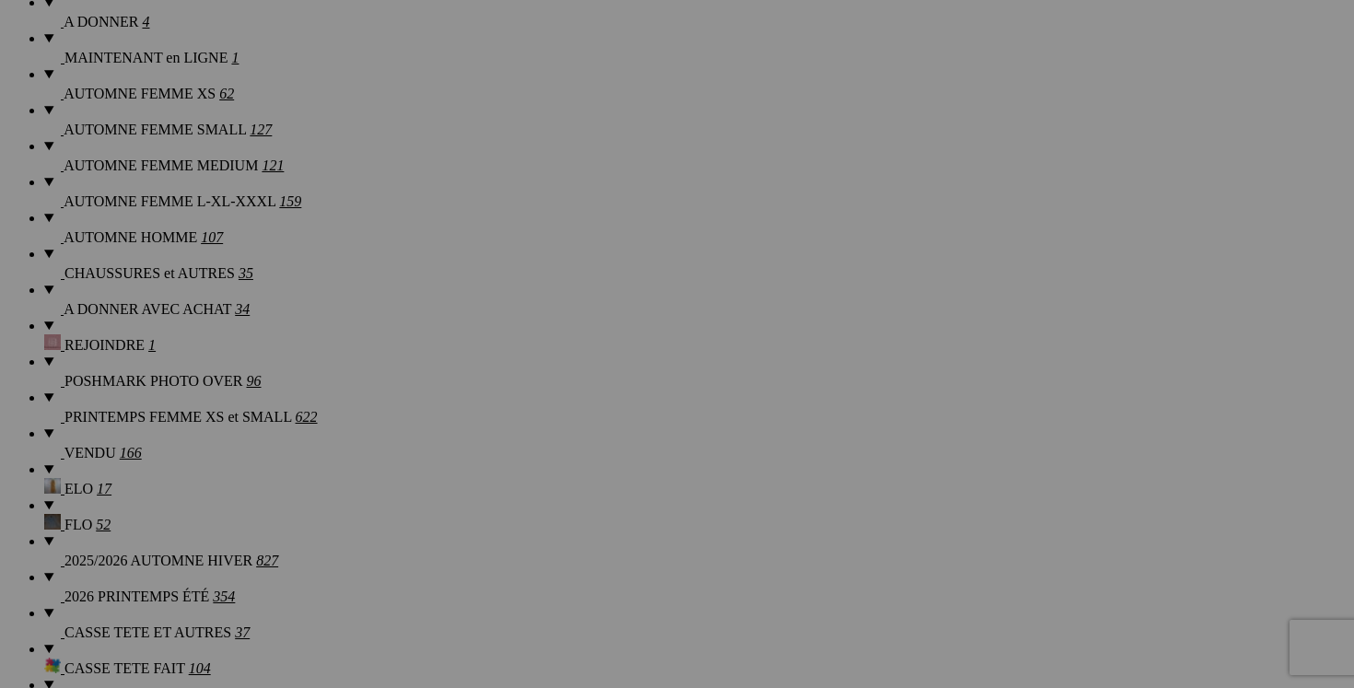
scroll to position [0, 56]
drag, startPoint x: 1101, startPoint y: 246, endPoint x: 1288, endPoint y: 243, distance: 187.0
drag, startPoint x: 443, startPoint y: 250, endPoint x: 587, endPoint y: 249, distance: 143.7
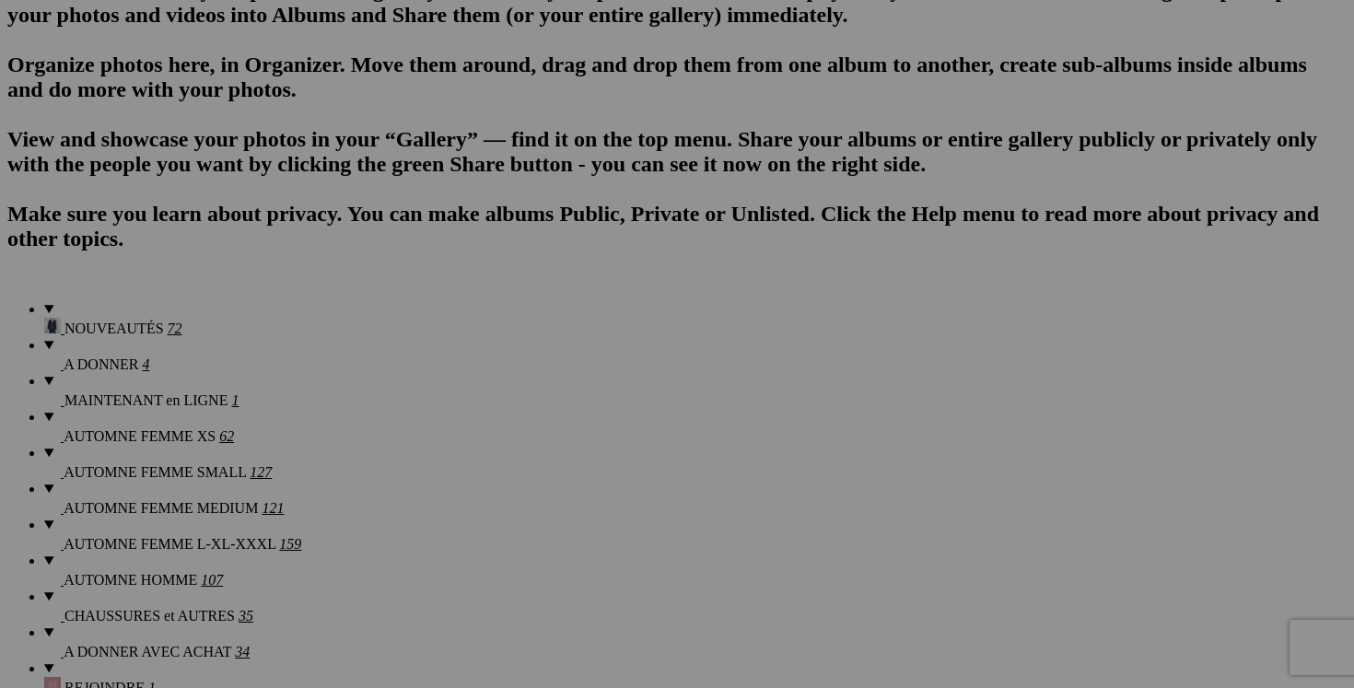
scroll to position [0, 220]
drag, startPoint x: 939, startPoint y: 360, endPoint x: 1078, endPoint y: 366, distance: 139.2
drag, startPoint x: 610, startPoint y: 358, endPoint x: 765, endPoint y: 359, distance: 155.7
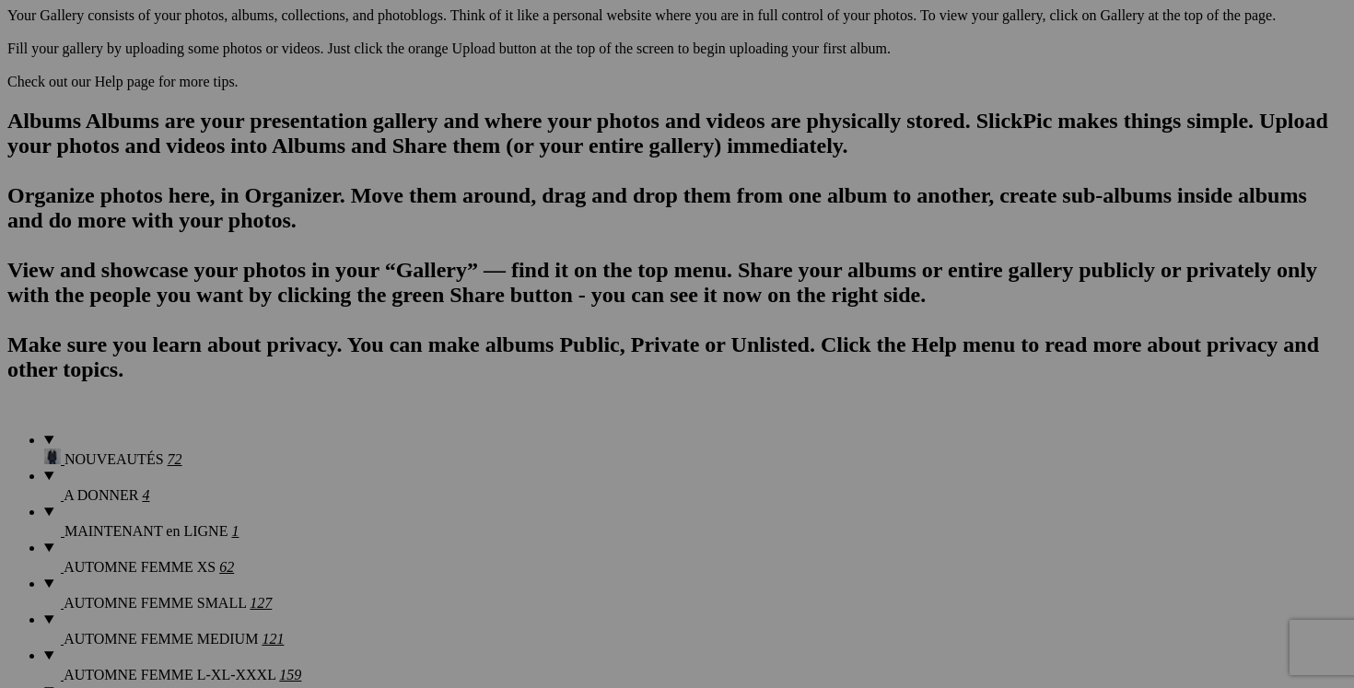
scroll to position [1043, 0]
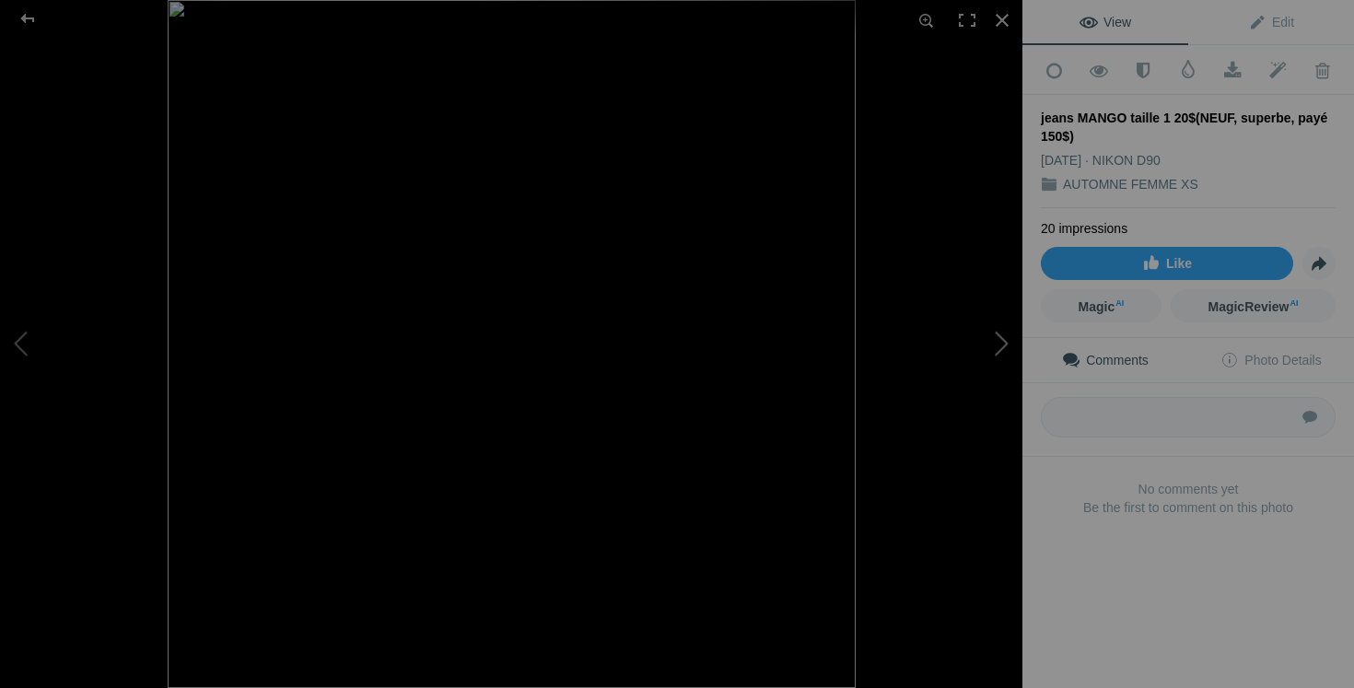
click at [991, 347] on button at bounding box center [953, 344] width 138 height 248
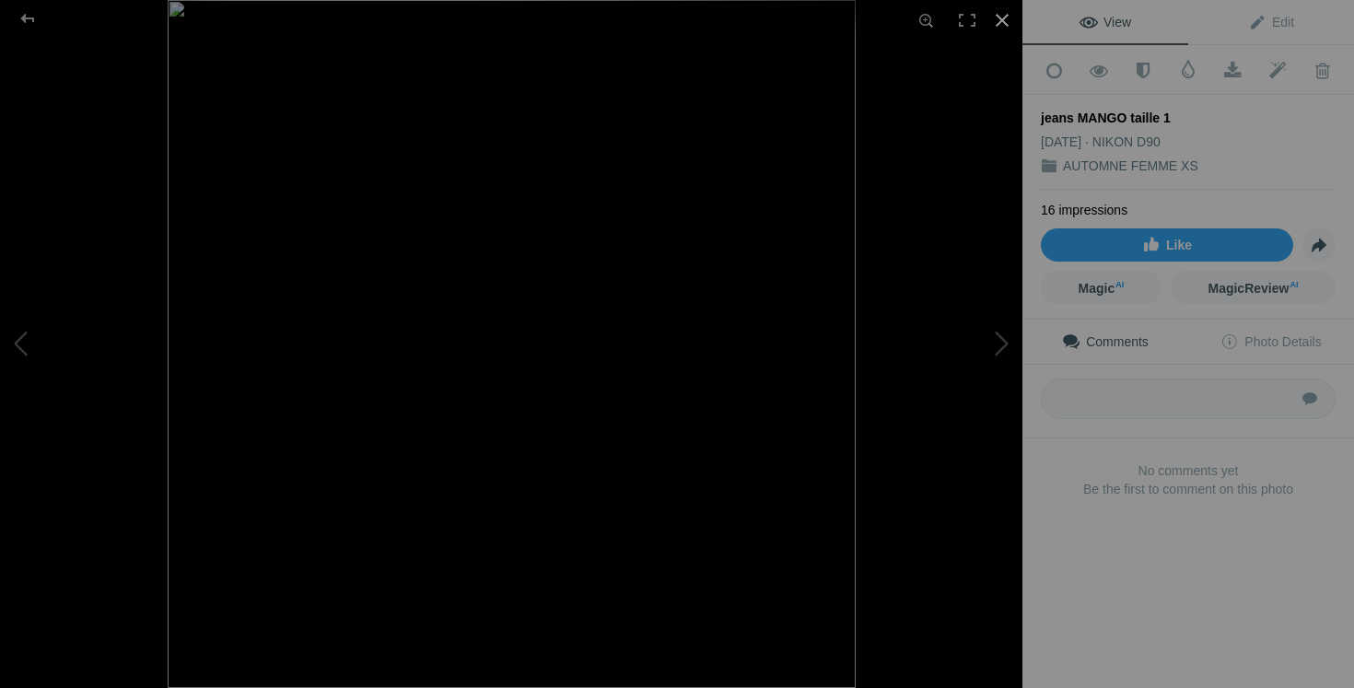
click at [1008, 17] on div at bounding box center [1002, 20] width 41 height 41
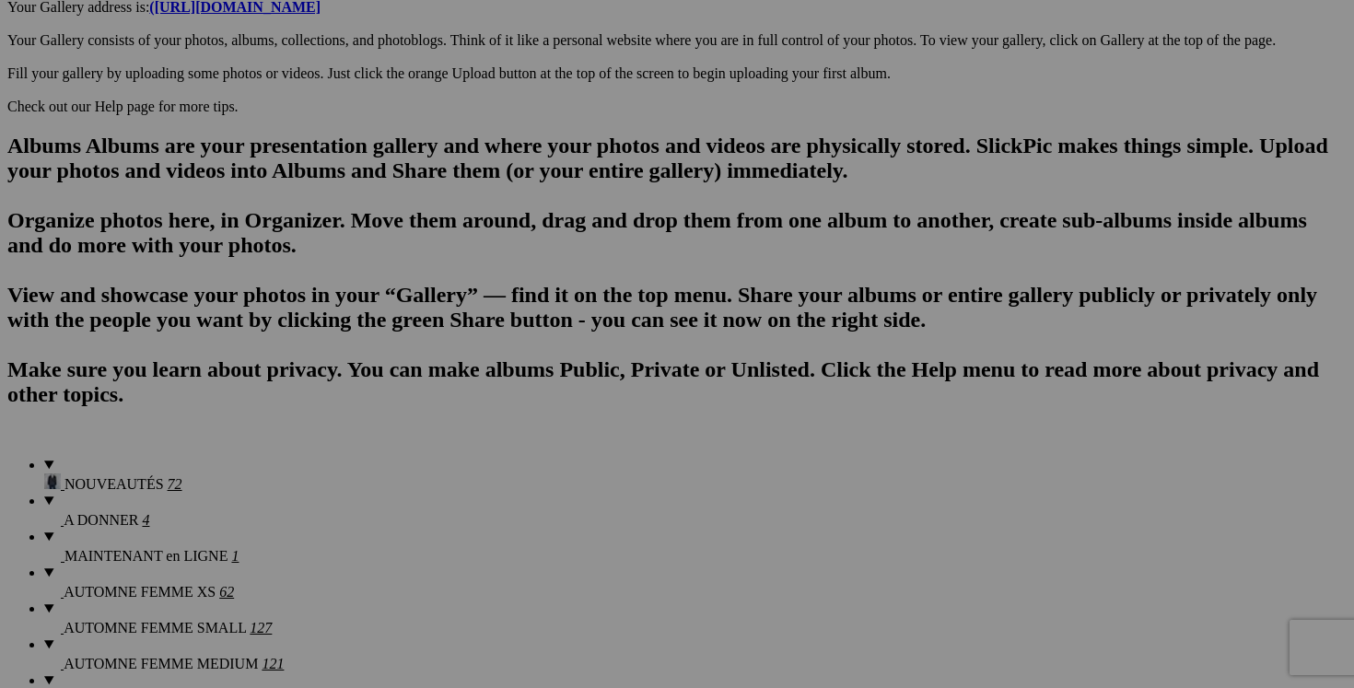
scroll to position [0, 111]
drag, startPoint x: 1101, startPoint y: 282, endPoint x: 1262, endPoint y: 275, distance: 161.3
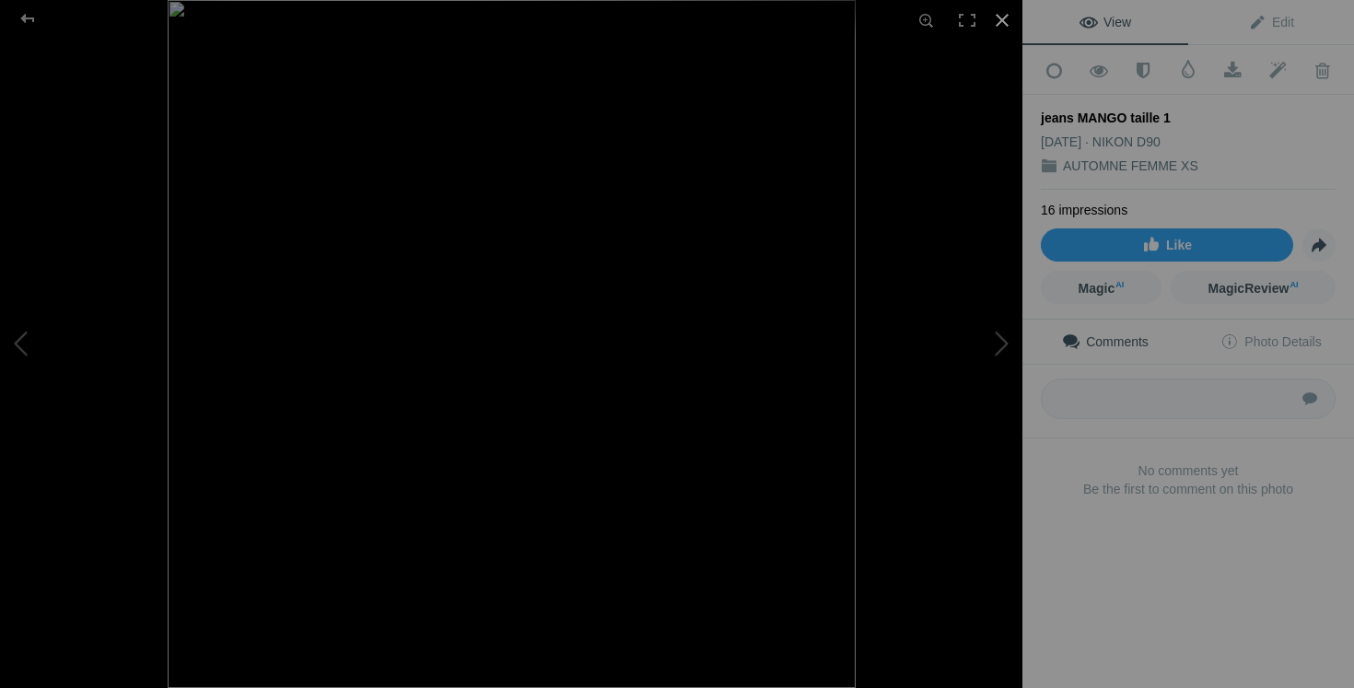
click at [1004, 17] on div at bounding box center [1002, 20] width 41 height 41
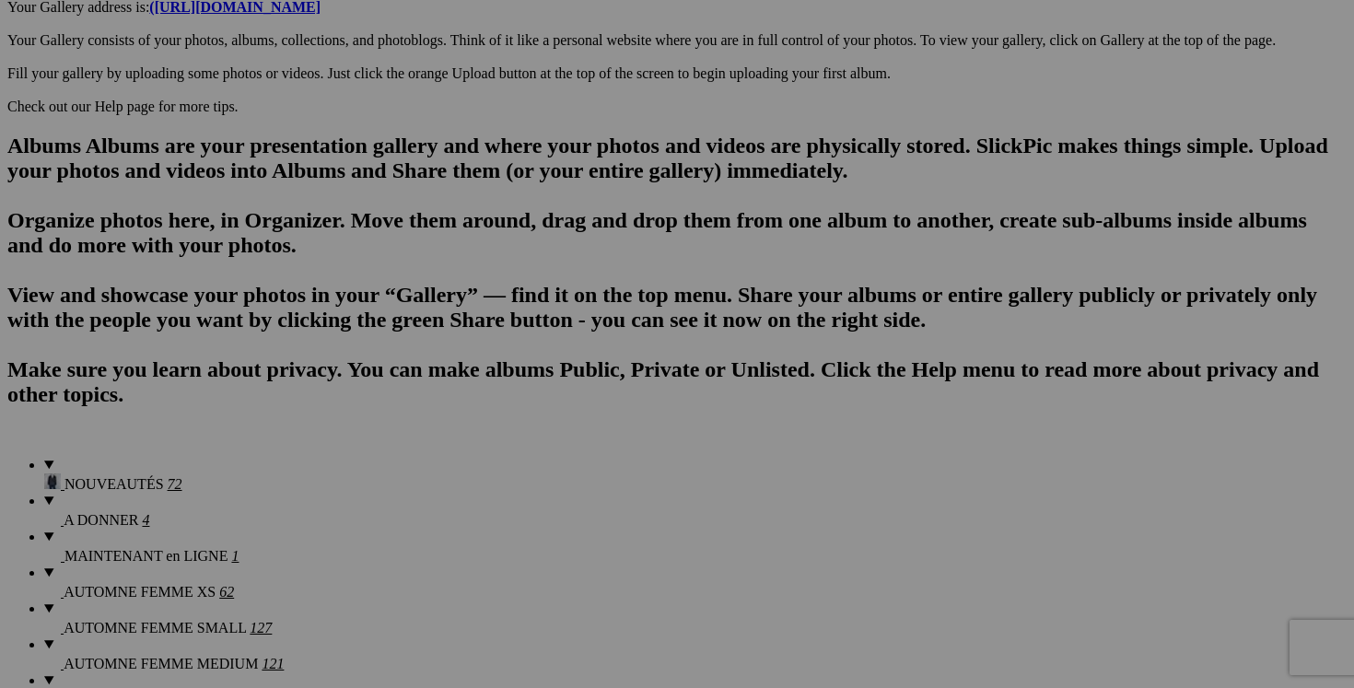
click at [0, 0] on span "Views: 4" at bounding box center [0, 0] width 0 height 0
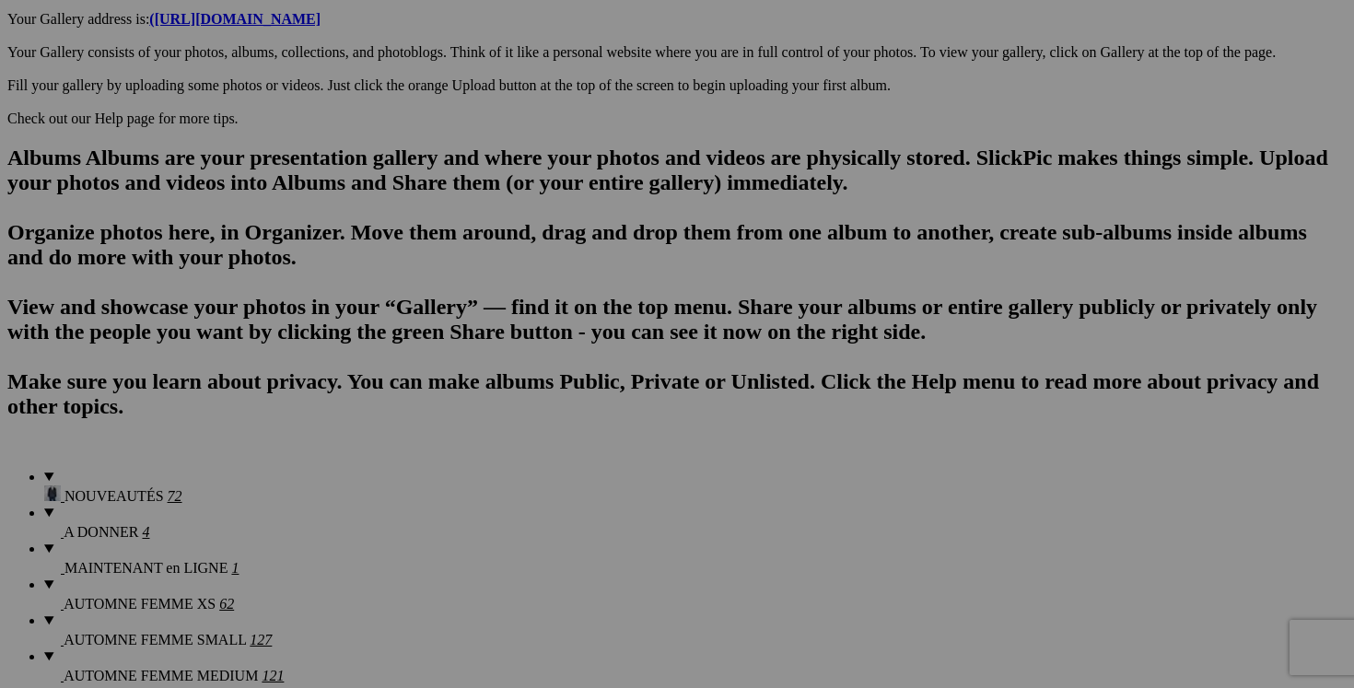
scroll to position [0, 201]
drag, startPoint x: 443, startPoint y: 291, endPoint x: 624, endPoint y: 297, distance: 180.6
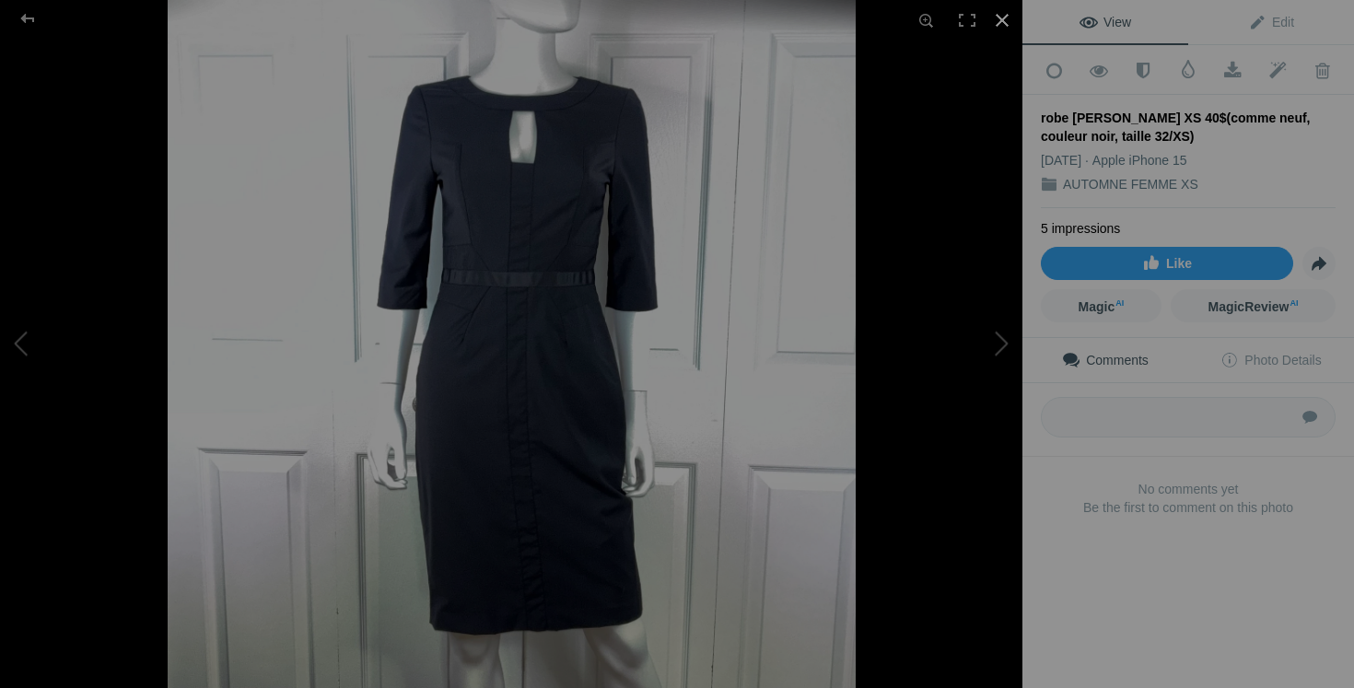
click at [1008, 20] on div at bounding box center [1002, 20] width 41 height 41
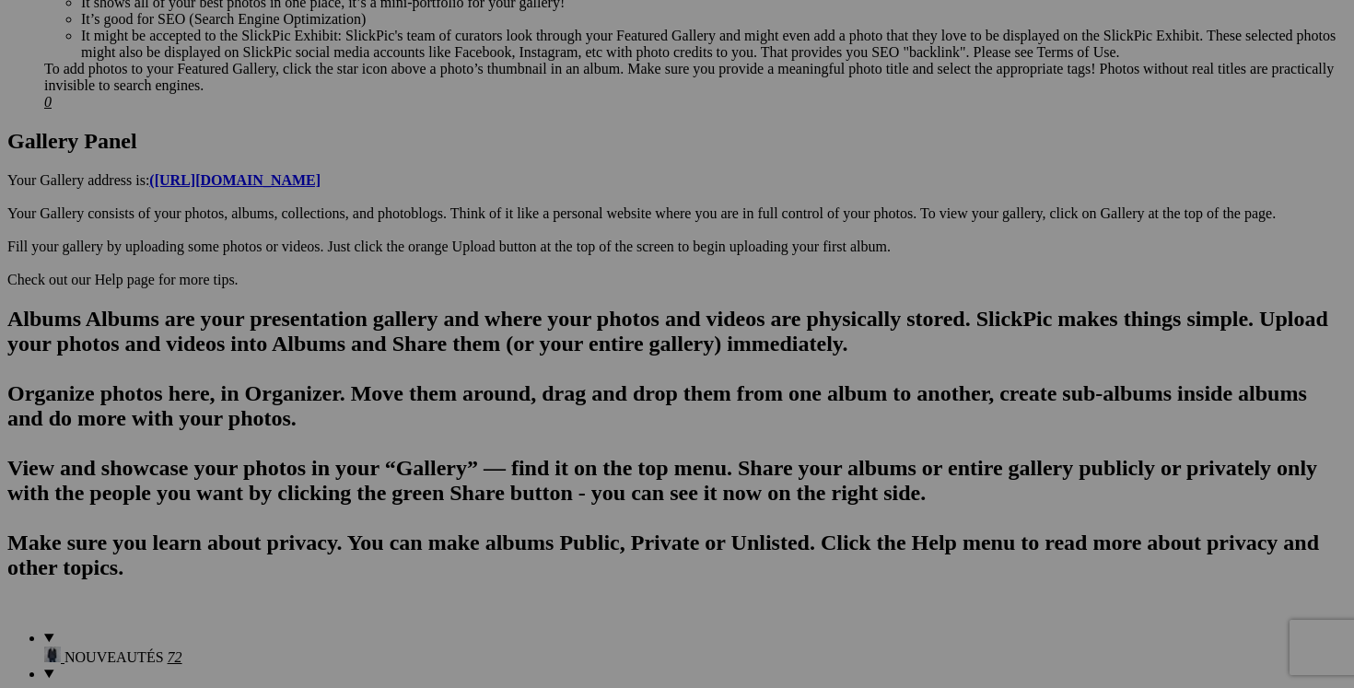
scroll to position [0, 125]
drag, startPoint x: 1102, startPoint y: 216, endPoint x: 1277, endPoint y: 198, distance: 176.9
drag, startPoint x: 1238, startPoint y: 218, endPoint x: 1076, endPoint y: 214, distance: 162.2
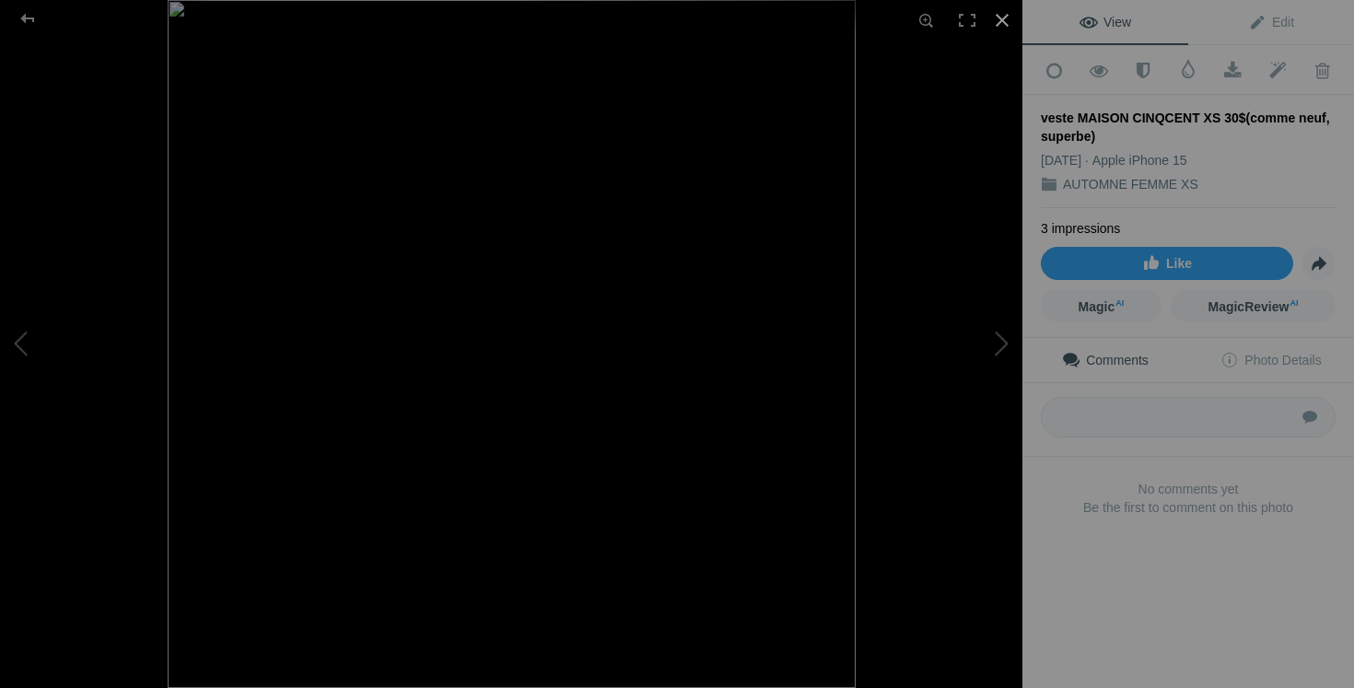
click at [1005, 26] on div at bounding box center [1002, 20] width 41 height 41
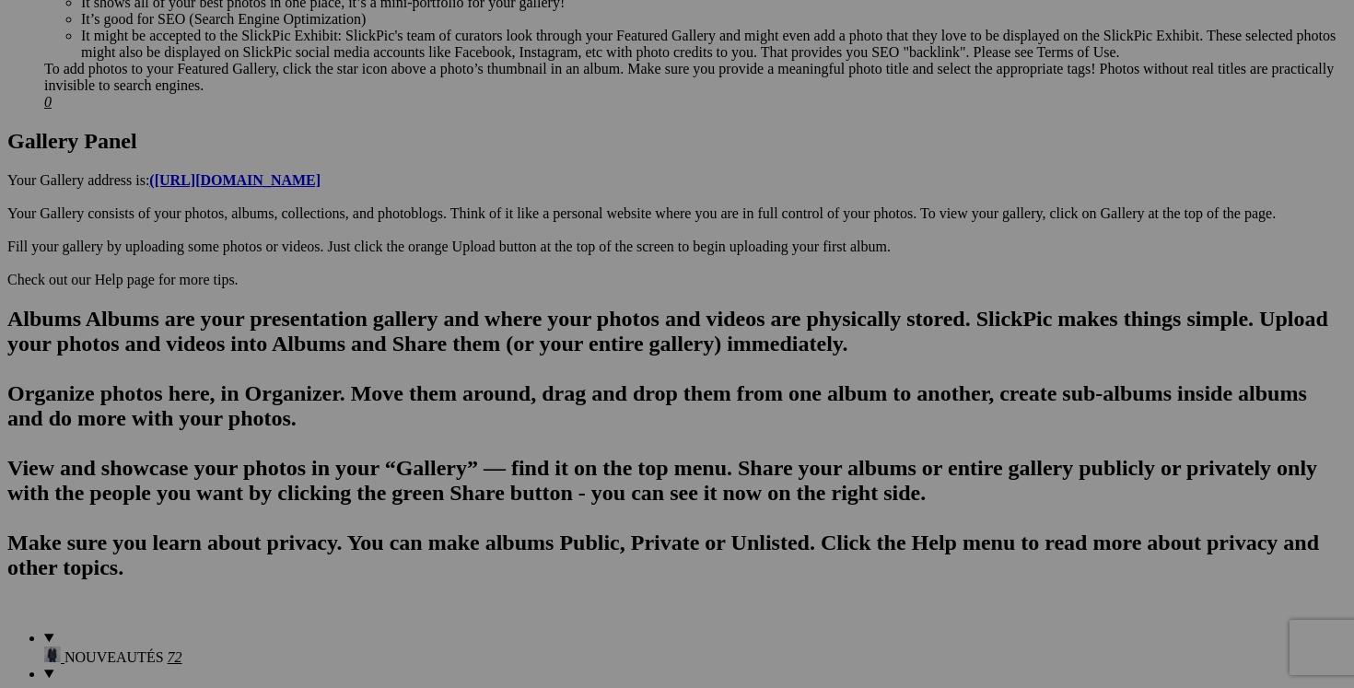
drag, startPoint x: 416, startPoint y: 454, endPoint x: 279, endPoint y: 452, distance: 137.2
drag, startPoint x: 1205, startPoint y: 216, endPoint x: 1287, endPoint y: 216, distance: 82.0
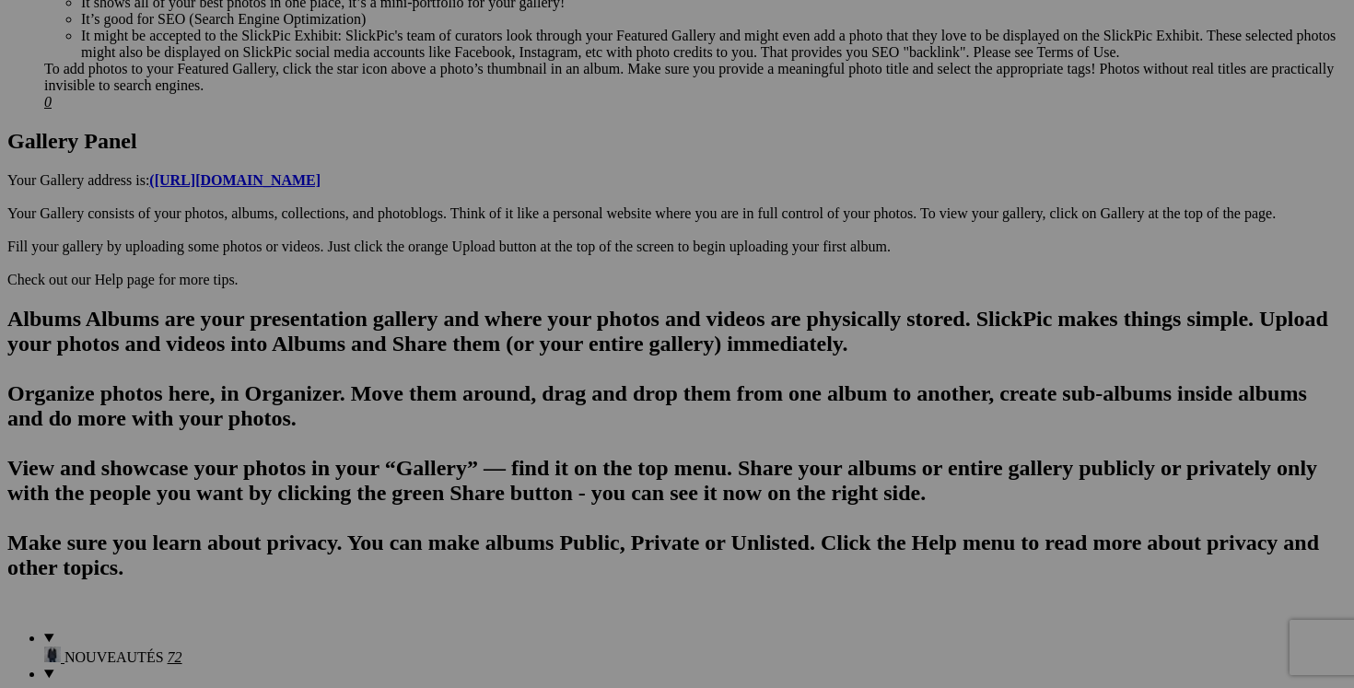
drag, startPoint x: 1237, startPoint y: 216, endPoint x: 1077, endPoint y: 217, distance: 160.3
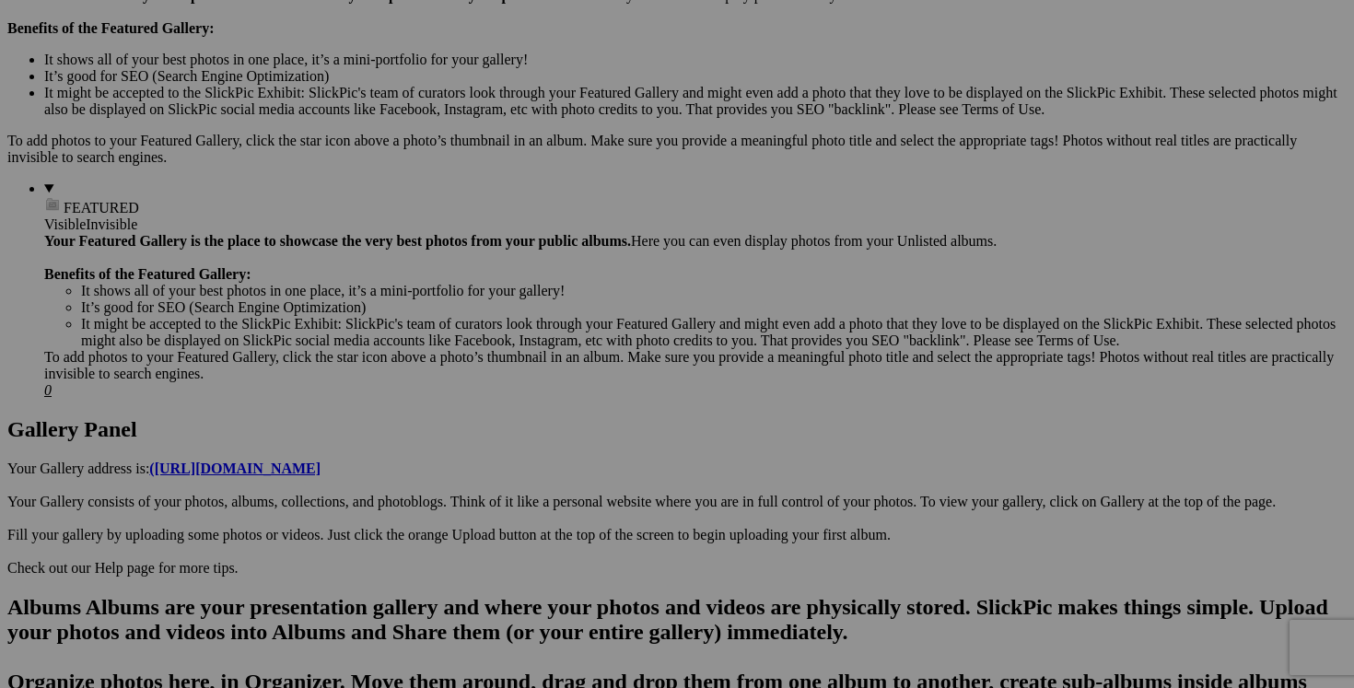
scroll to position [0, 301]
drag, startPoint x: 446, startPoint y: 507, endPoint x: 592, endPoint y: 507, distance: 146.4
drag, startPoint x: 936, startPoint y: 273, endPoint x: 1079, endPoint y: 265, distance: 143.9
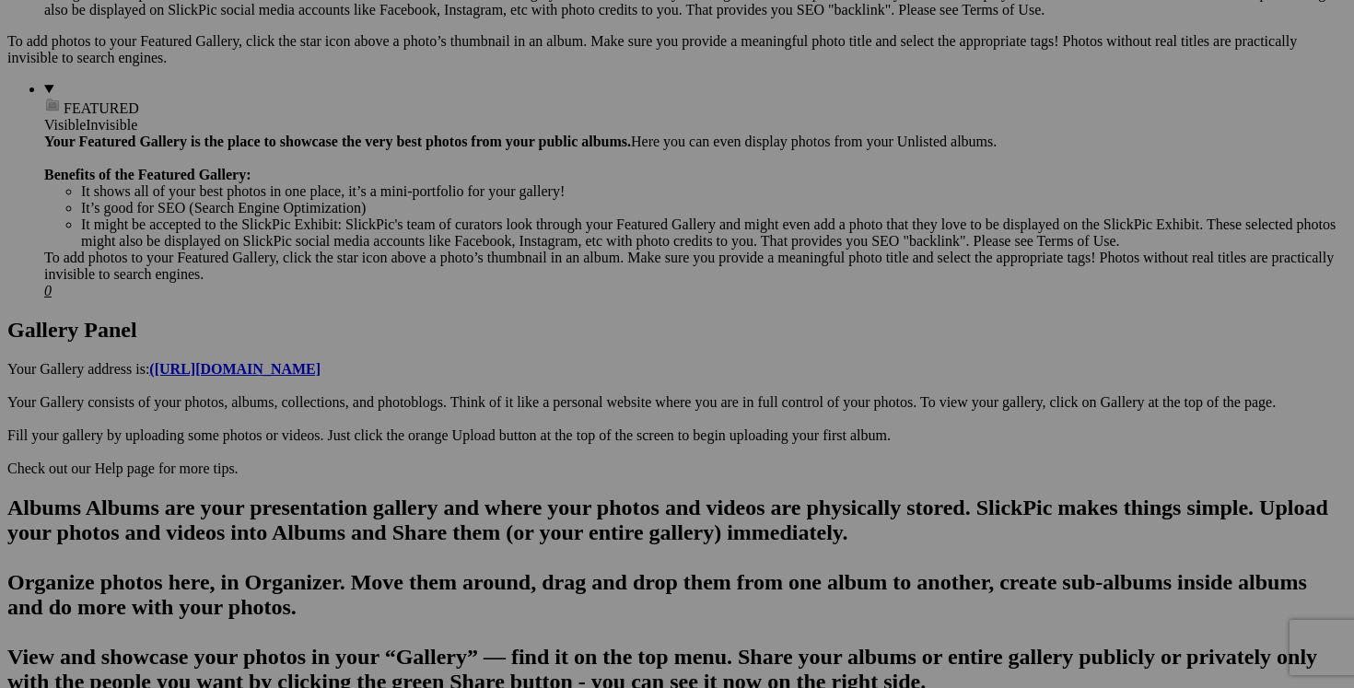
scroll to position [704, 0]
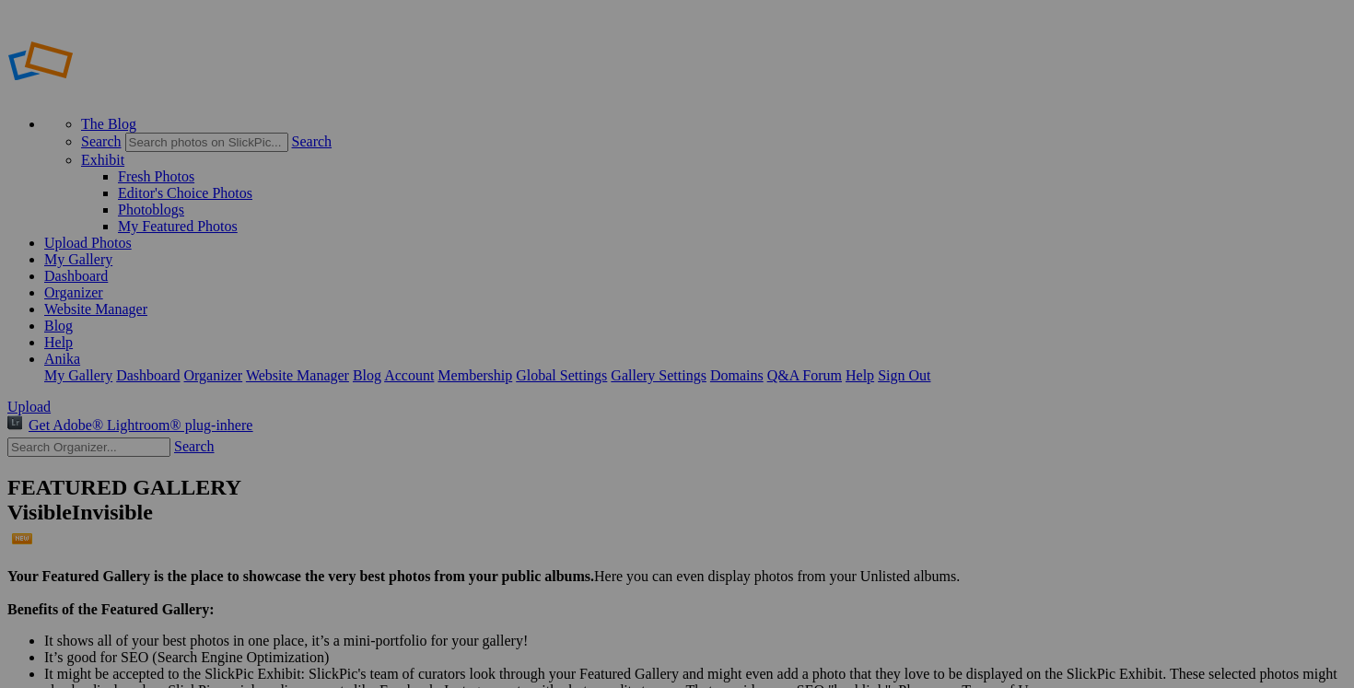
click at [108, 268] on link "Dashboard" at bounding box center [76, 276] width 64 height 16
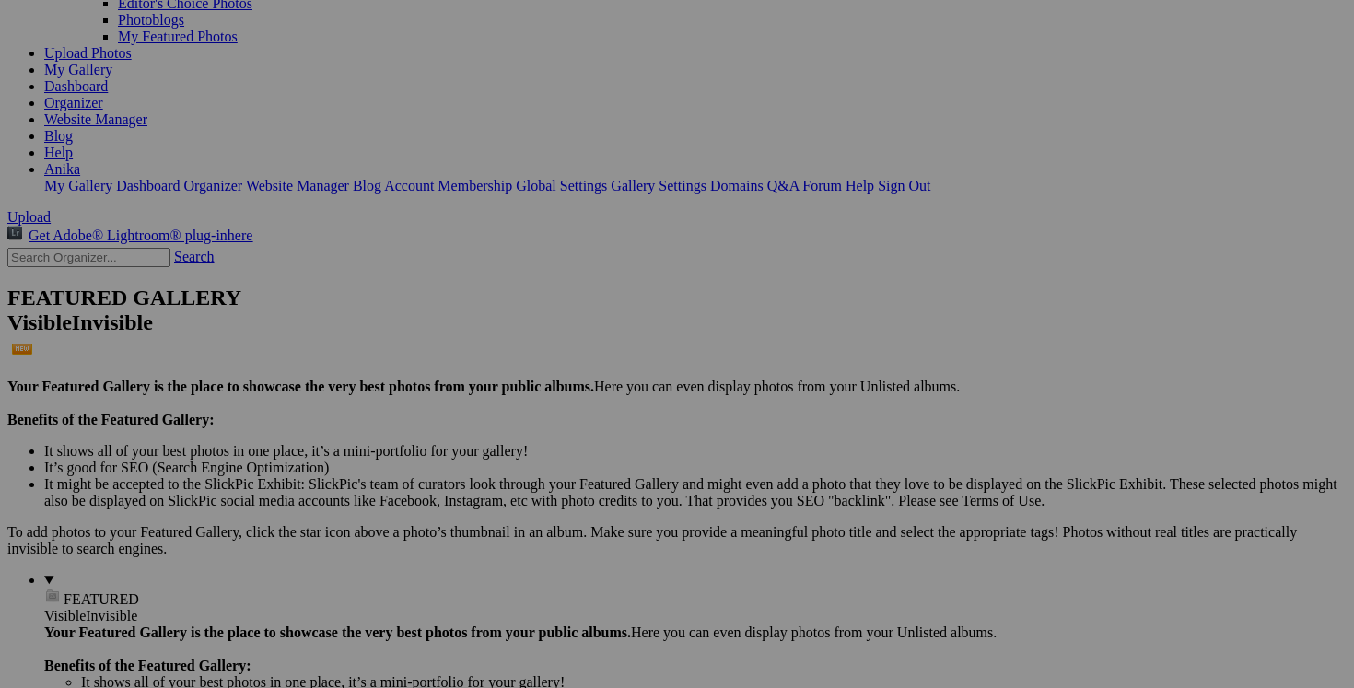
scroll to position [211, 0]
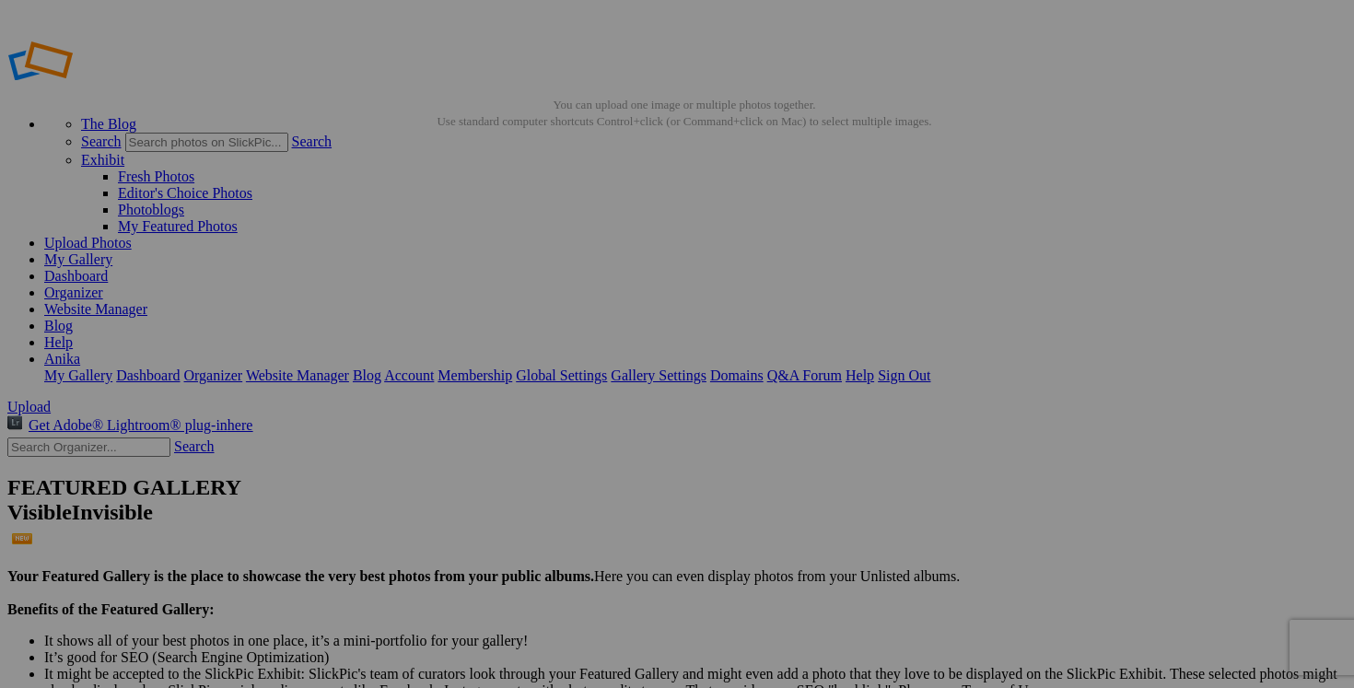
type input "POSHMARK PHOTO OVER"
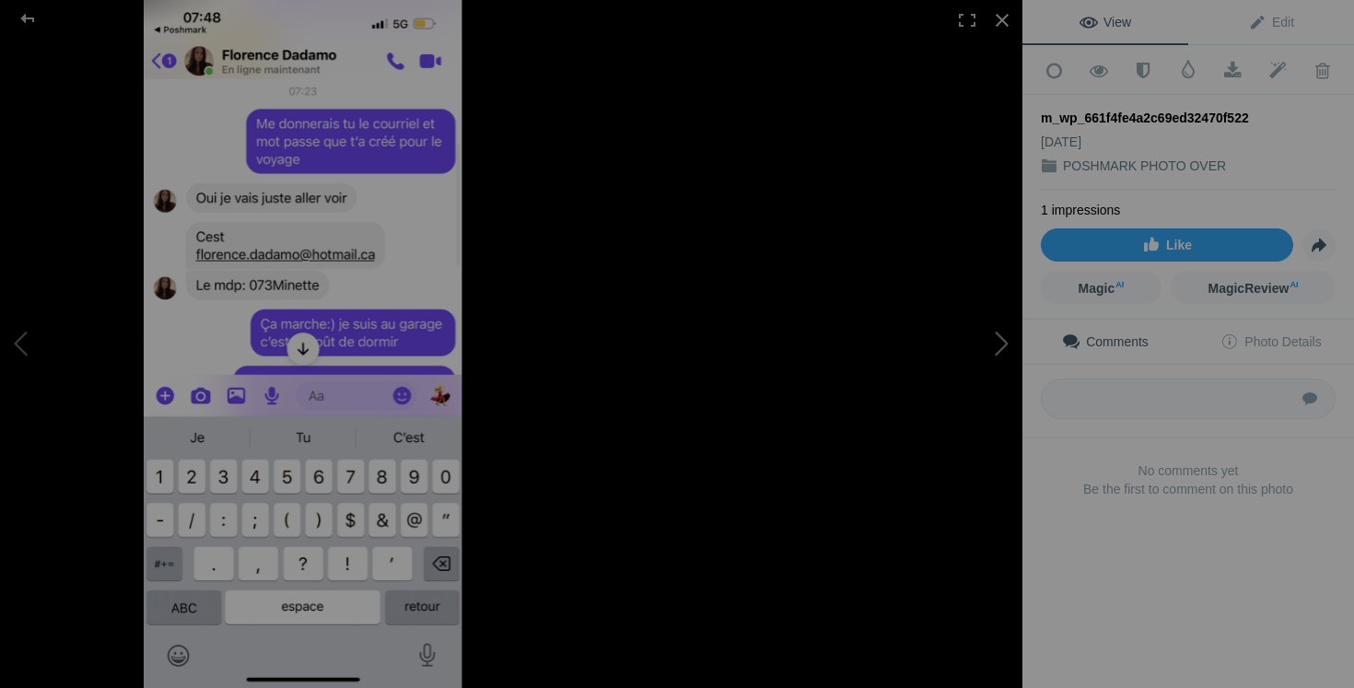
click at [965, 402] on button at bounding box center [953, 344] width 138 height 248
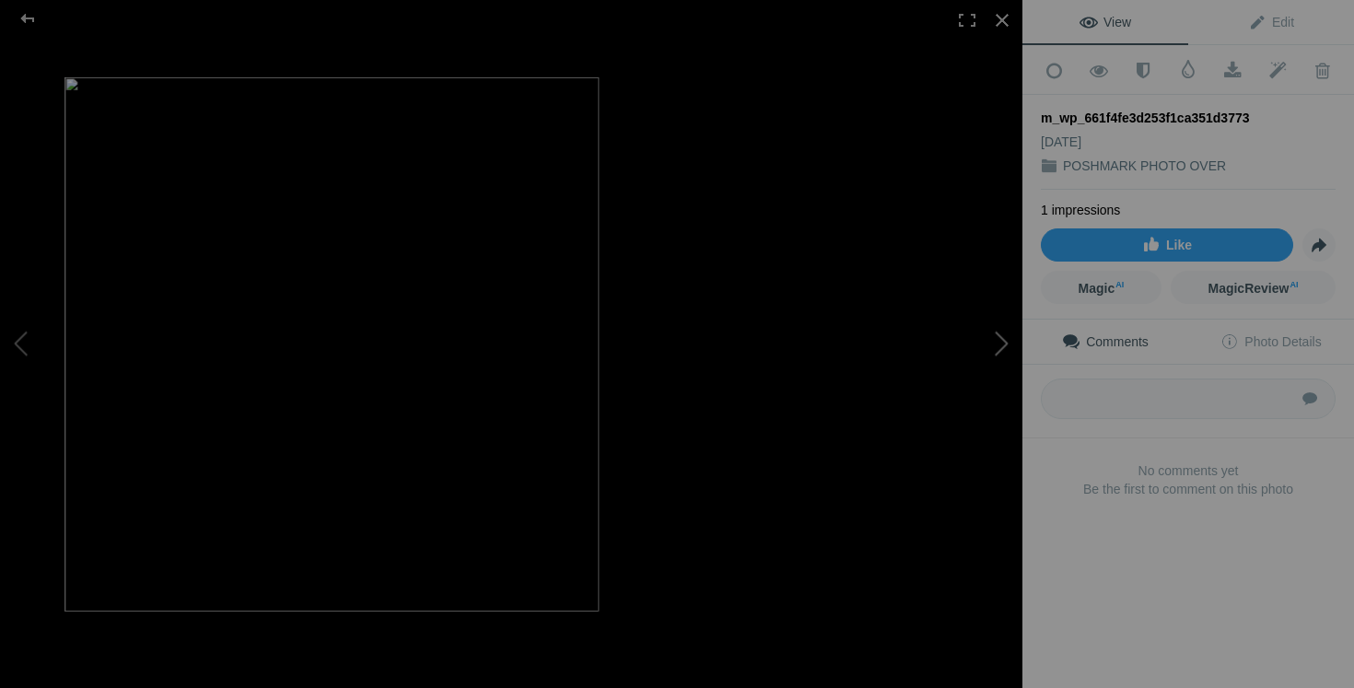
click at [1004, 370] on button at bounding box center [953, 344] width 138 height 248
click at [1006, 27] on div at bounding box center [1002, 20] width 41 height 41
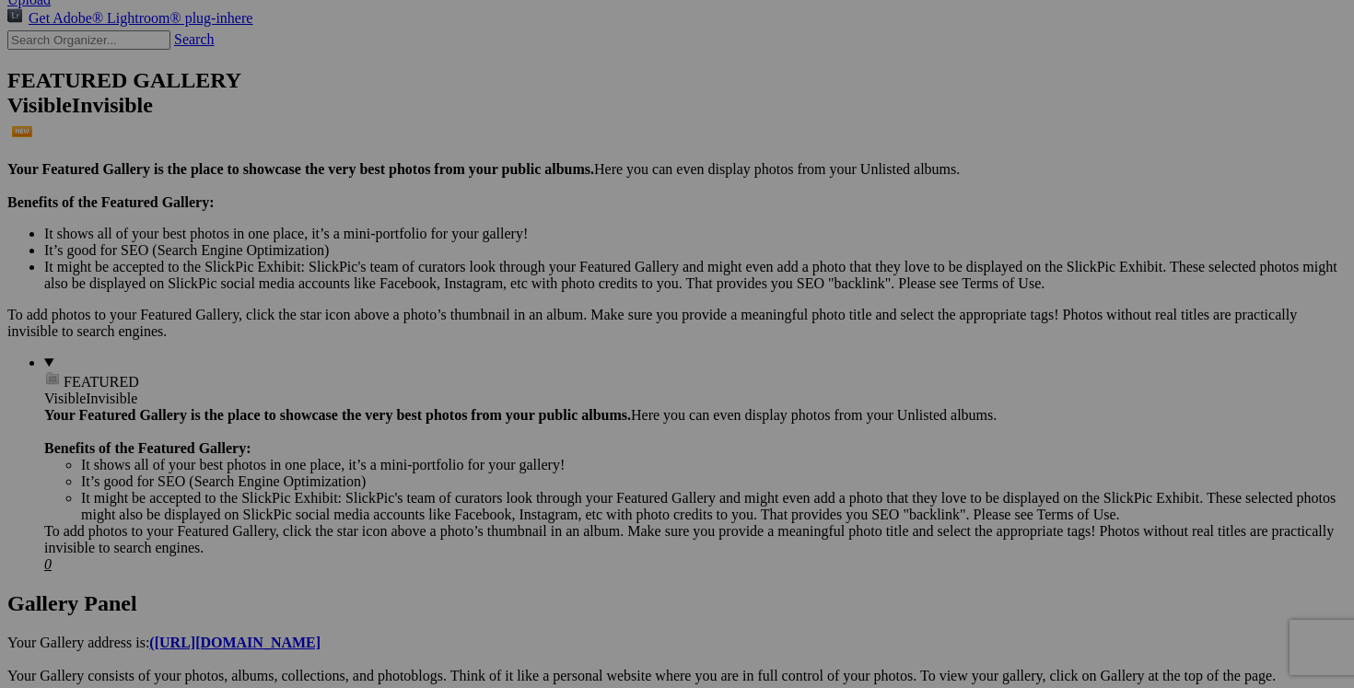
scroll to position [365, 0]
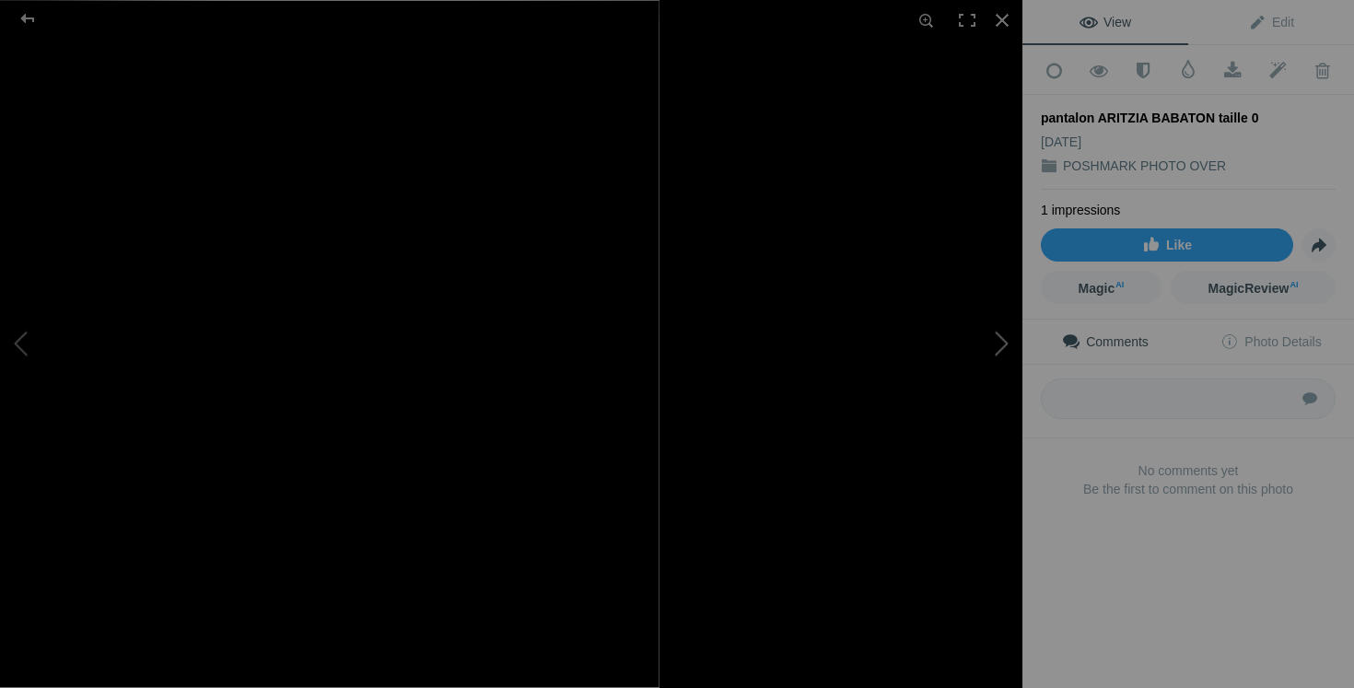
click at [974, 407] on button at bounding box center [953, 344] width 138 height 248
click at [947, 346] on button at bounding box center [953, 344] width 138 height 248
click at [1001, 370] on button at bounding box center [953, 344] width 138 height 248
click at [954, 398] on button at bounding box center [953, 344] width 138 height 248
click at [1009, 23] on div at bounding box center [1002, 20] width 41 height 41
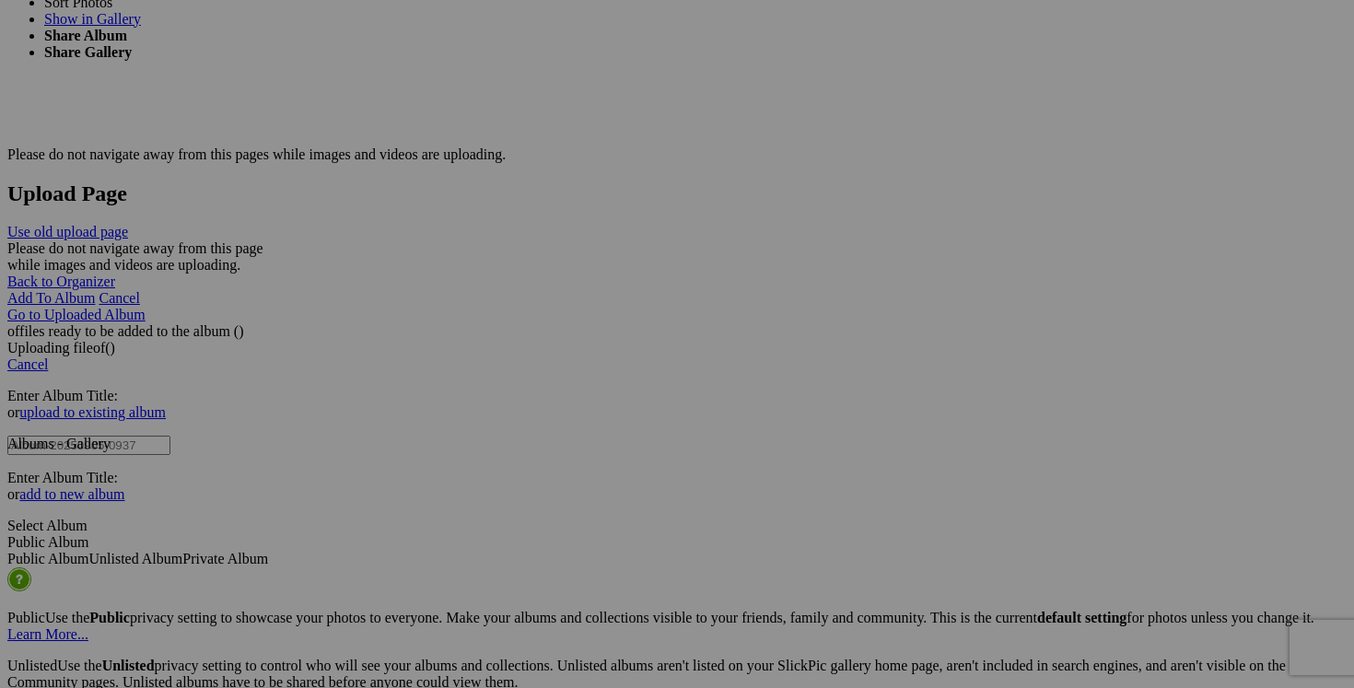
scroll to position [3569, 0]
